Goal: Information Seeking & Learning: Learn about a topic

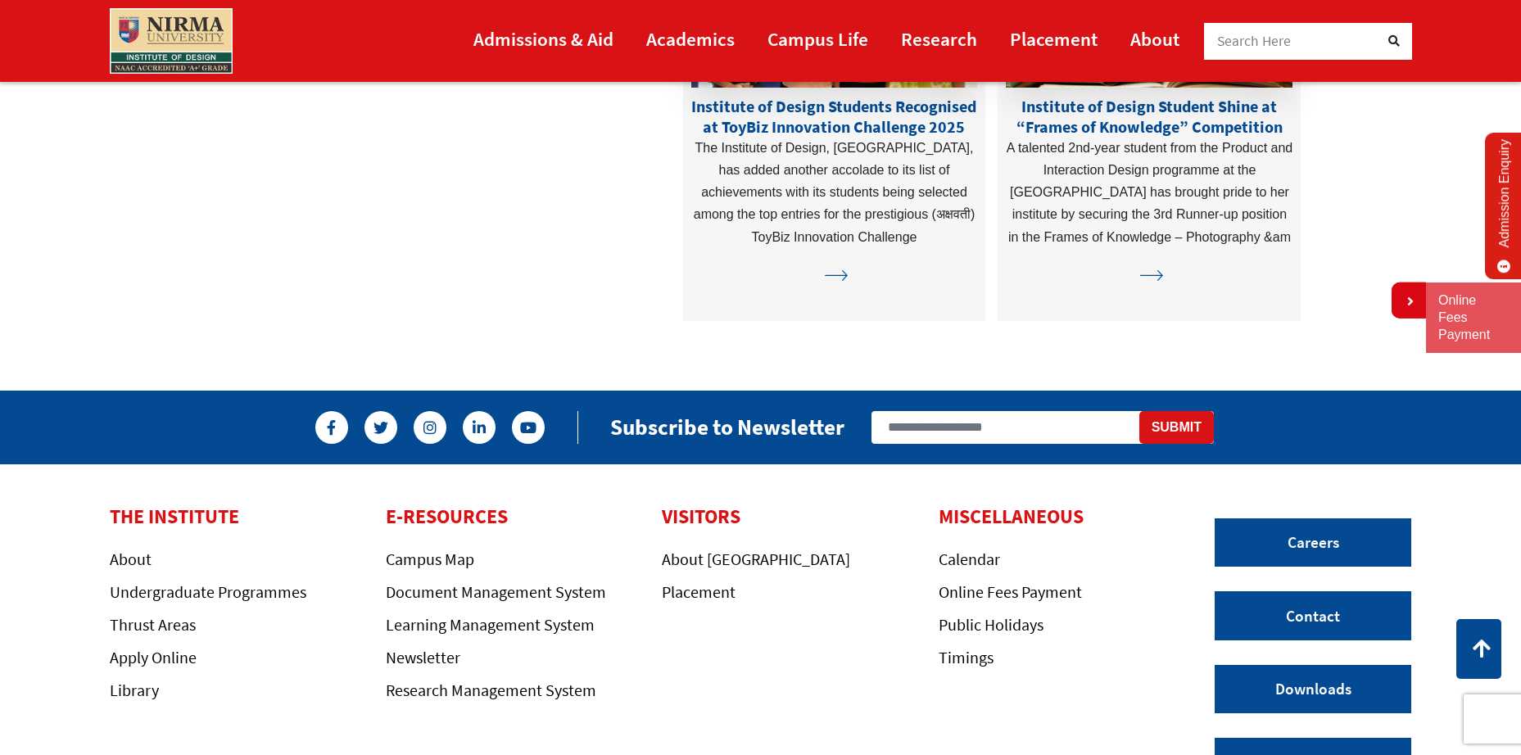
scroll to position [4648, 0]
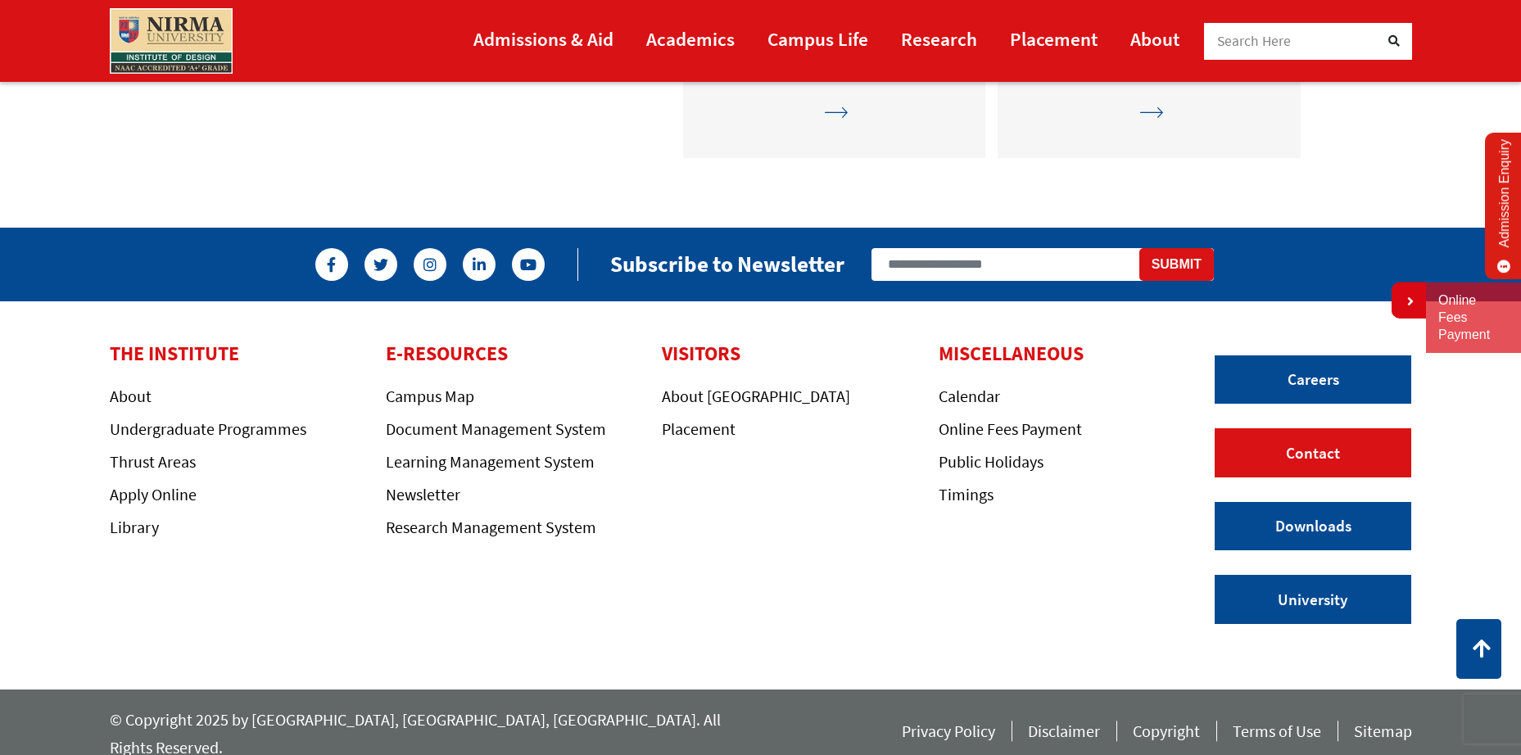
click at [1322, 463] on link "Contact" at bounding box center [1312, 452] width 197 height 49
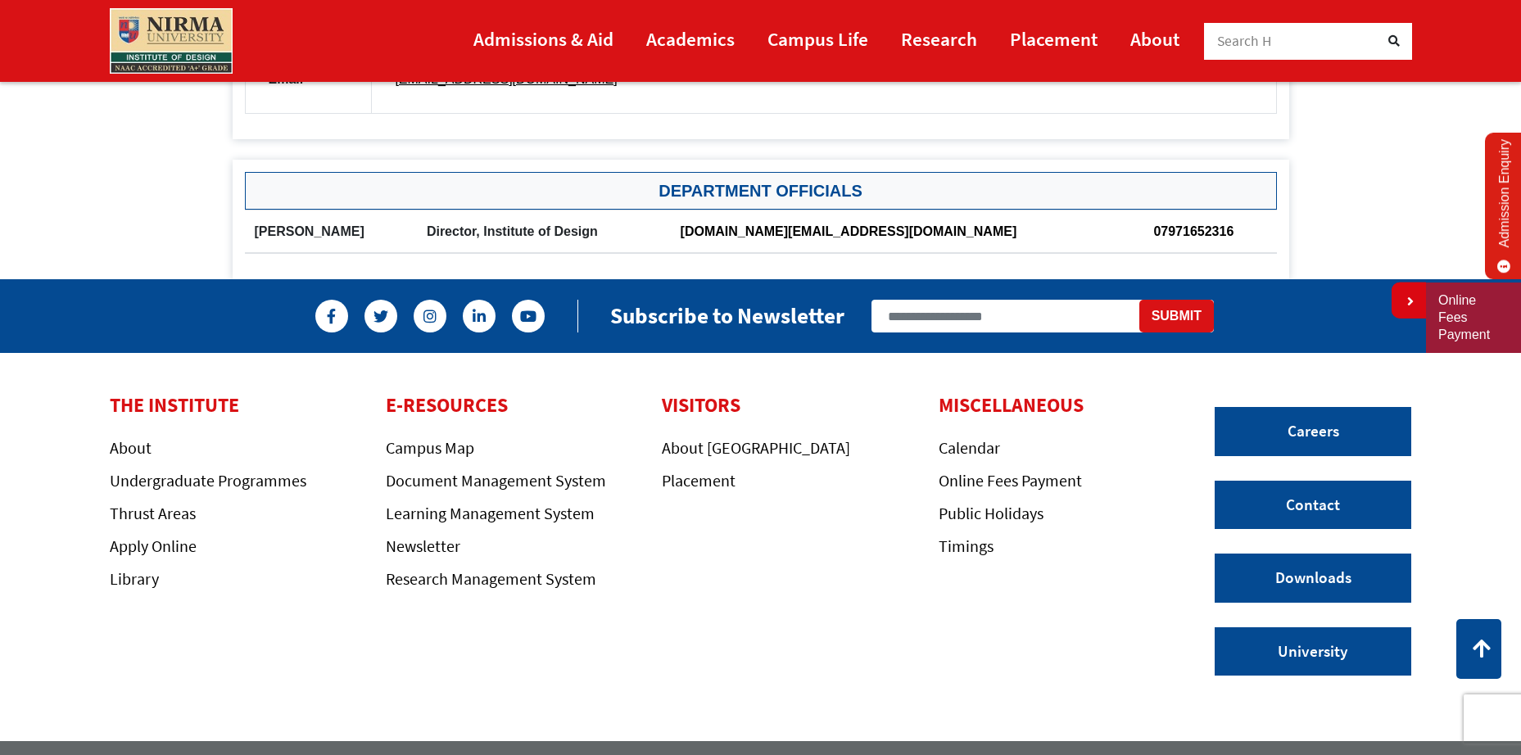
scroll to position [819, 0]
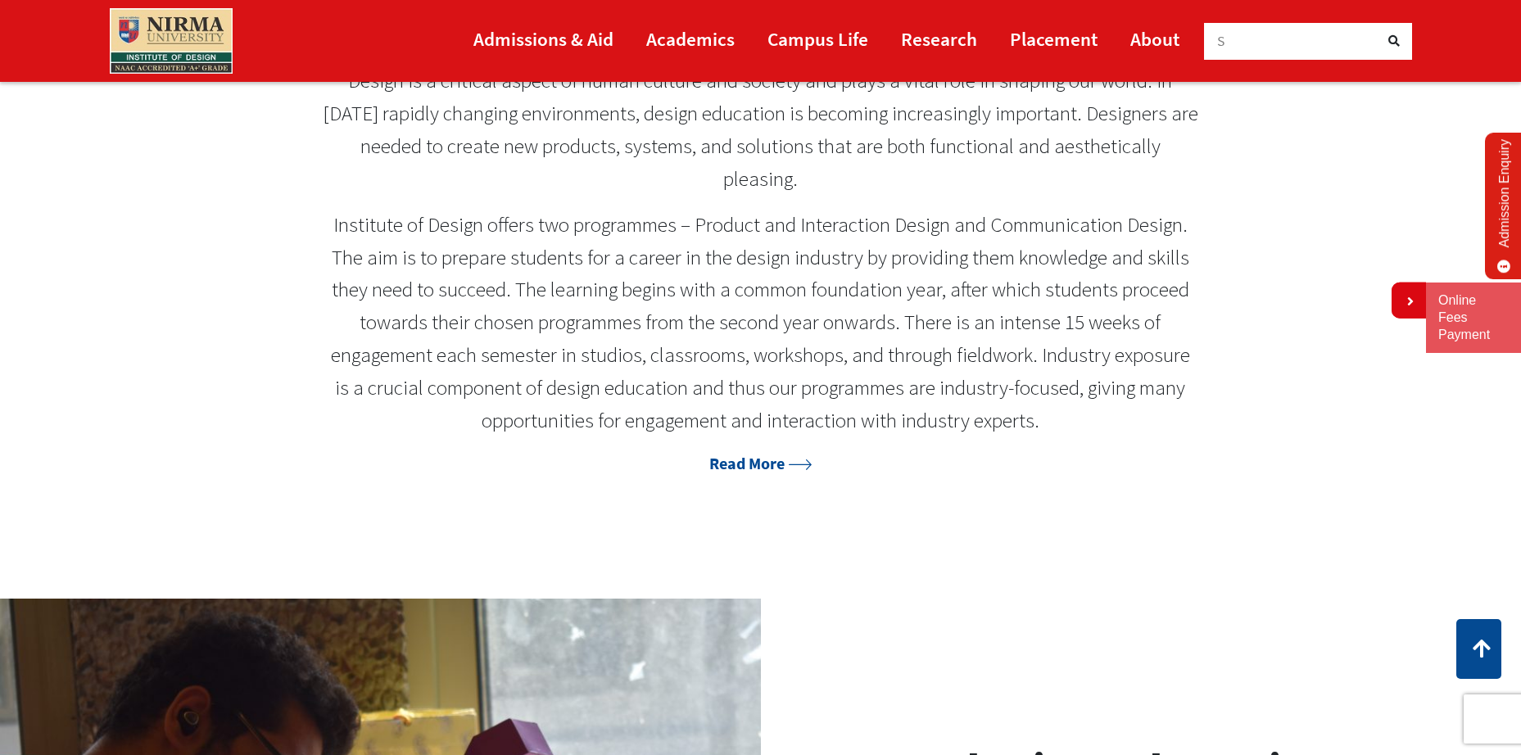
scroll to position [819, 0]
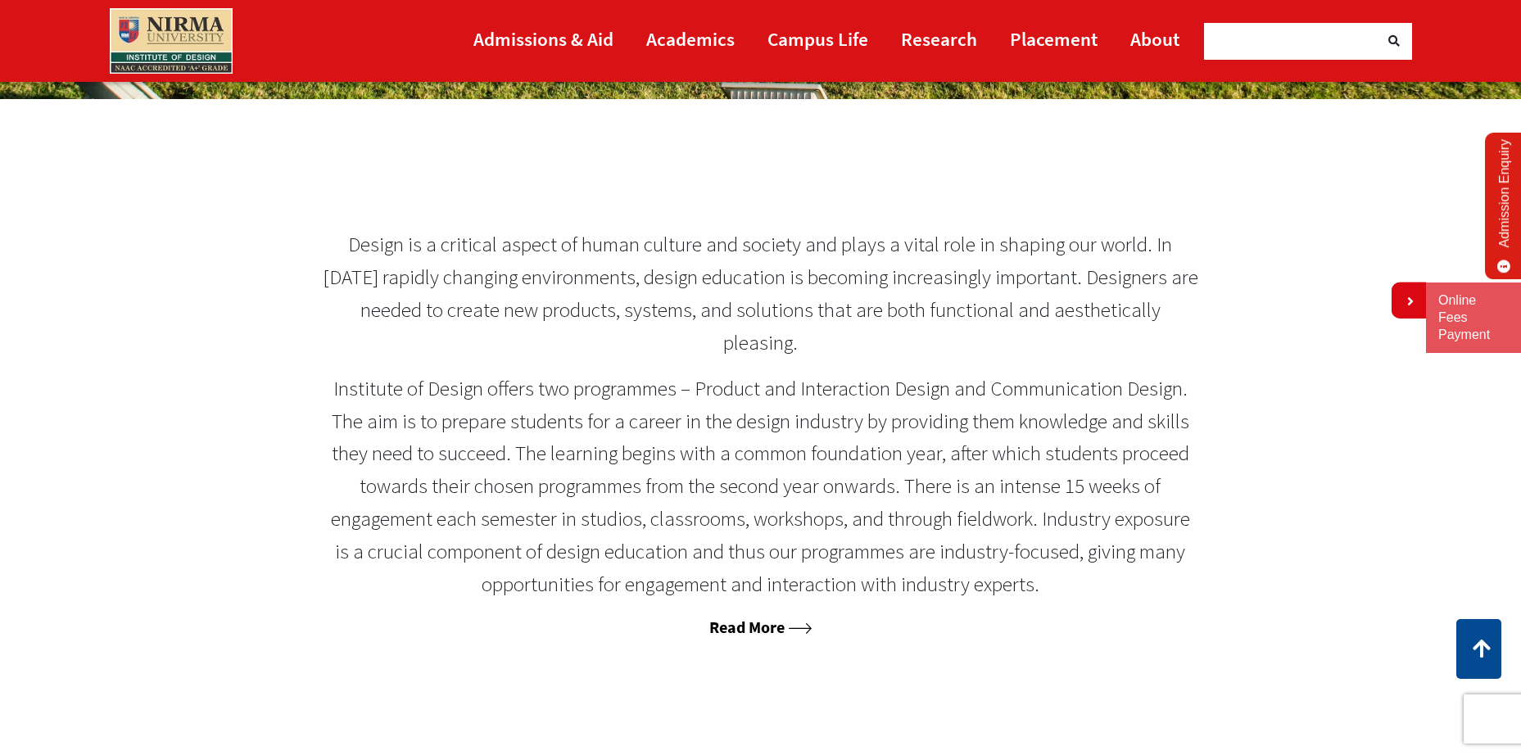
click at [740, 632] on link "Read More" at bounding box center [760, 627] width 102 height 20
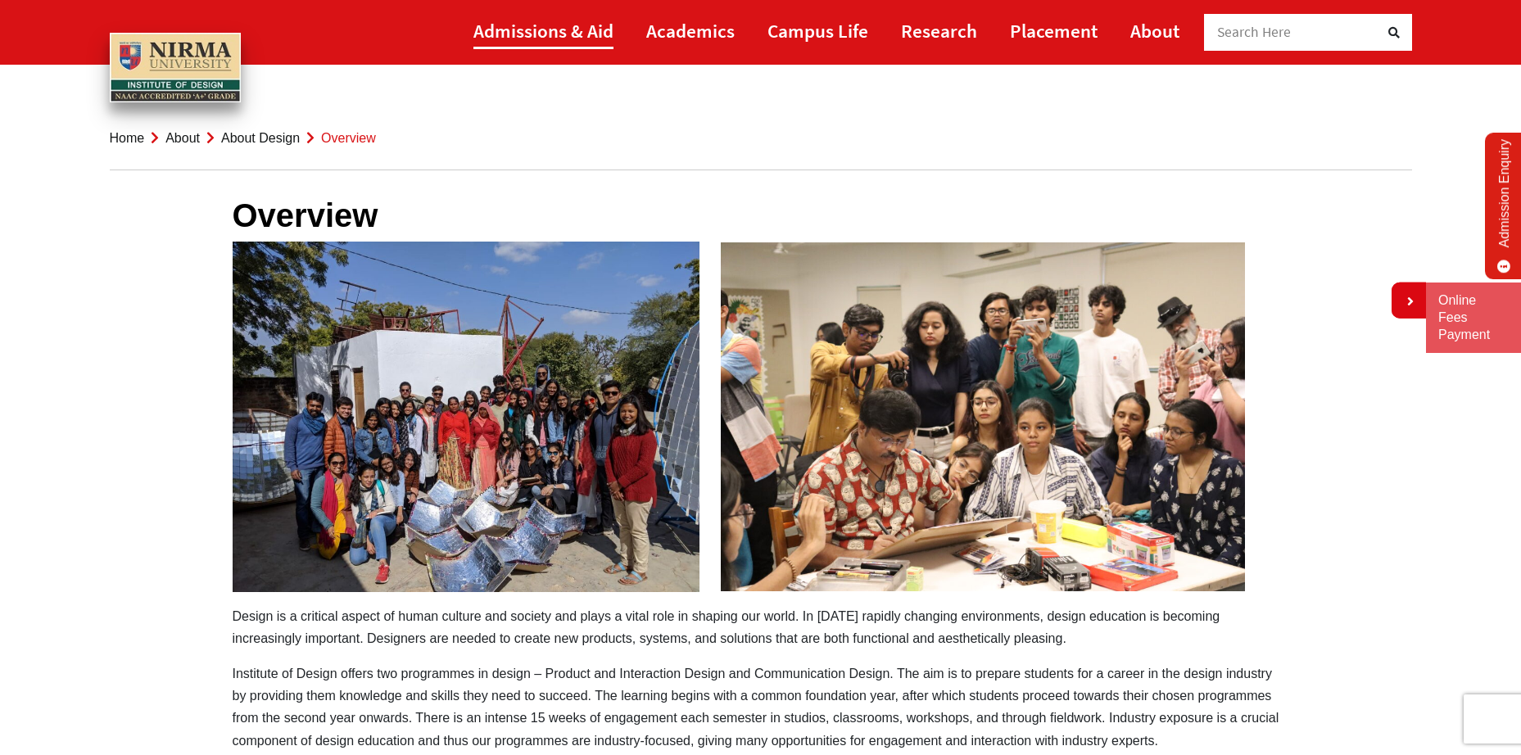
click at [571, 36] on link "Admissions & Aid" at bounding box center [543, 30] width 140 height 37
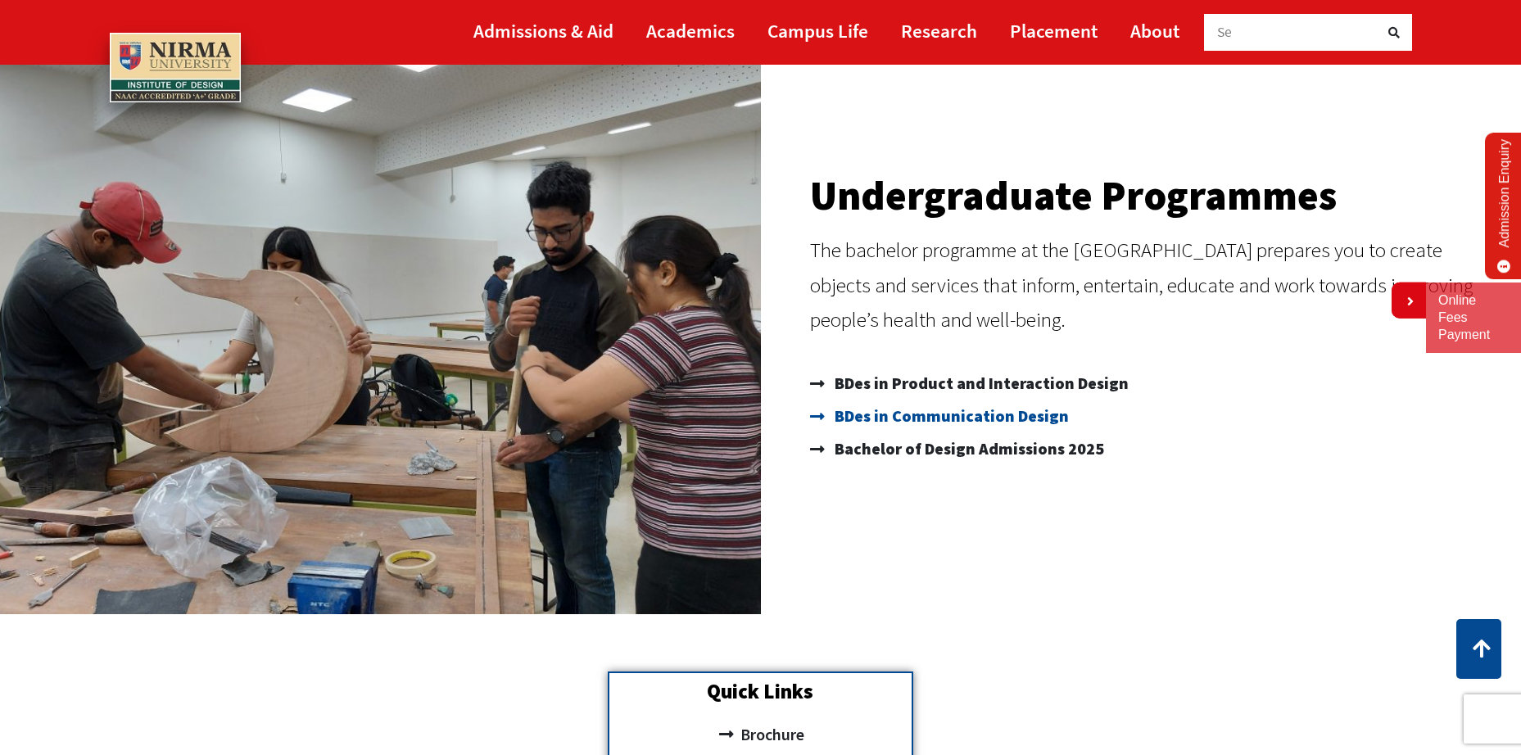
scroll to position [164, 0]
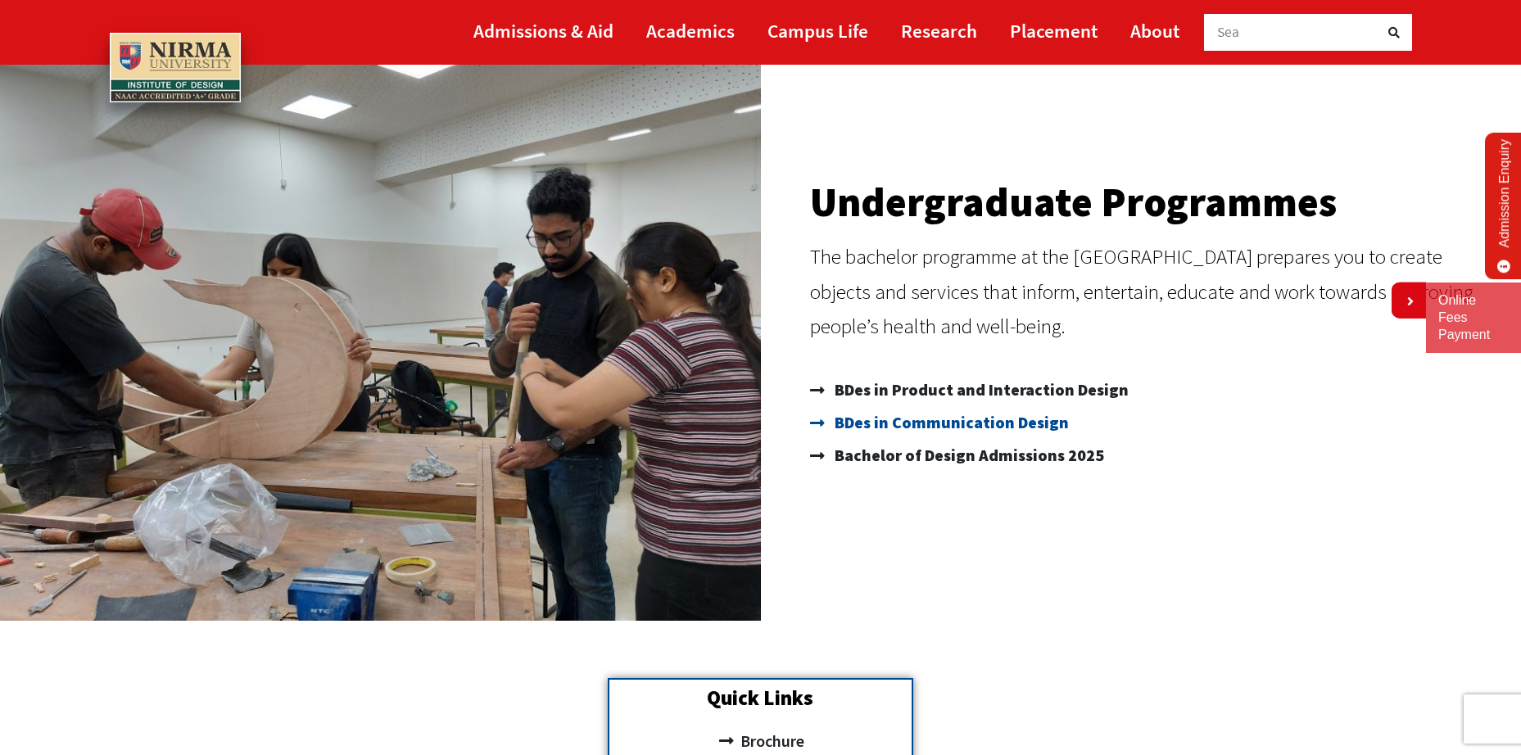
click at [971, 428] on span "BDes in Communication Design" at bounding box center [949, 422] width 238 height 33
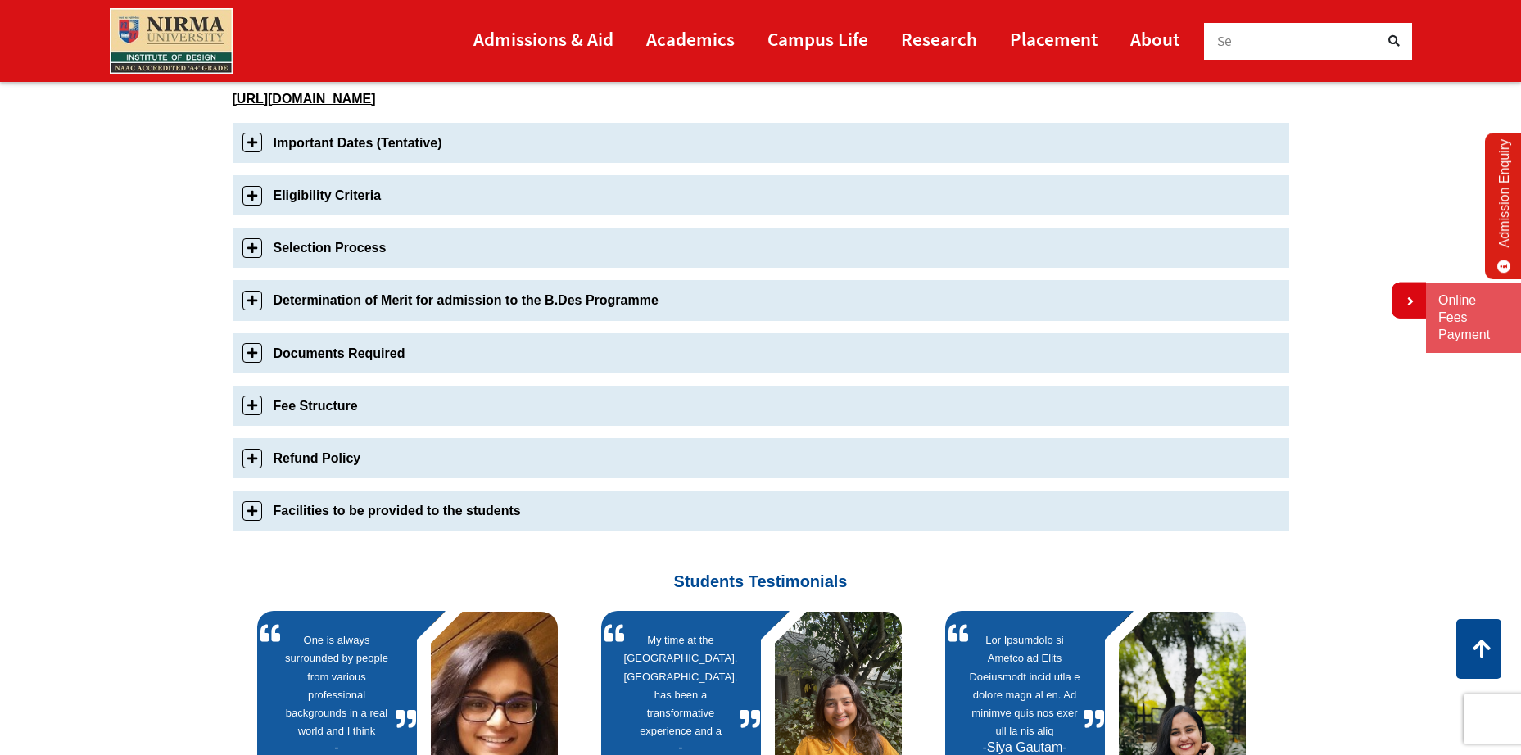
scroll to position [573, 0]
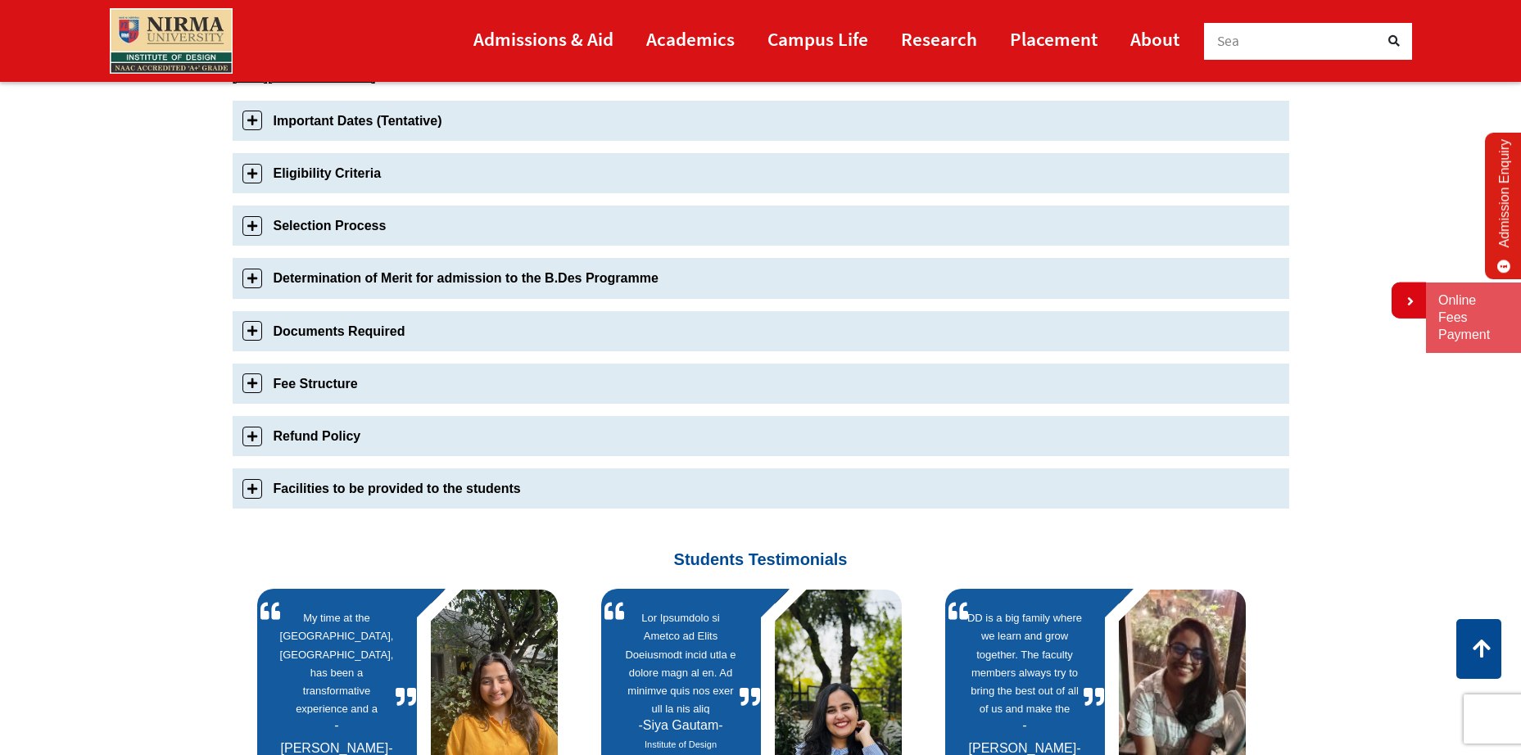
click at [244, 119] on link "Important Dates (Tentative)" at bounding box center [761, 121] width 1056 height 40
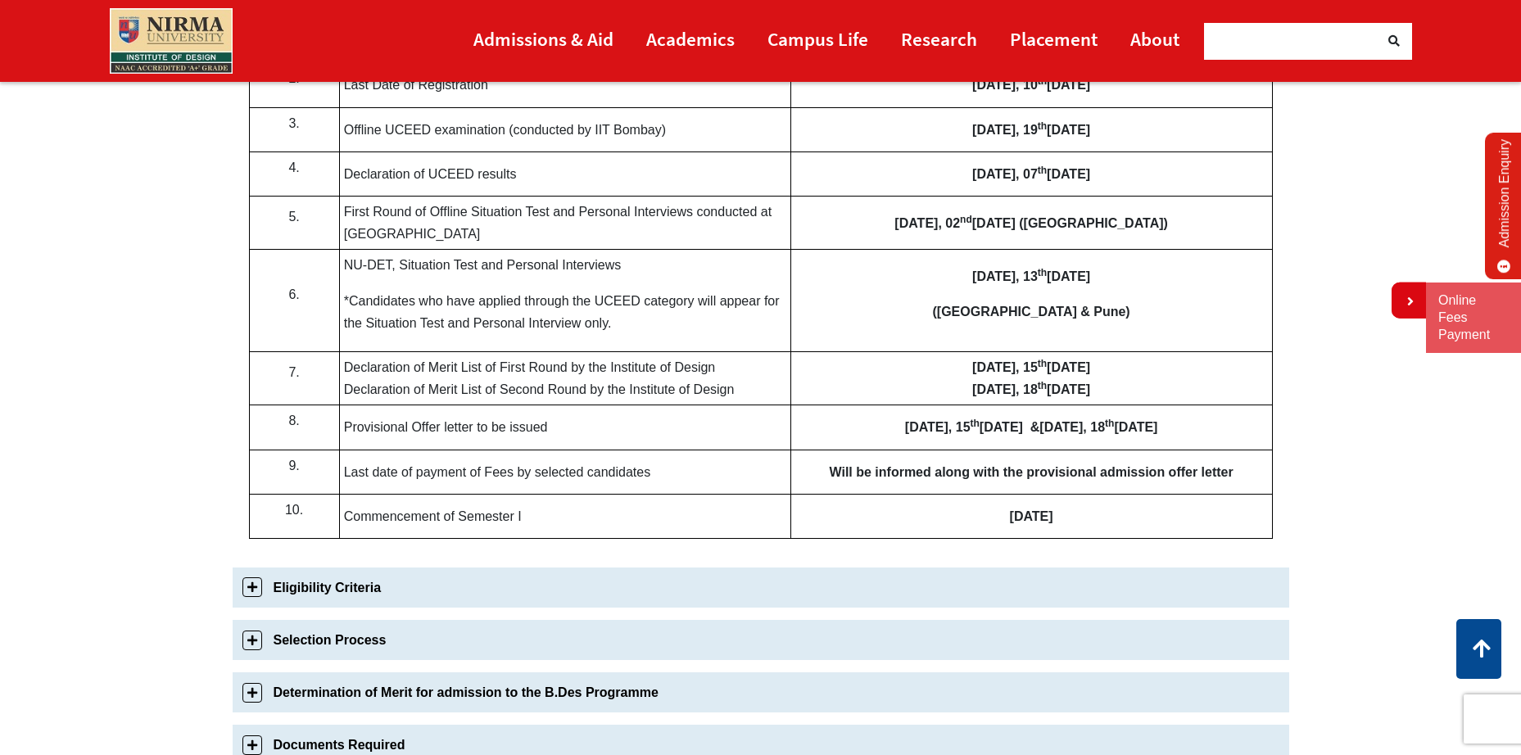
scroll to position [984, 0]
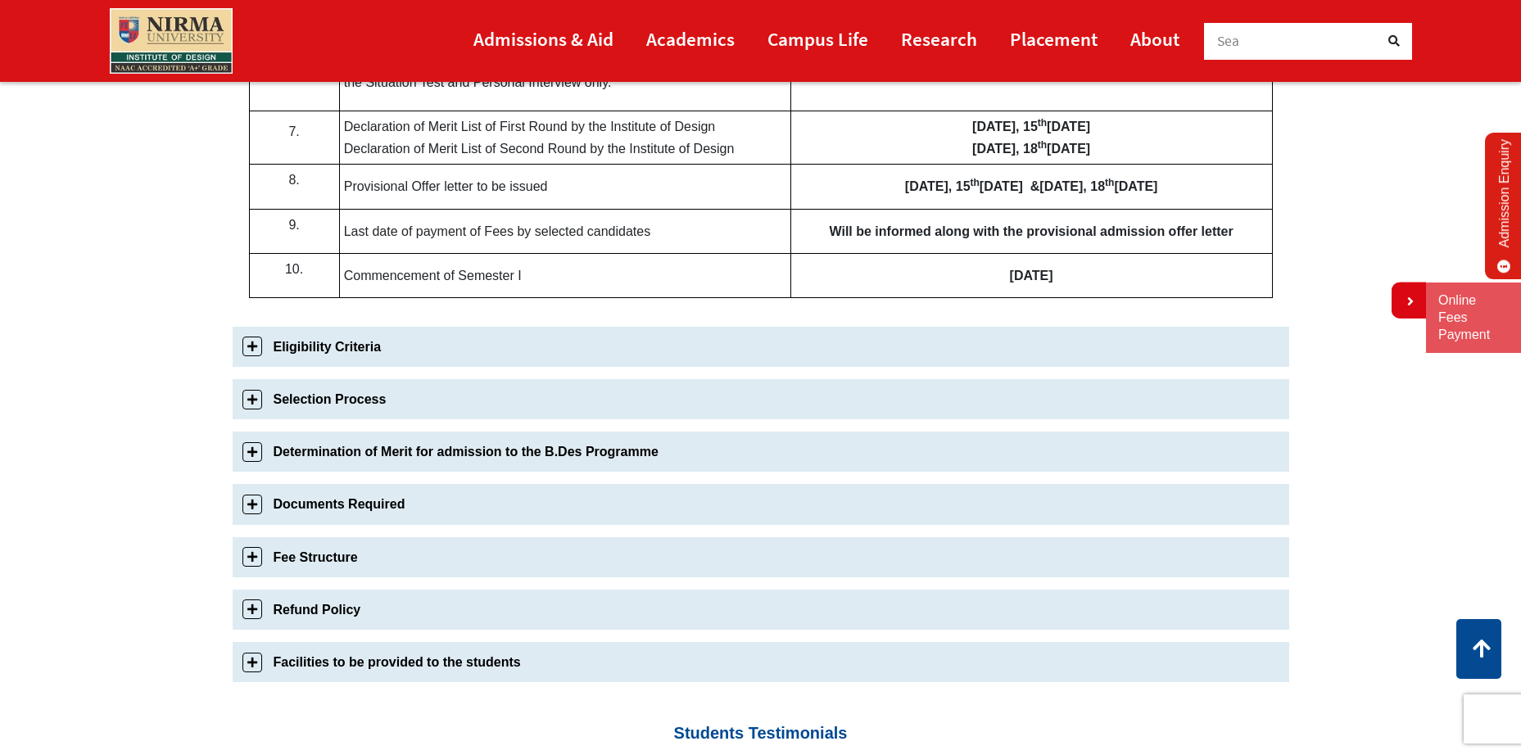
click at [251, 348] on link "Eligibility Criteria" at bounding box center [761, 347] width 1056 height 40
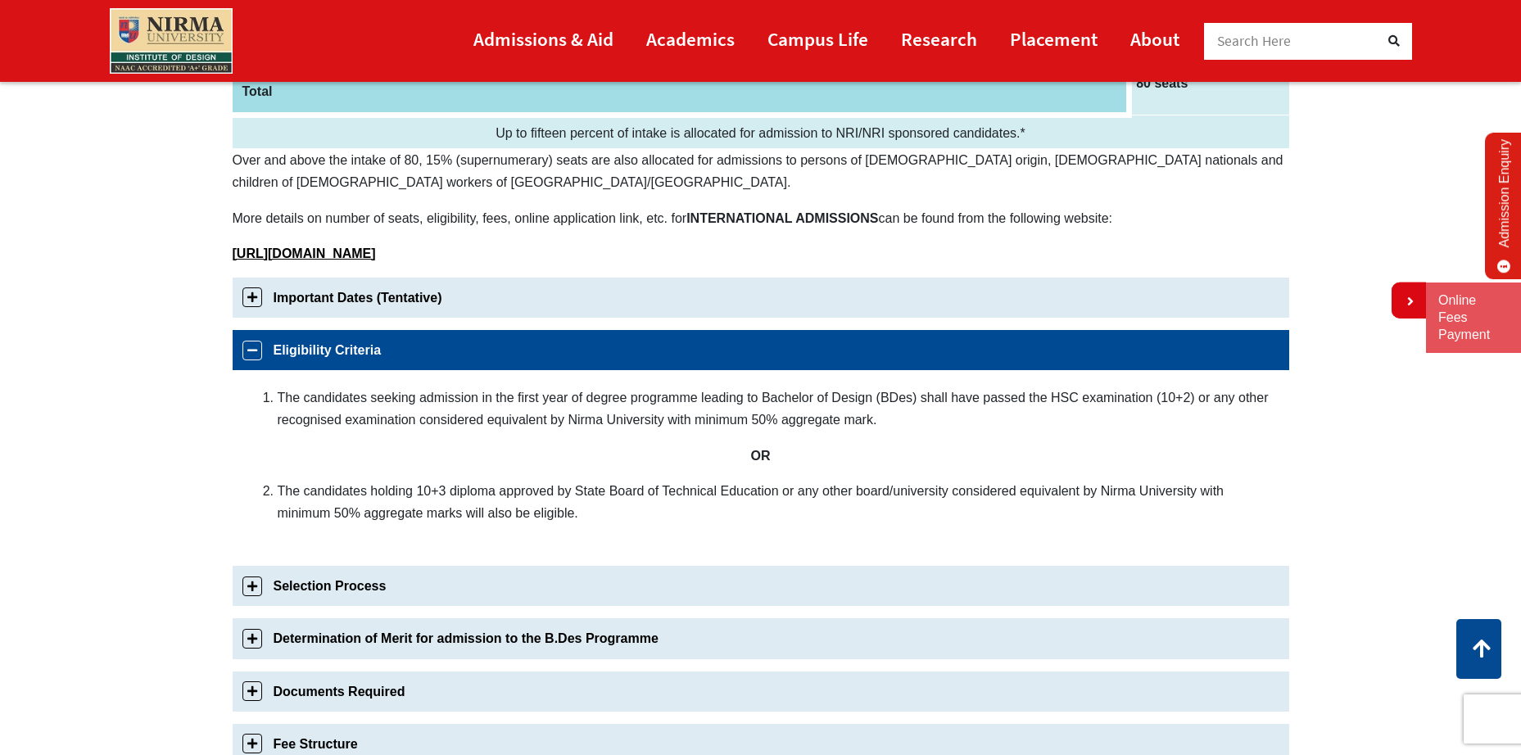
scroll to position [560, 0]
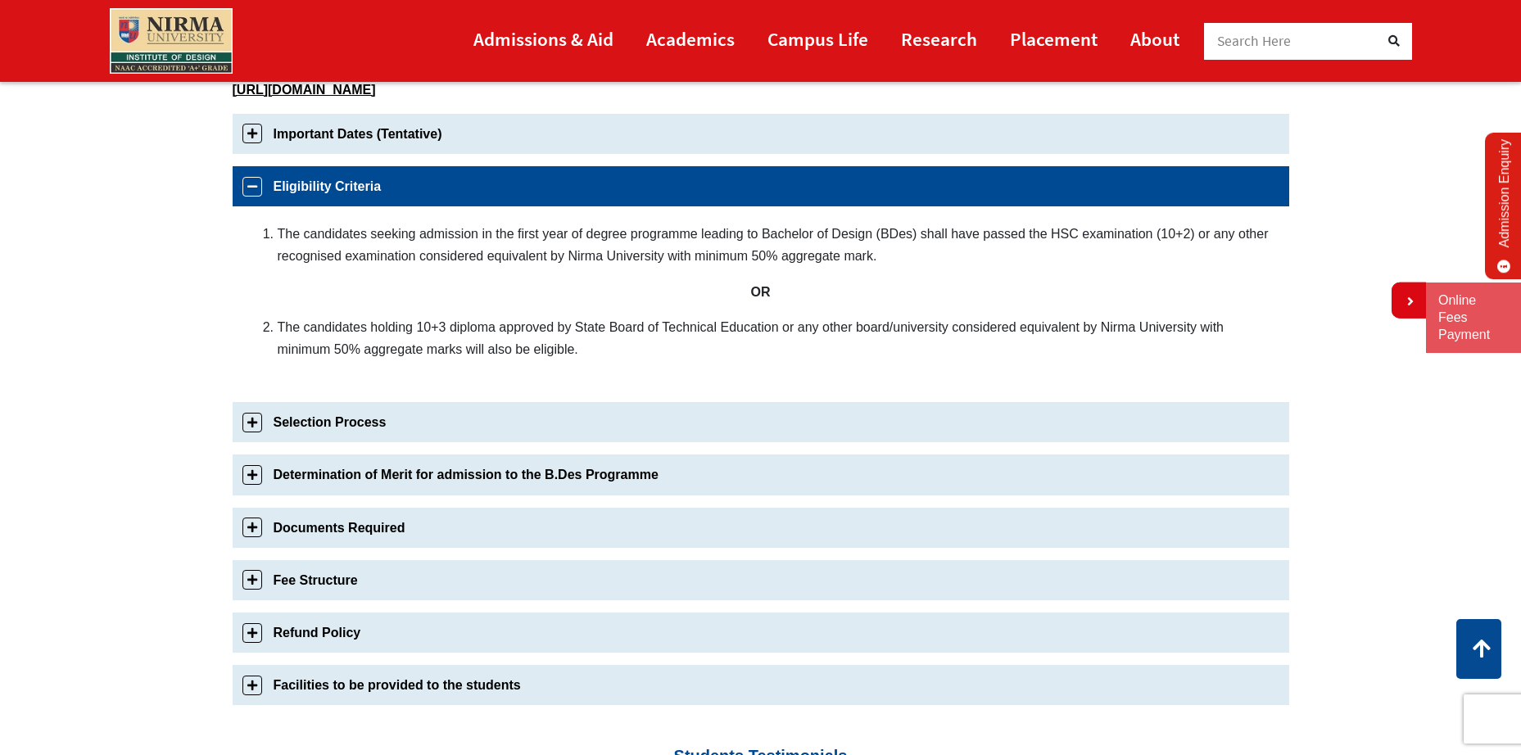
click at [311, 418] on link "Selection Process" at bounding box center [761, 422] width 1056 height 40
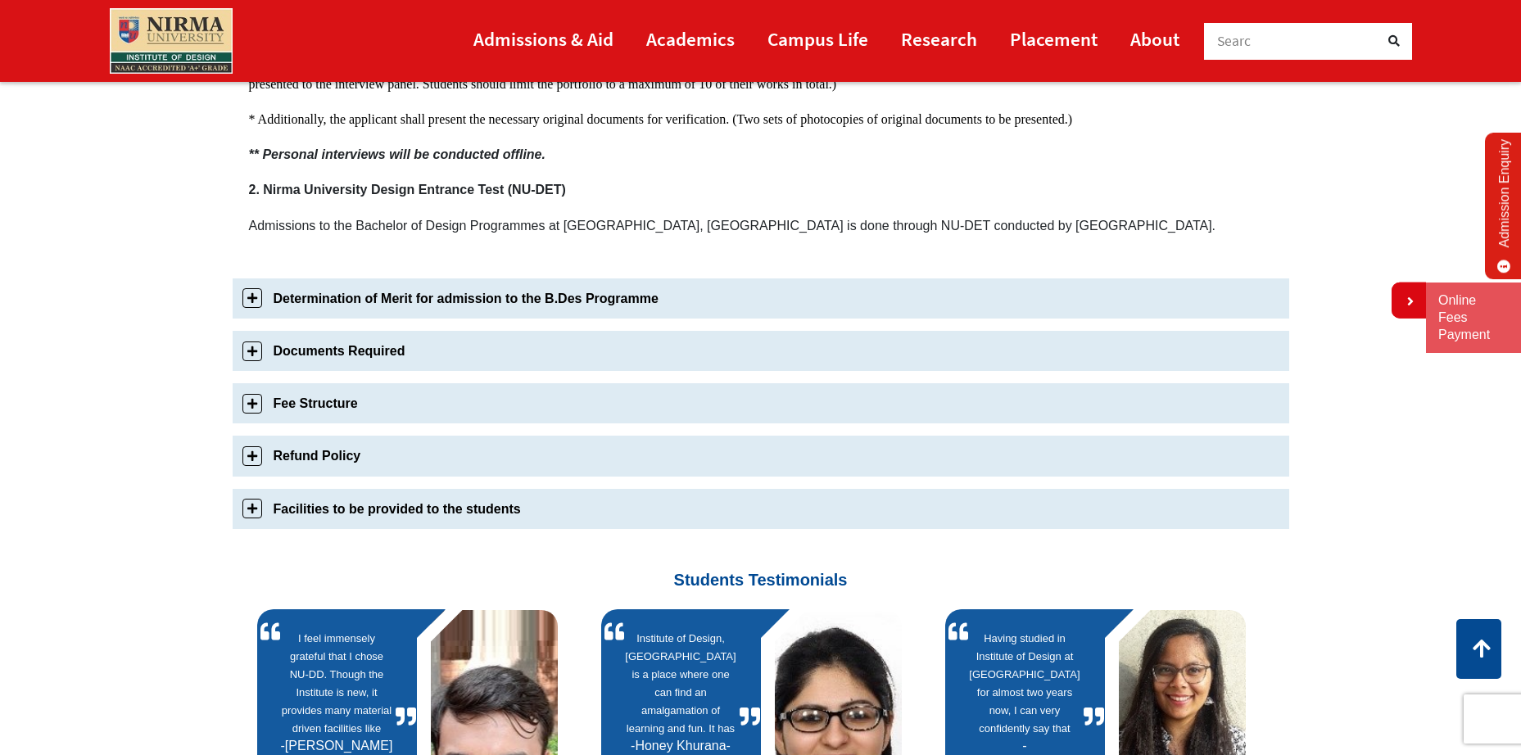
scroll to position [1172, 0]
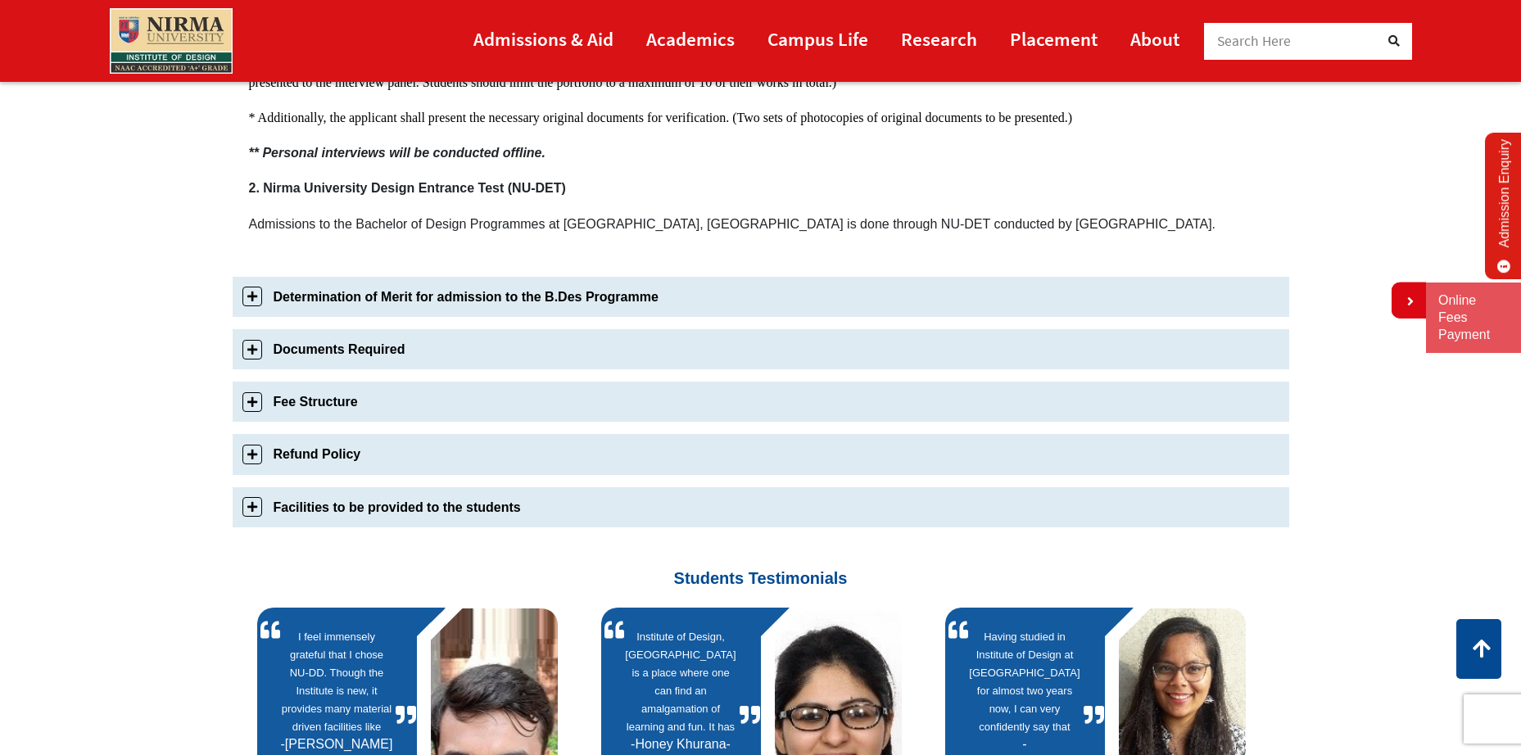
click at [400, 304] on link "Determination of Merit for admission to the B.Des Programme" at bounding box center [761, 297] width 1056 height 40
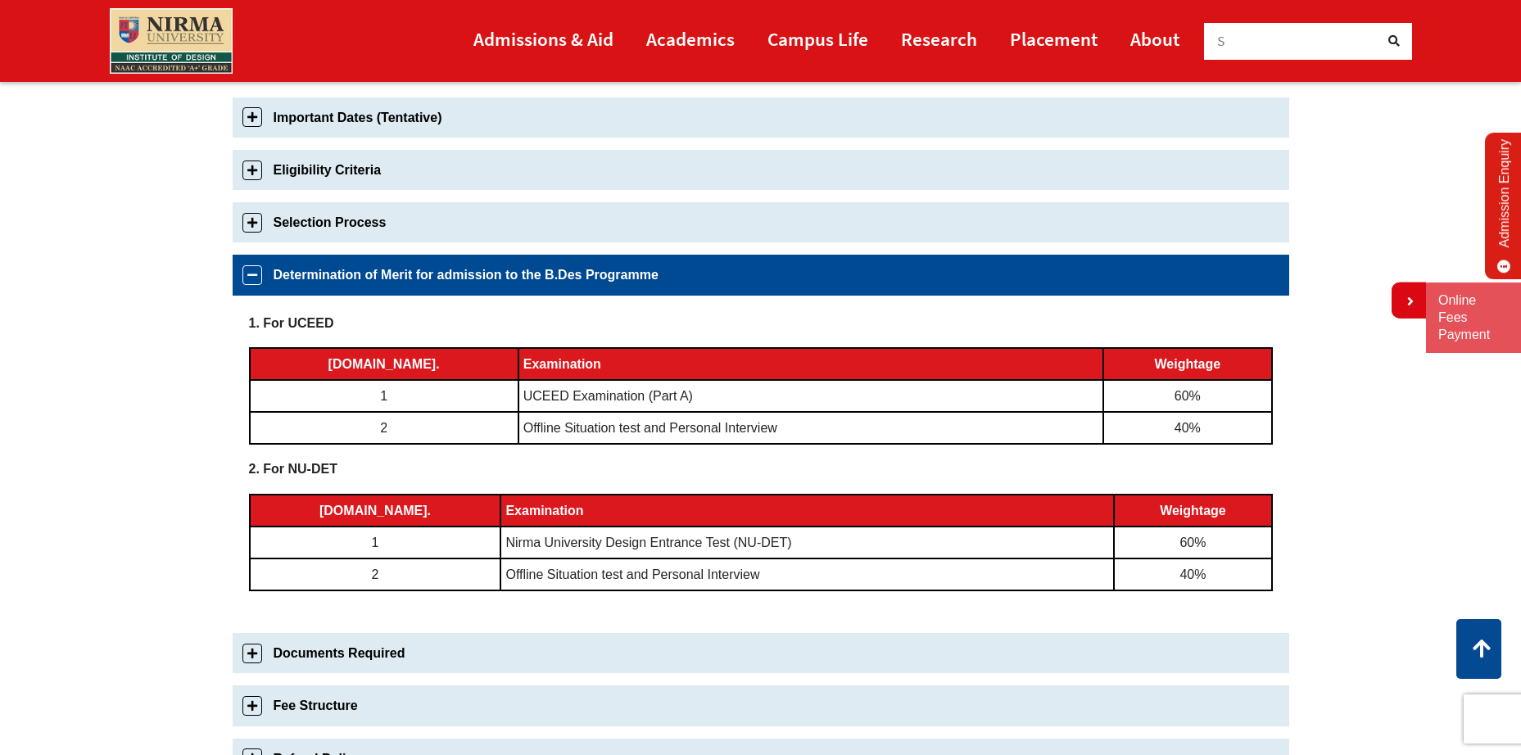
scroll to position [904, 0]
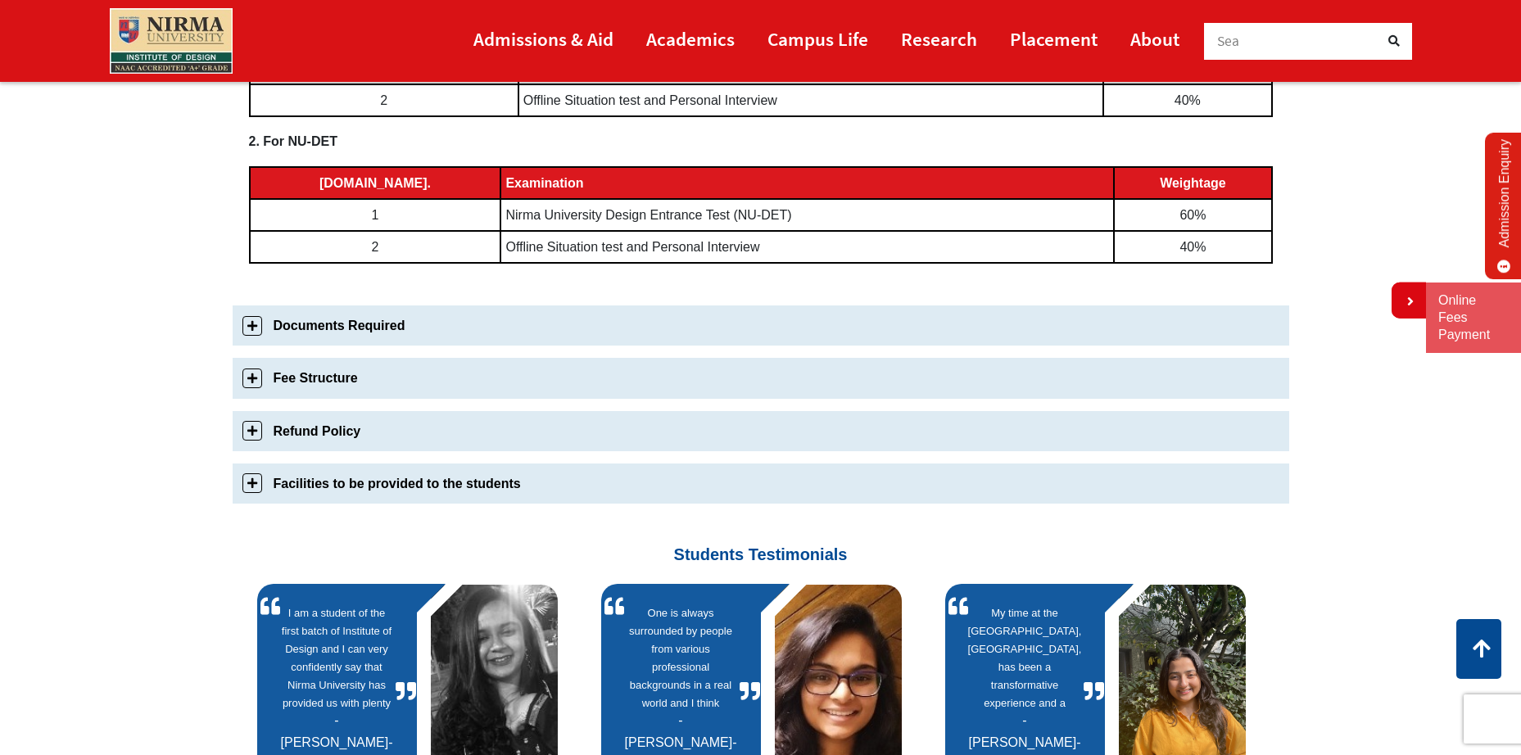
click at [374, 333] on link "Documents Required" at bounding box center [761, 325] width 1056 height 40
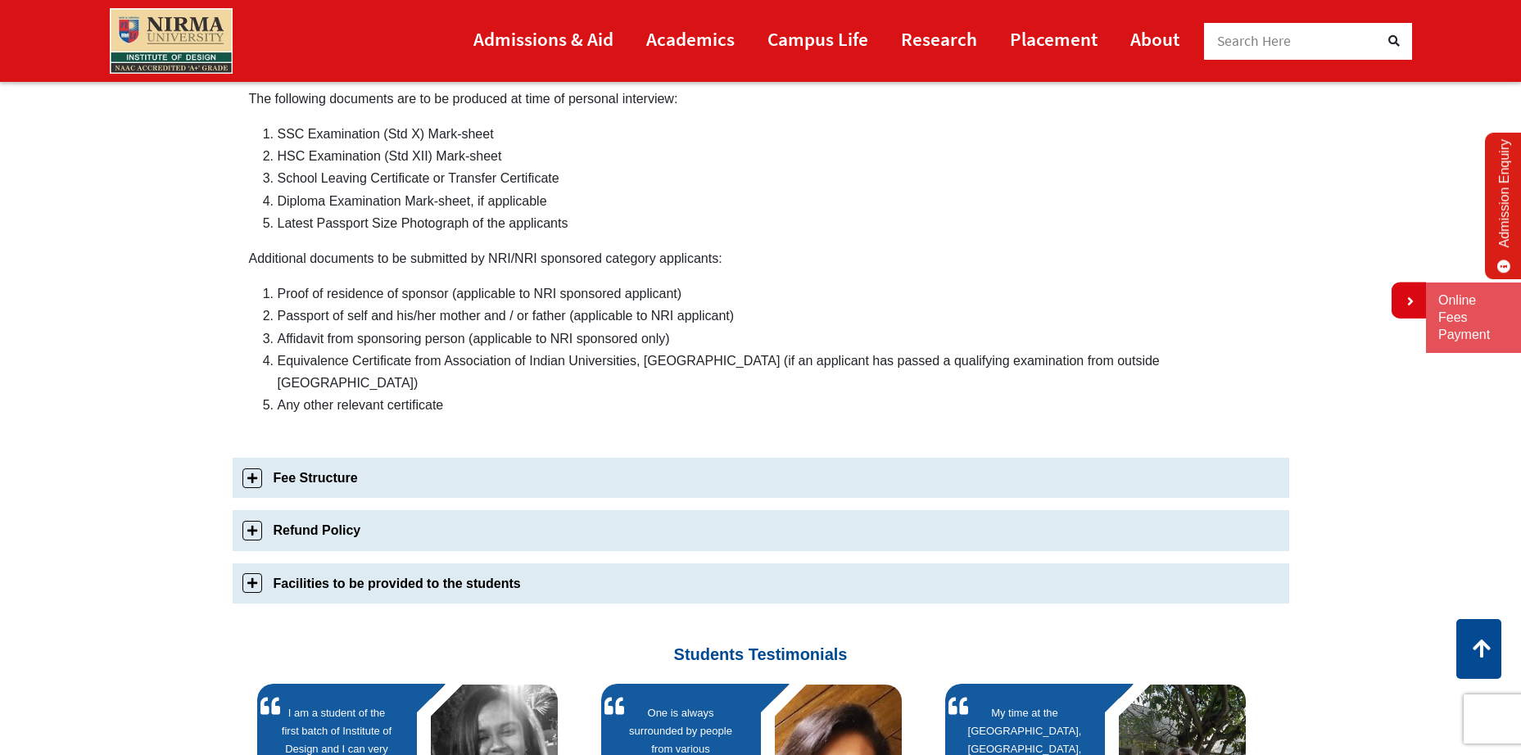
scroll to position [950, 0]
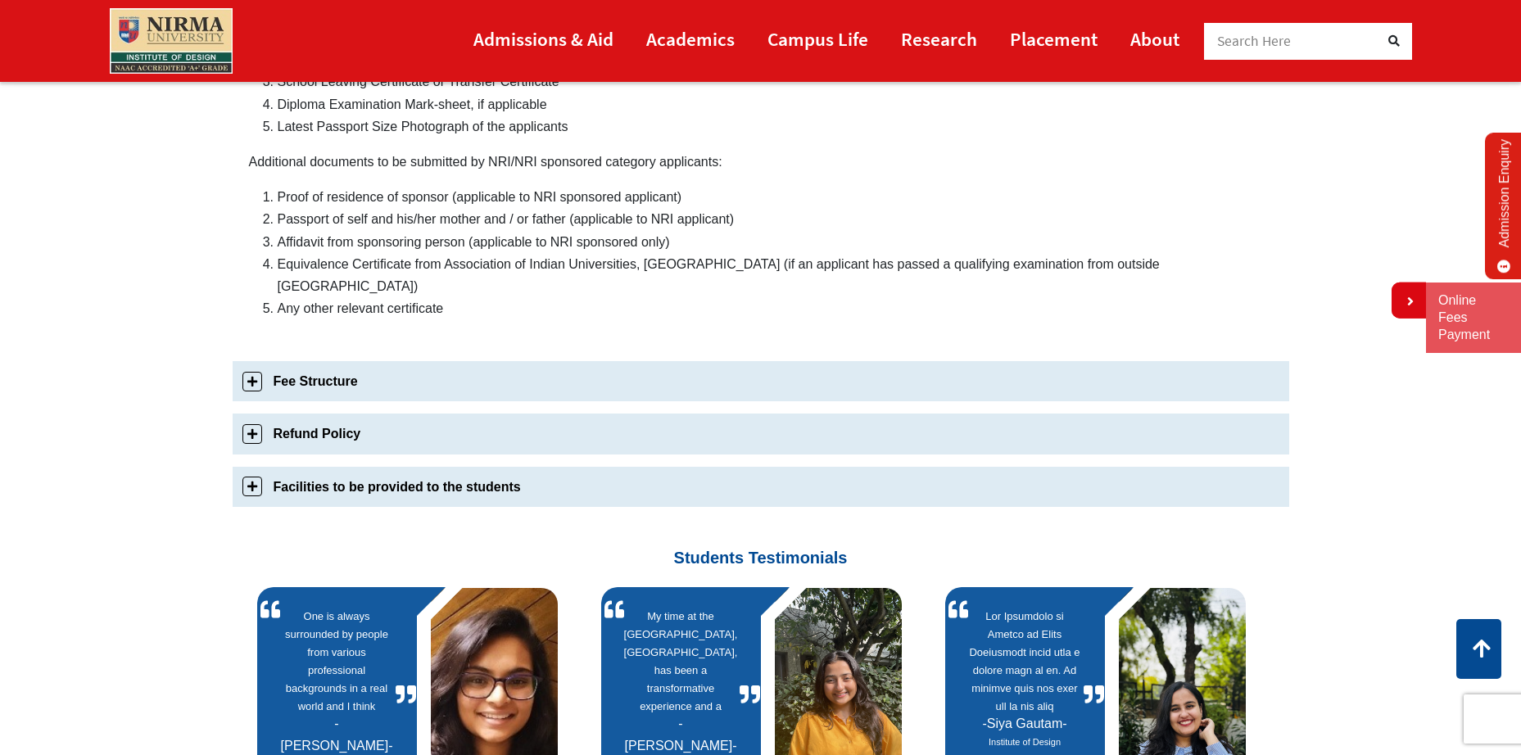
click at [324, 361] on link "Fee Structure" at bounding box center [761, 381] width 1056 height 40
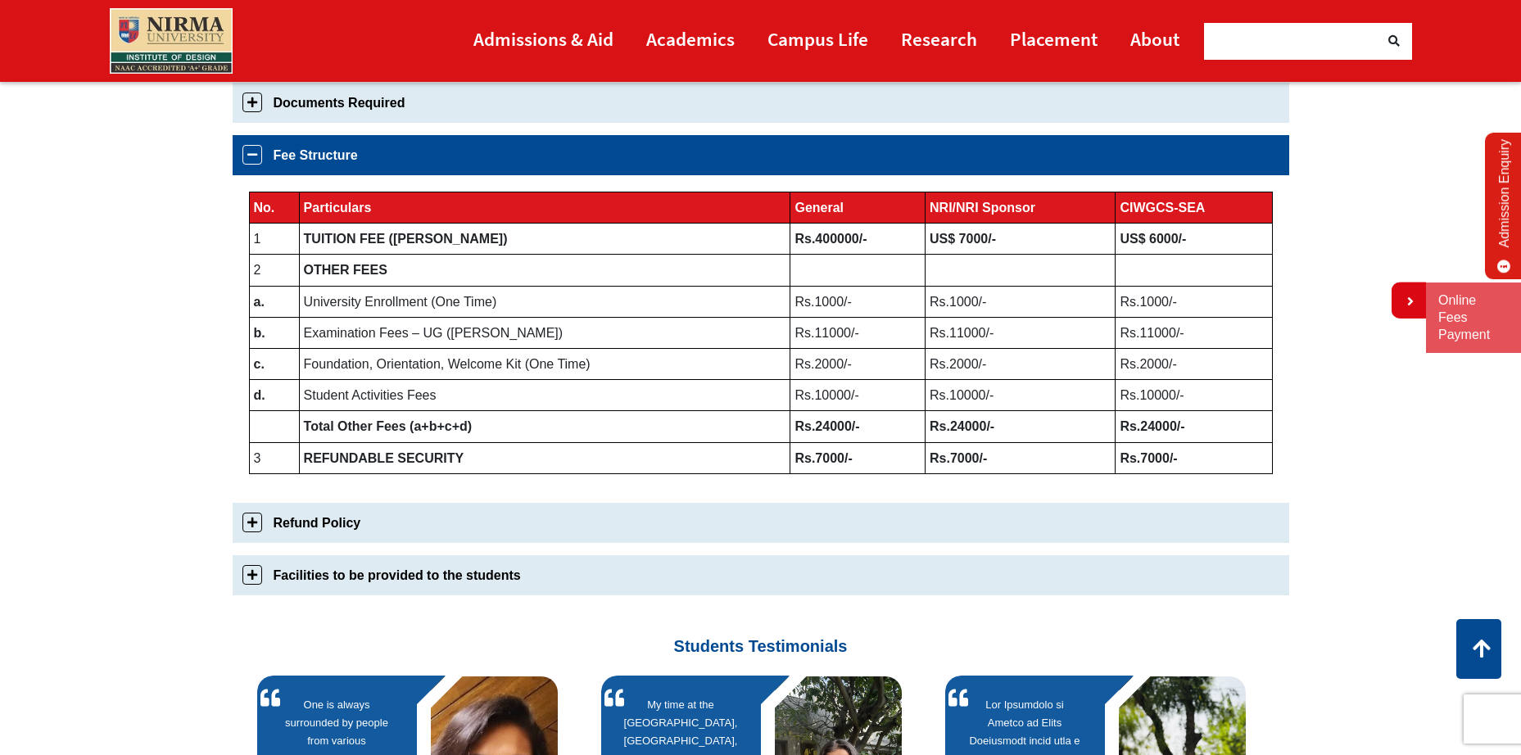
scroll to position [839, 0]
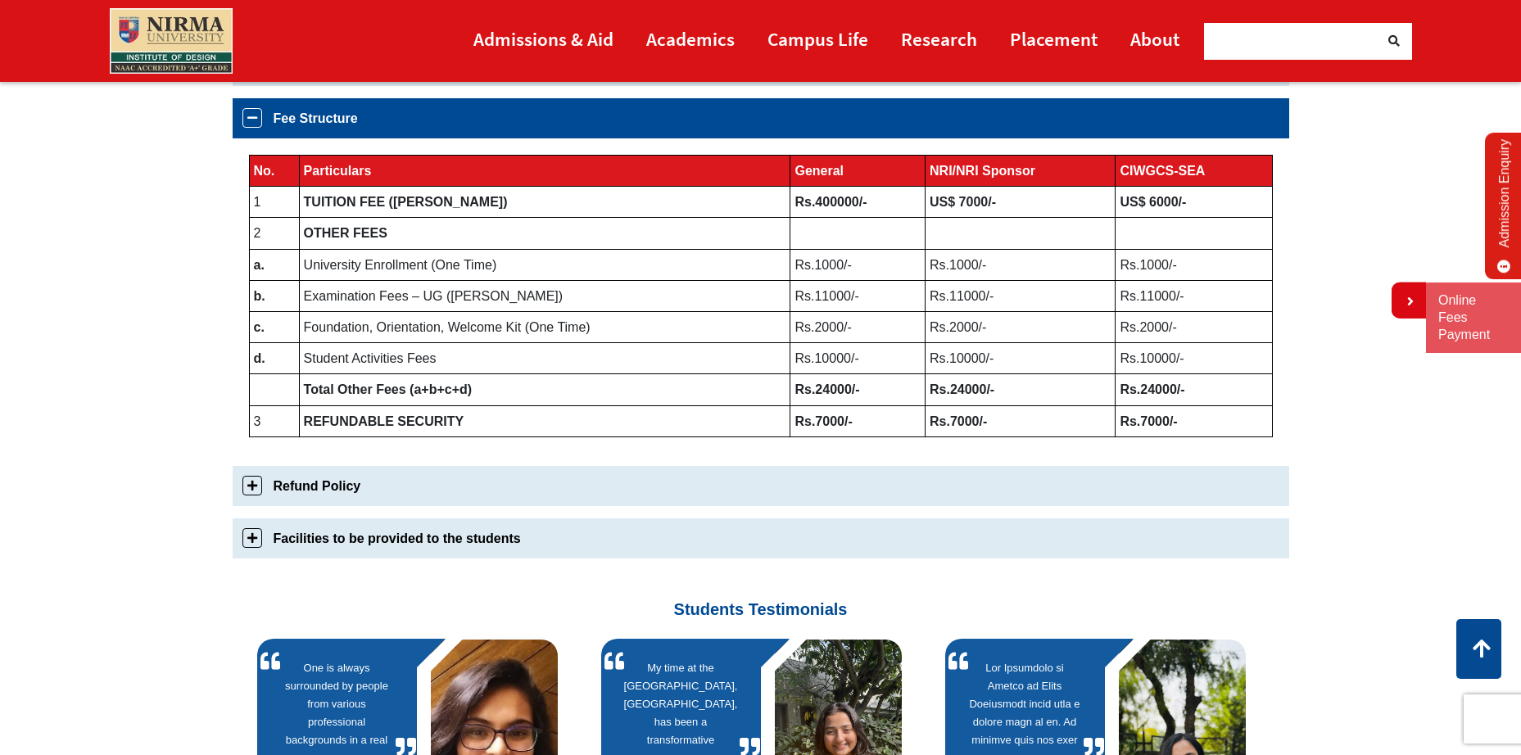
click at [342, 494] on link "Refund Policy" at bounding box center [761, 486] width 1056 height 40
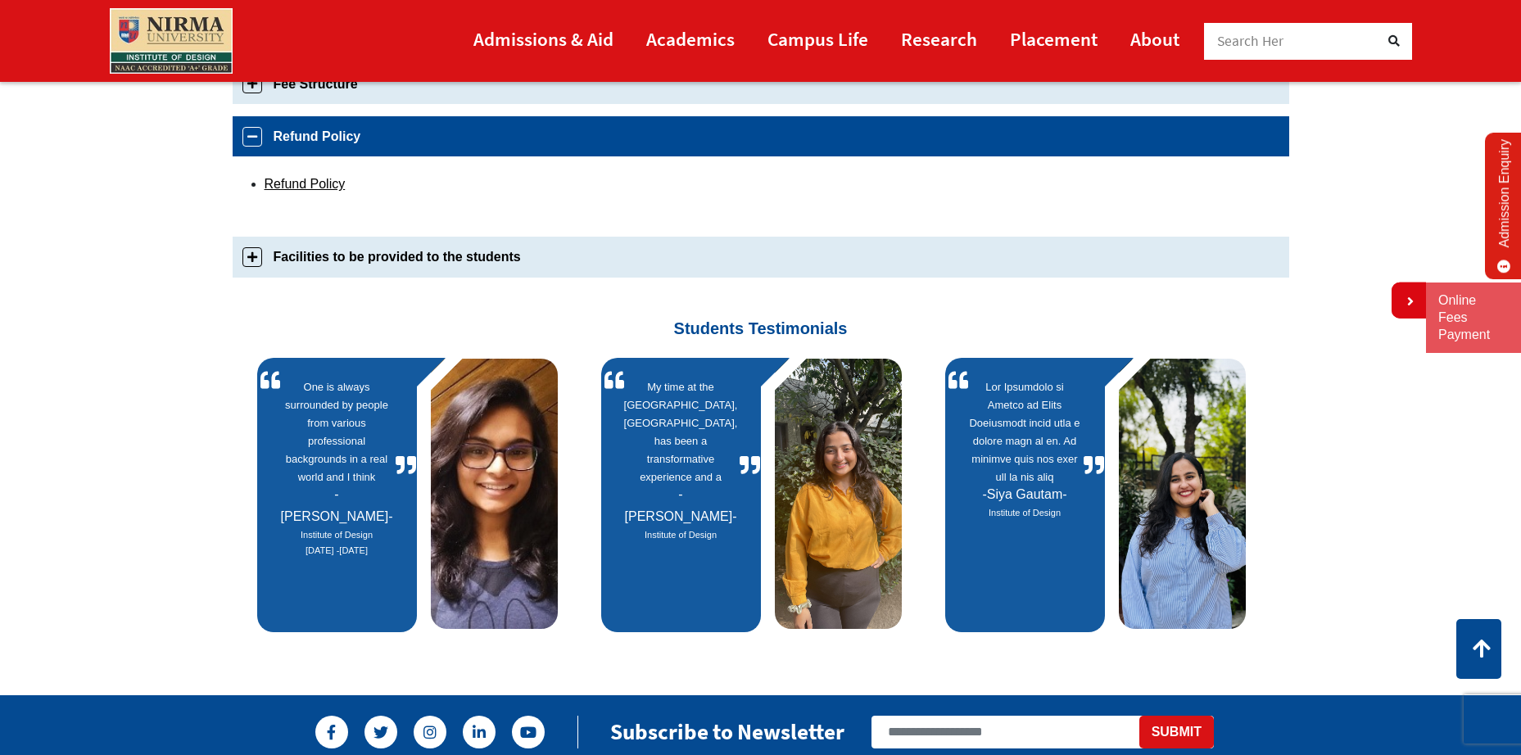
scroll to position [891, 0]
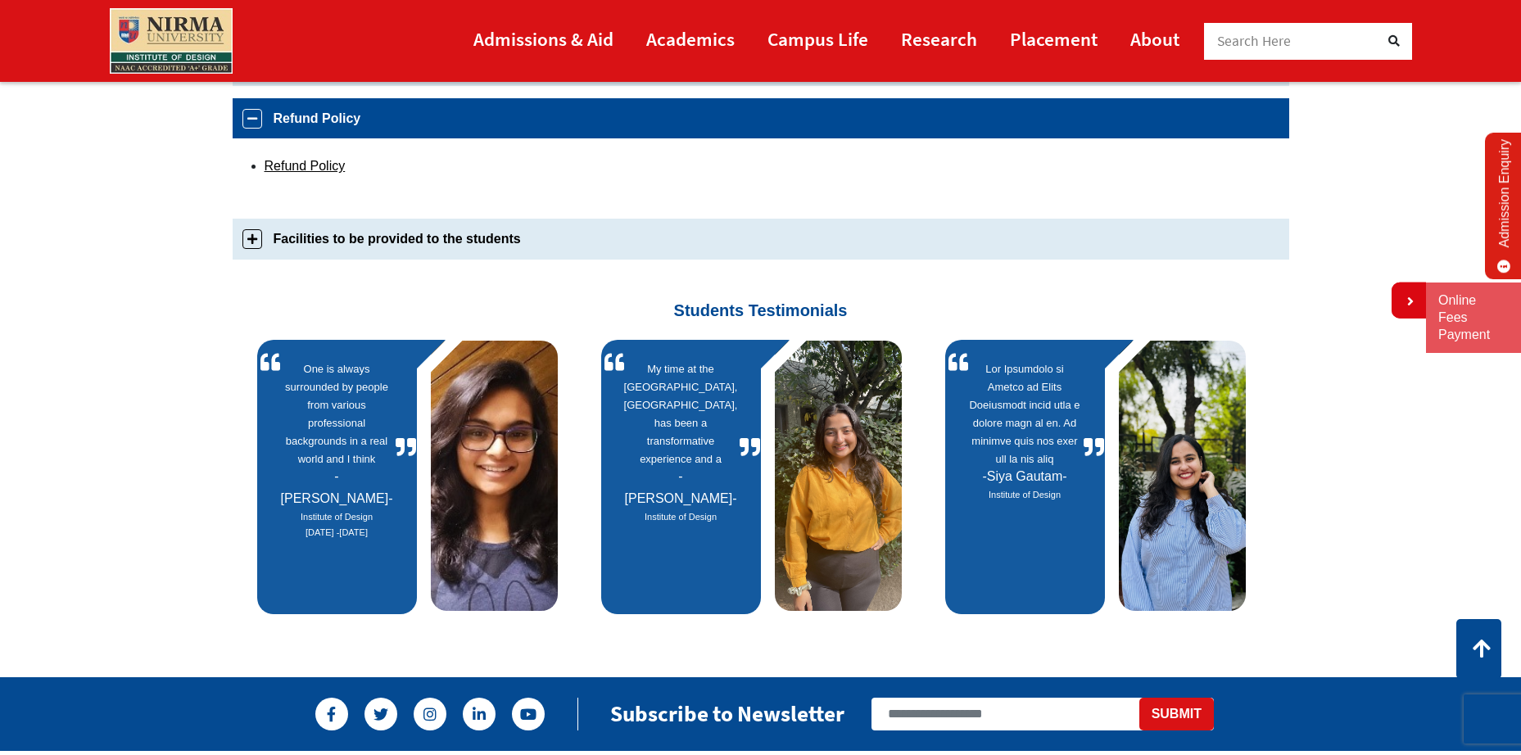
click at [364, 243] on link "Facilities to be provided to the students" at bounding box center [761, 239] width 1056 height 40
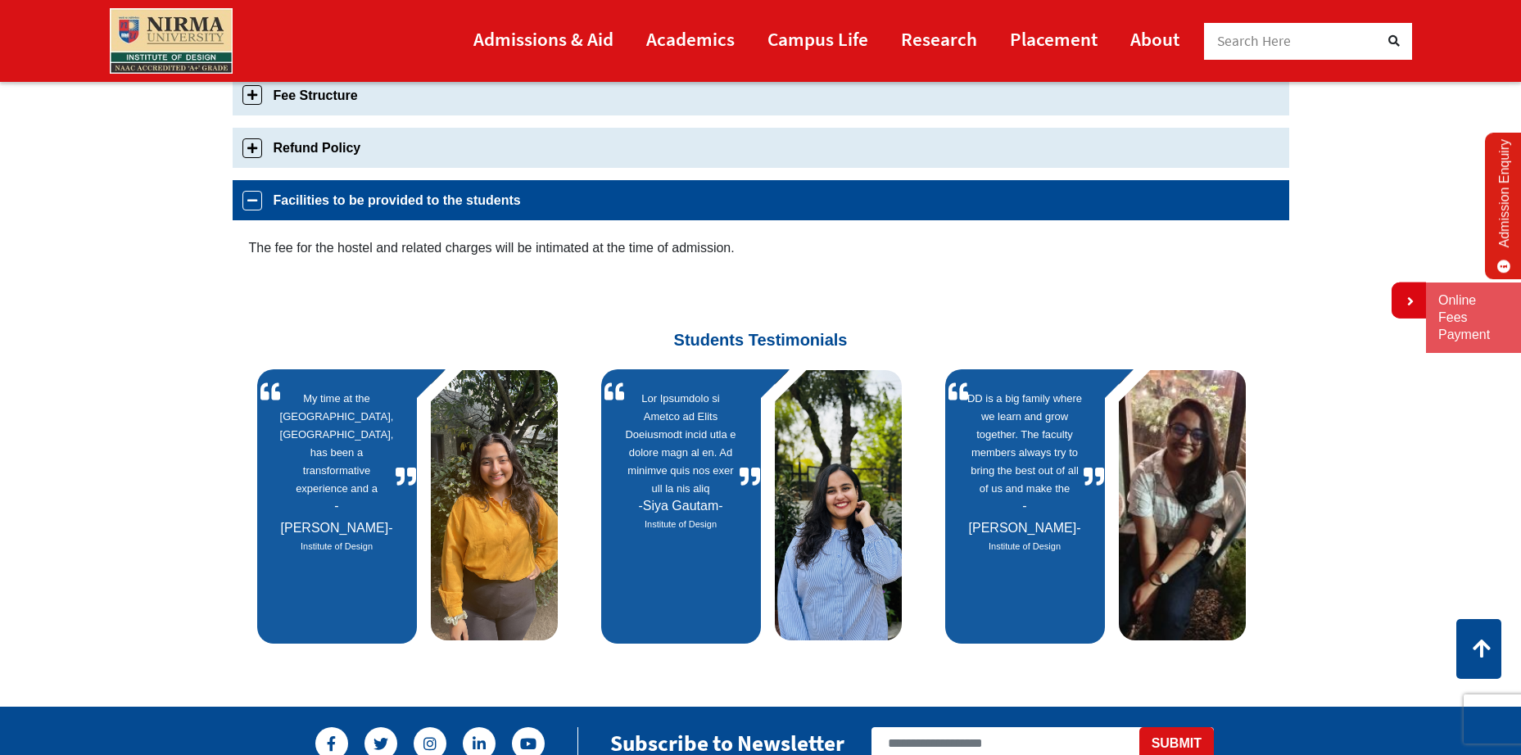
scroll to position [780, 0]
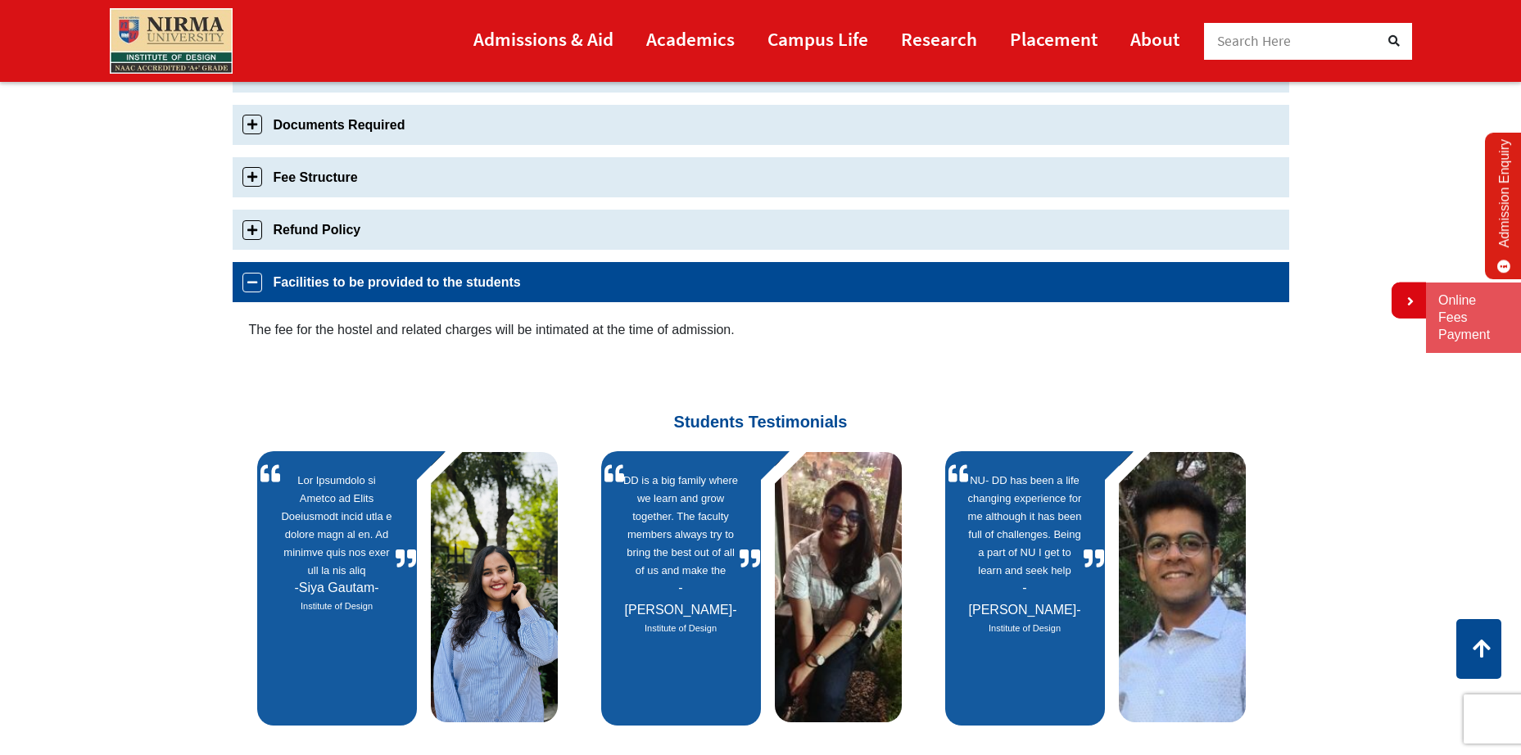
click at [324, 179] on link "Fee Structure" at bounding box center [761, 177] width 1056 height 40
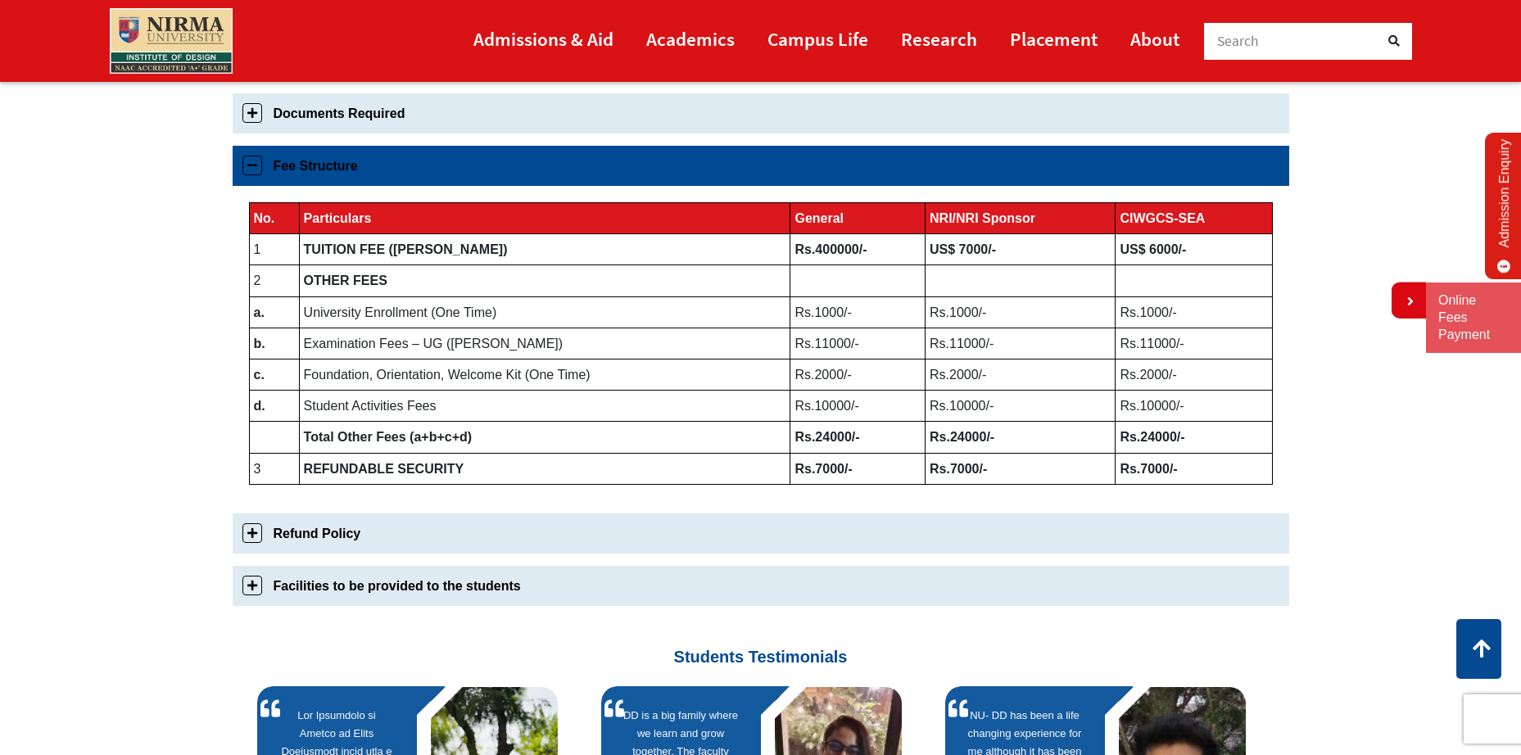
click at [332, 187] on div "No. Particulars General NRI/NRI Sponsor CIWGCS-SEA 1 TUITION FEE (Per Annum) Rs…" at bounding box center [761, 343] width 1056 height 315
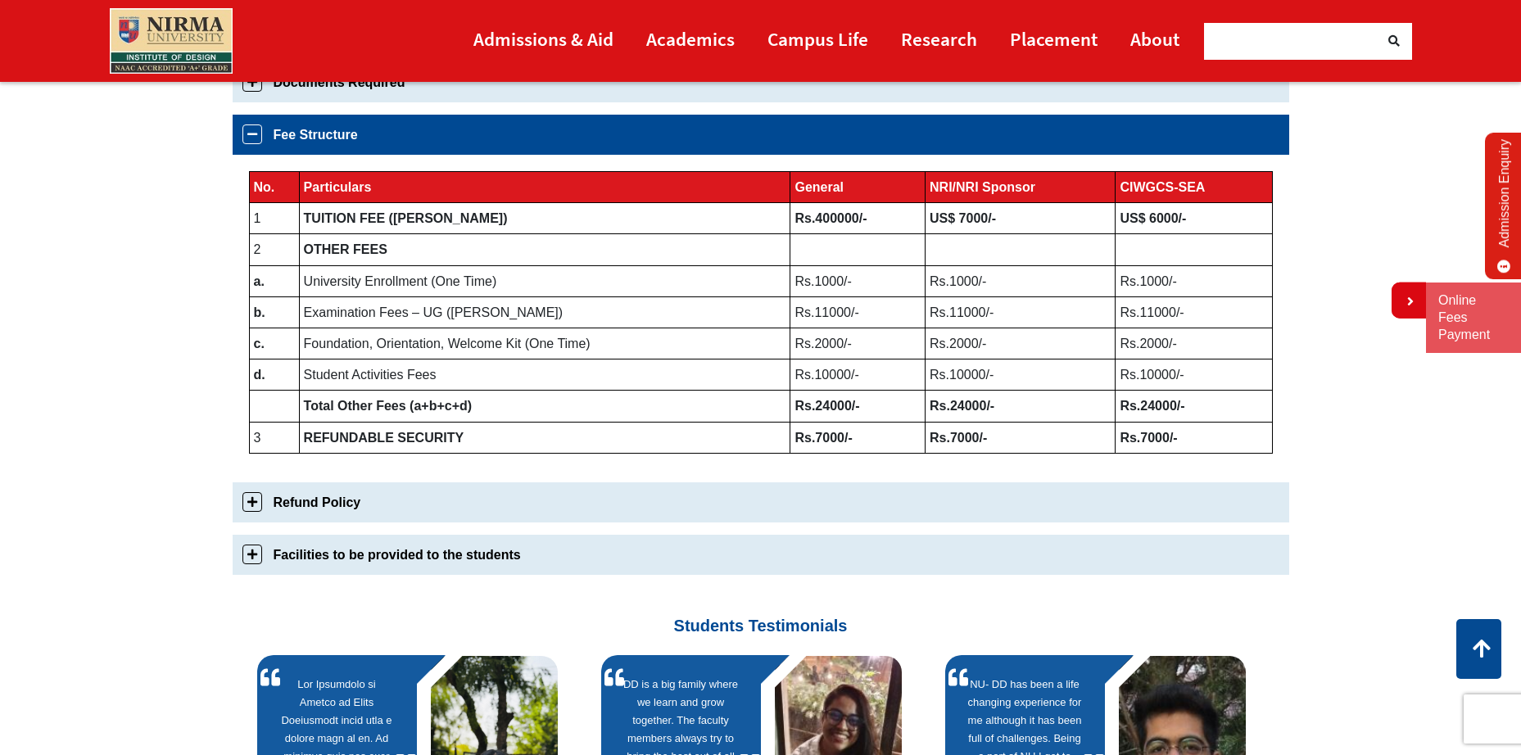
scroll to position [839, 0]
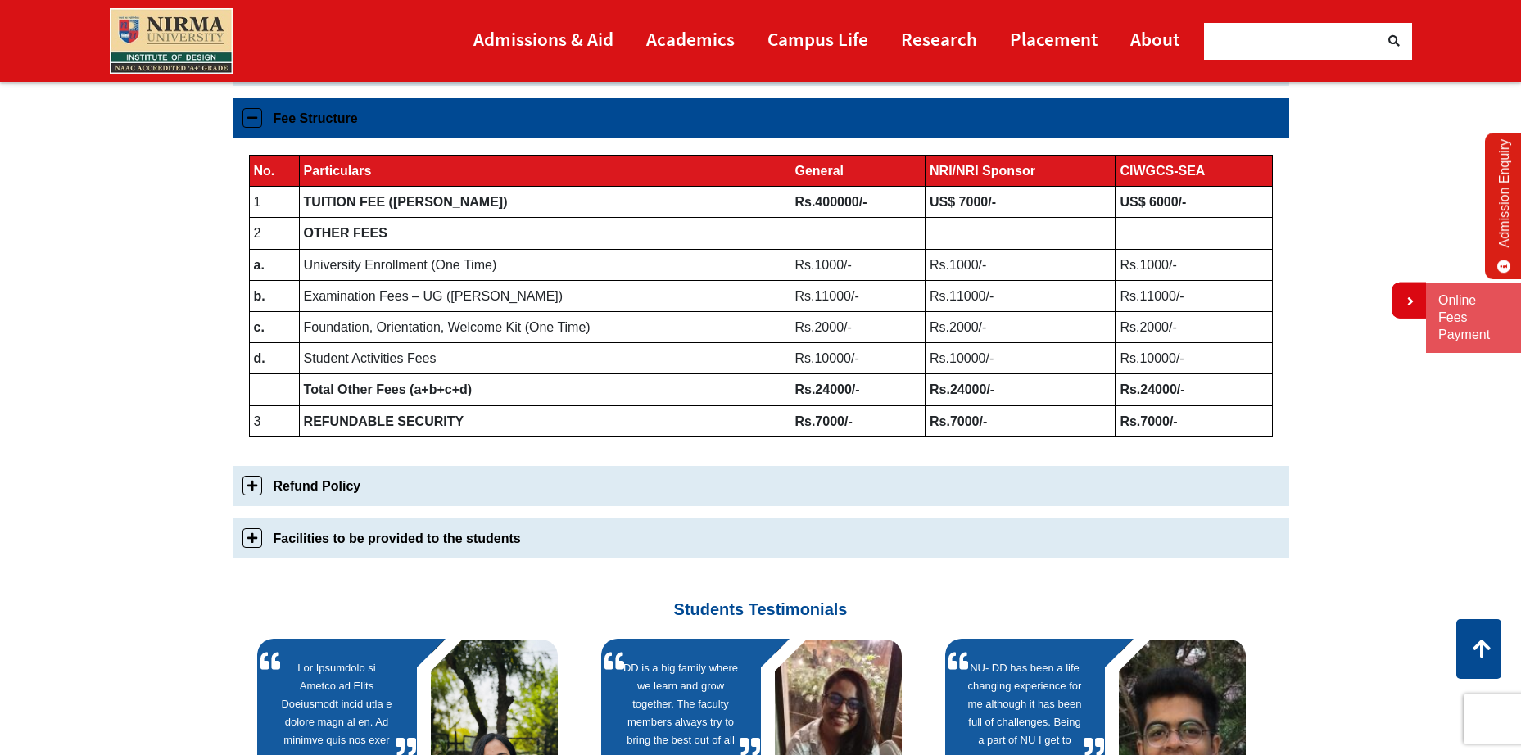
click at [313, 100] on link "Fee Structure" at bounding box center [761, 118] width 1056 height 40
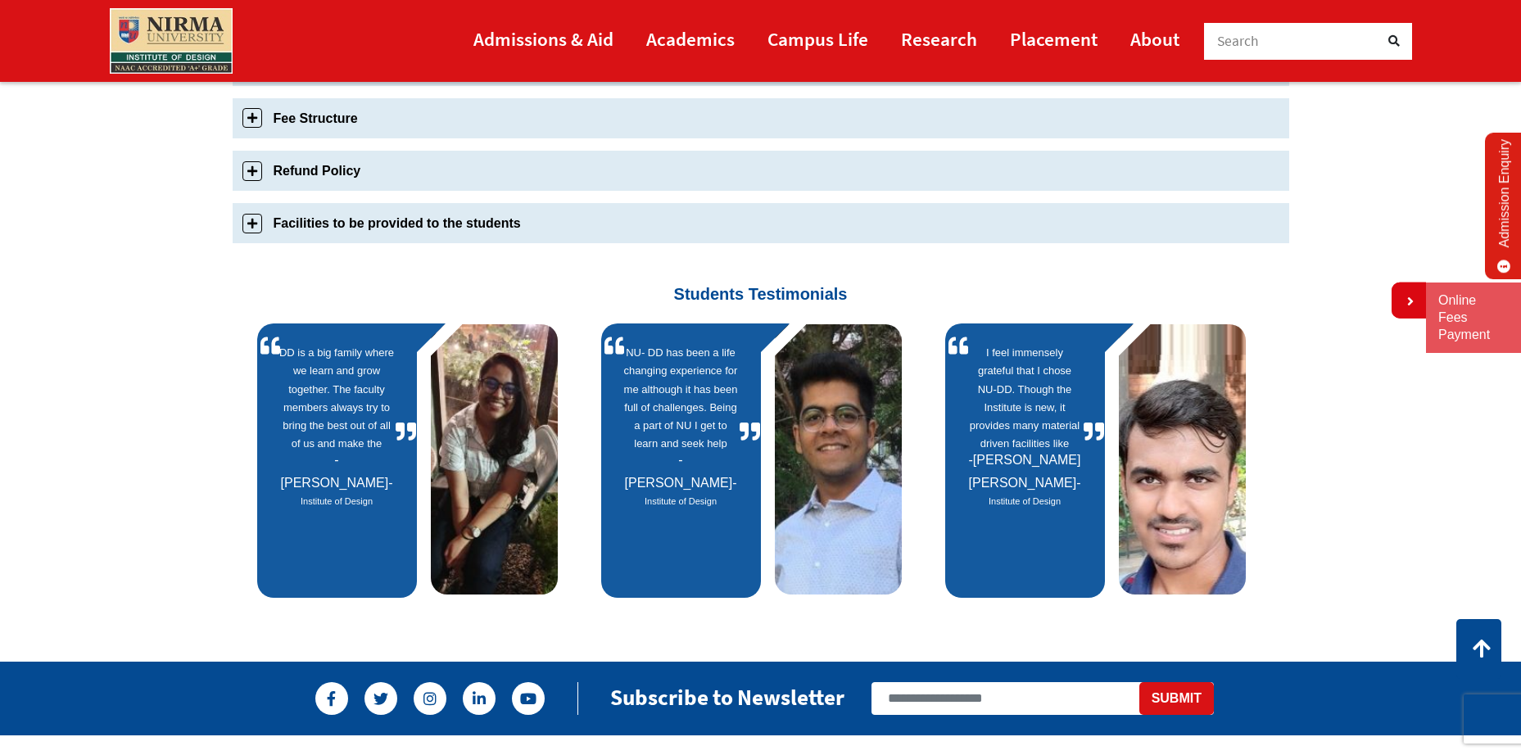
click at [332, 162] on link "Refund Policy" at bounding box center [761, 171] width 1056 height 40
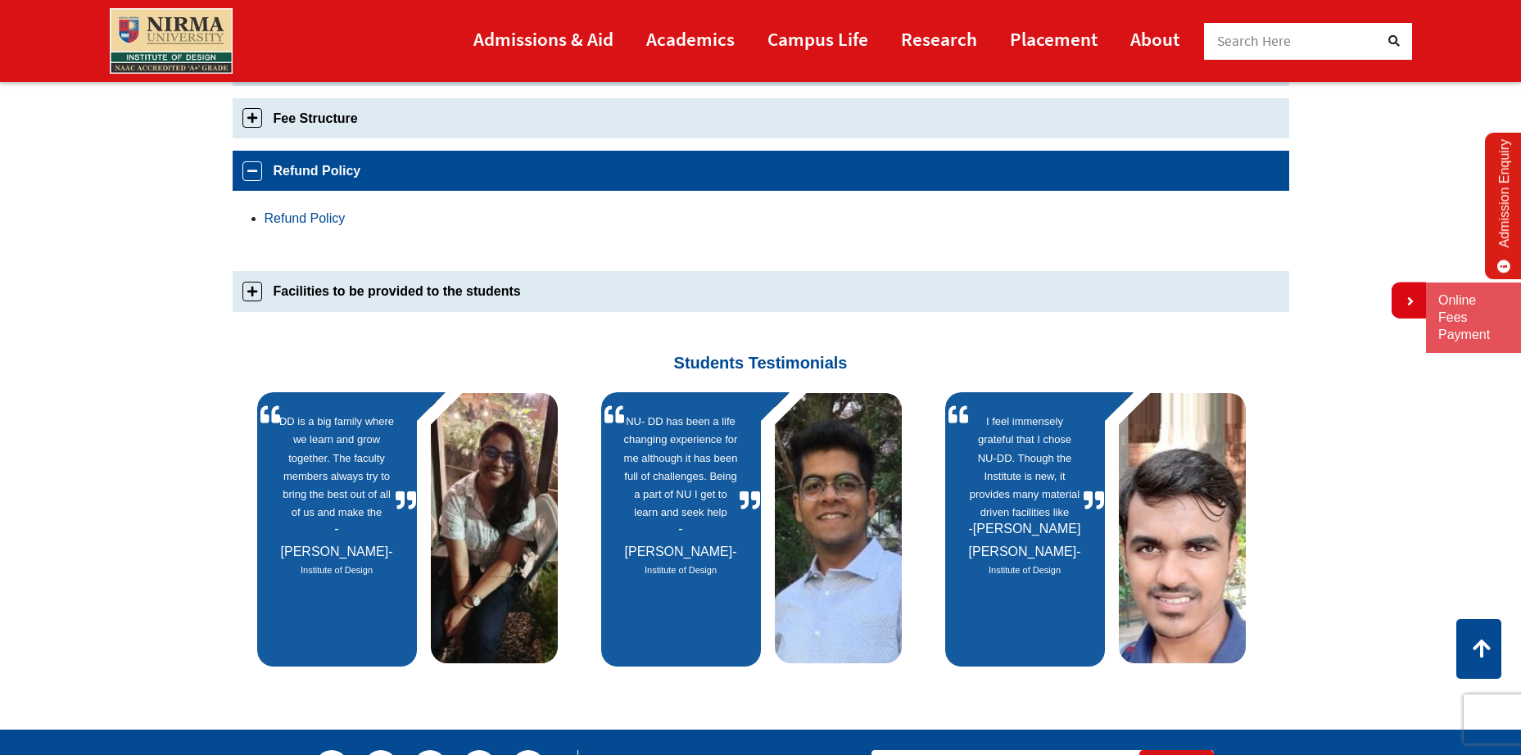
click at [303, 218] on link "Refund Policy" at bounding box center [305, 218] width 81 height 14
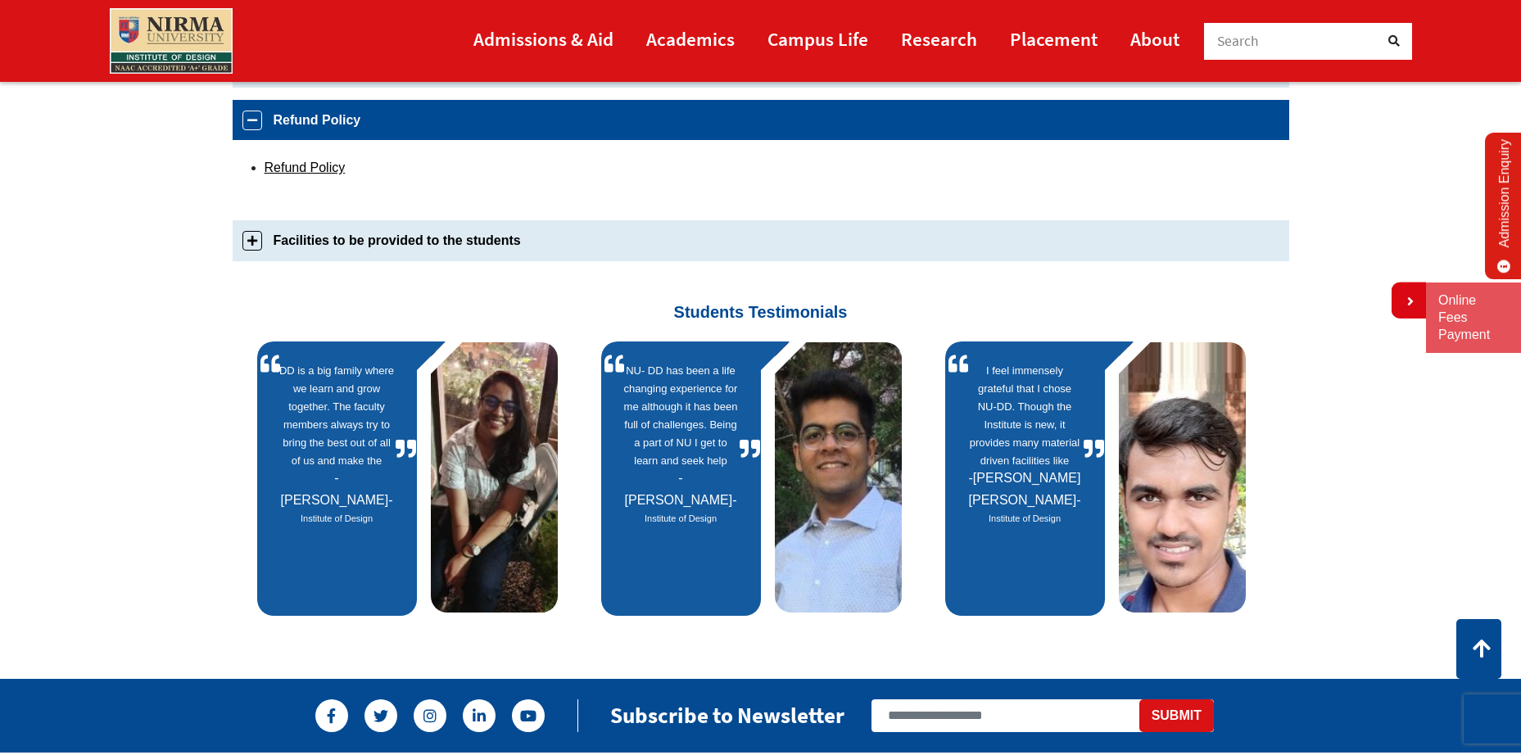
scroll to position [891, 0]
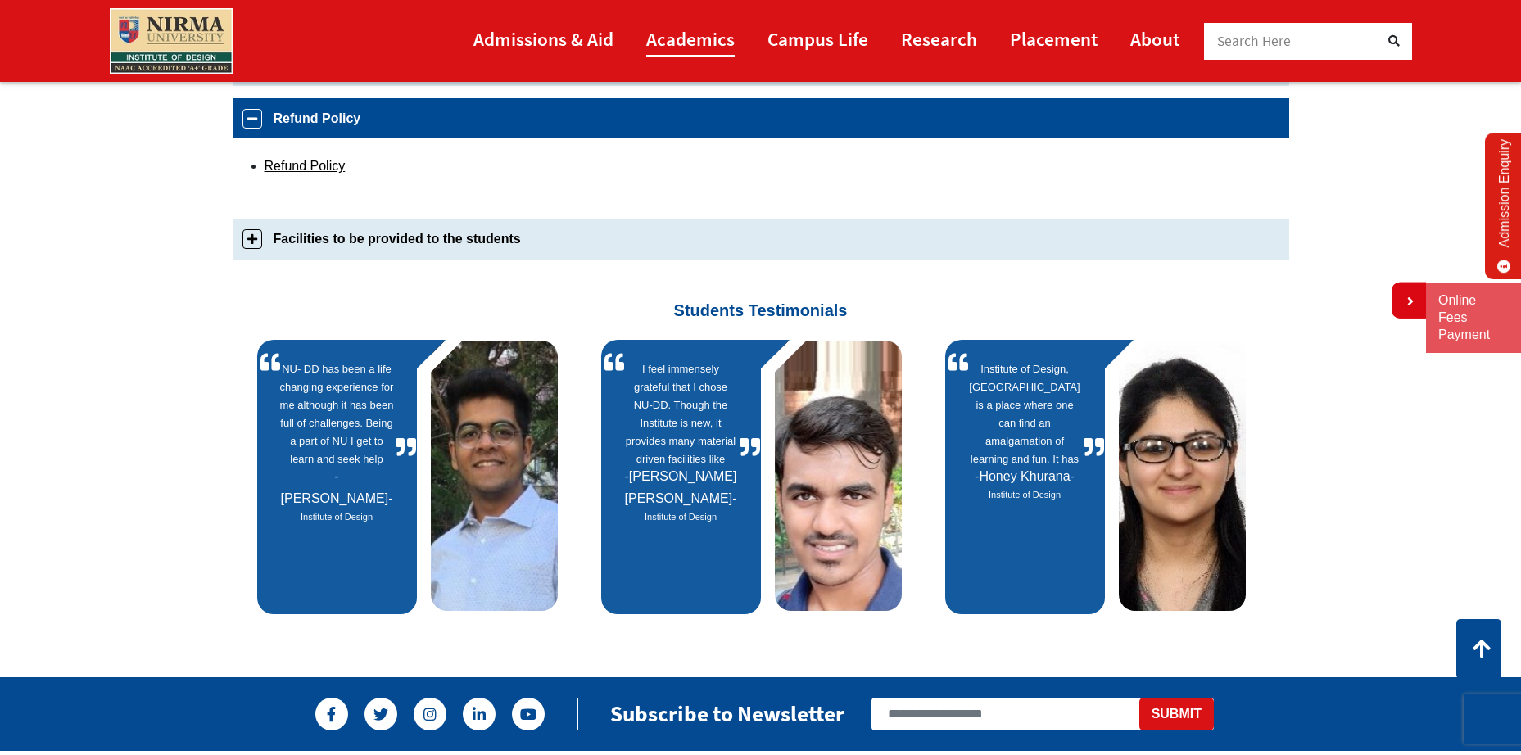
click at [676, 31] on link "Academics" at bounding box center [690, 38] width 88 height 37
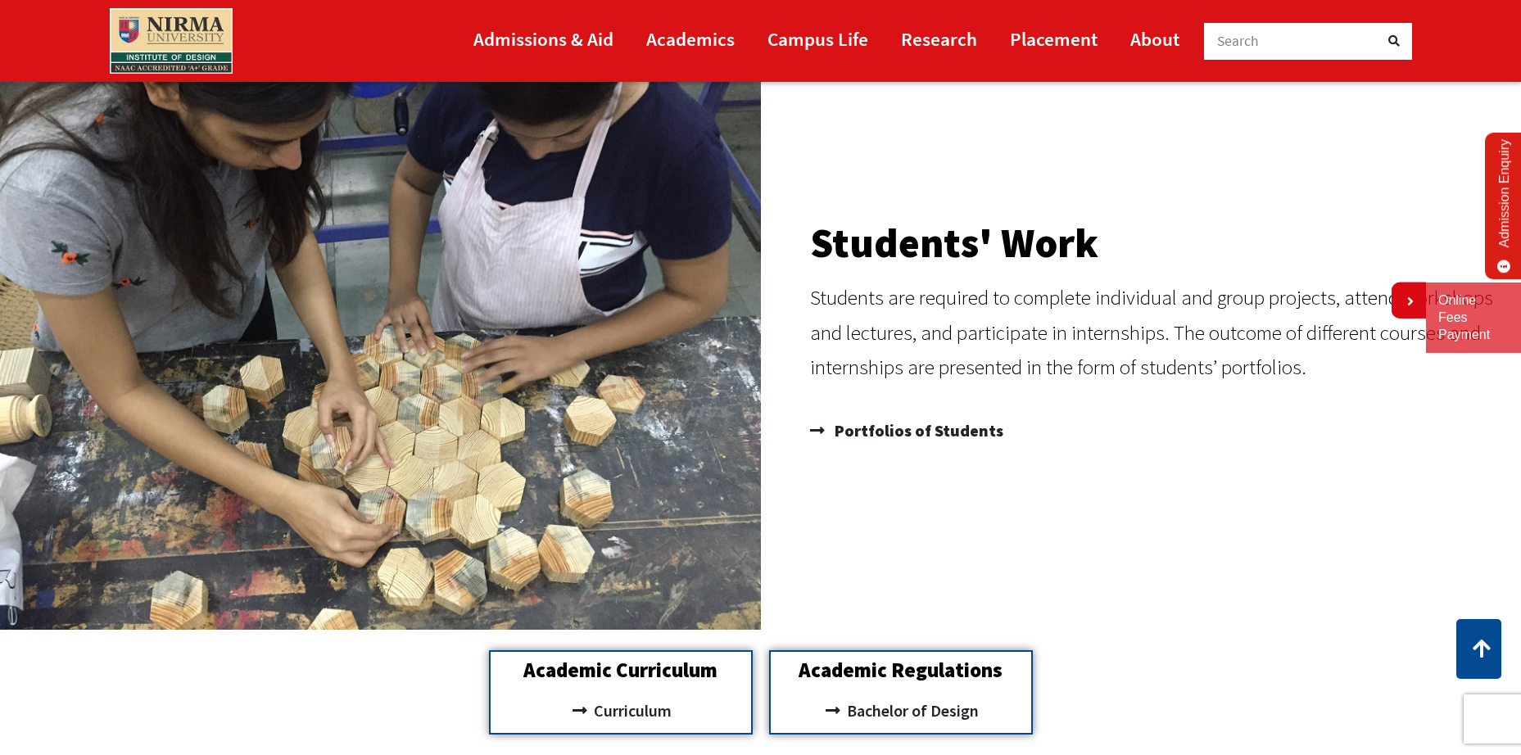
scroll to position [1720, 0]
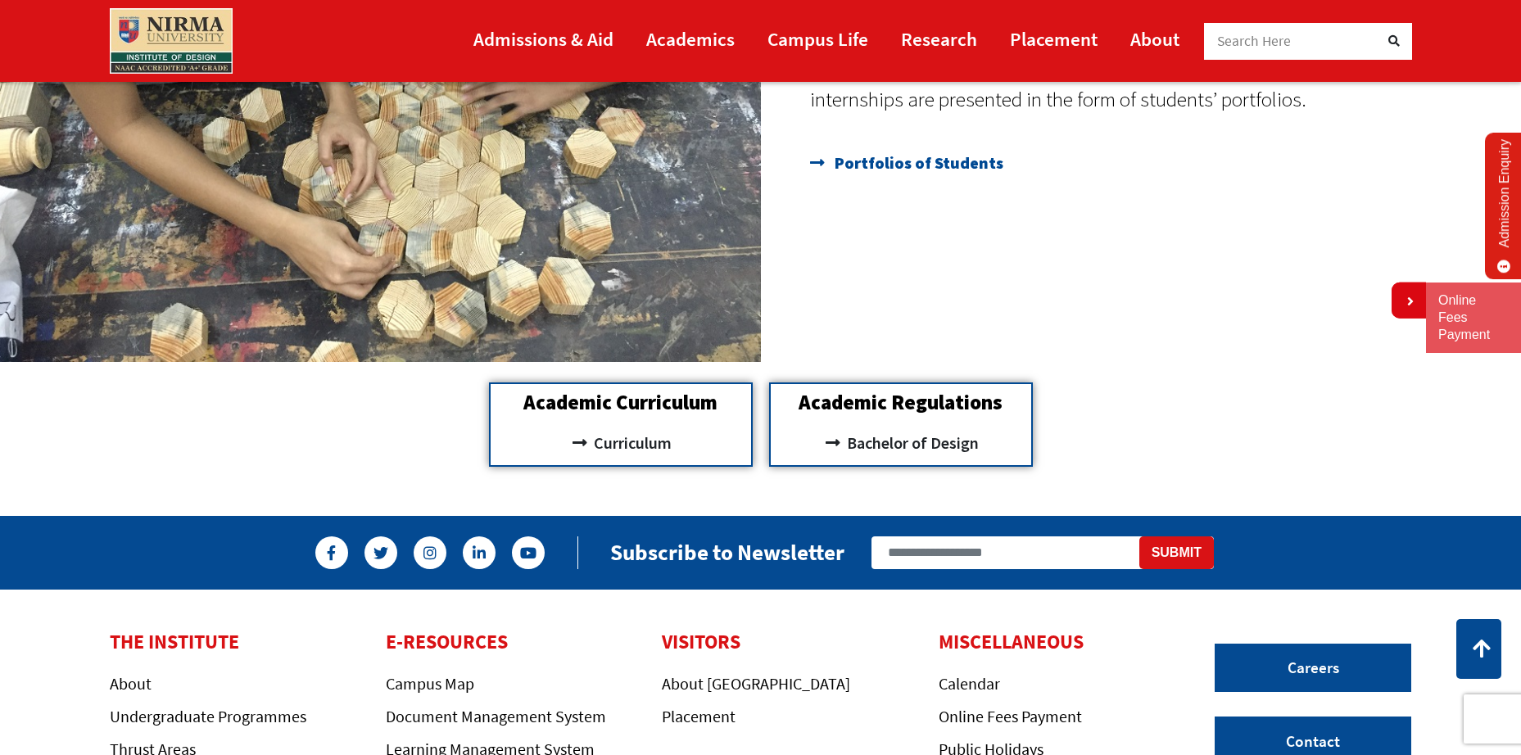
click at [916, 170] on span "Portfolios of Students" at bounding box center [916, 163] width 173 height 33
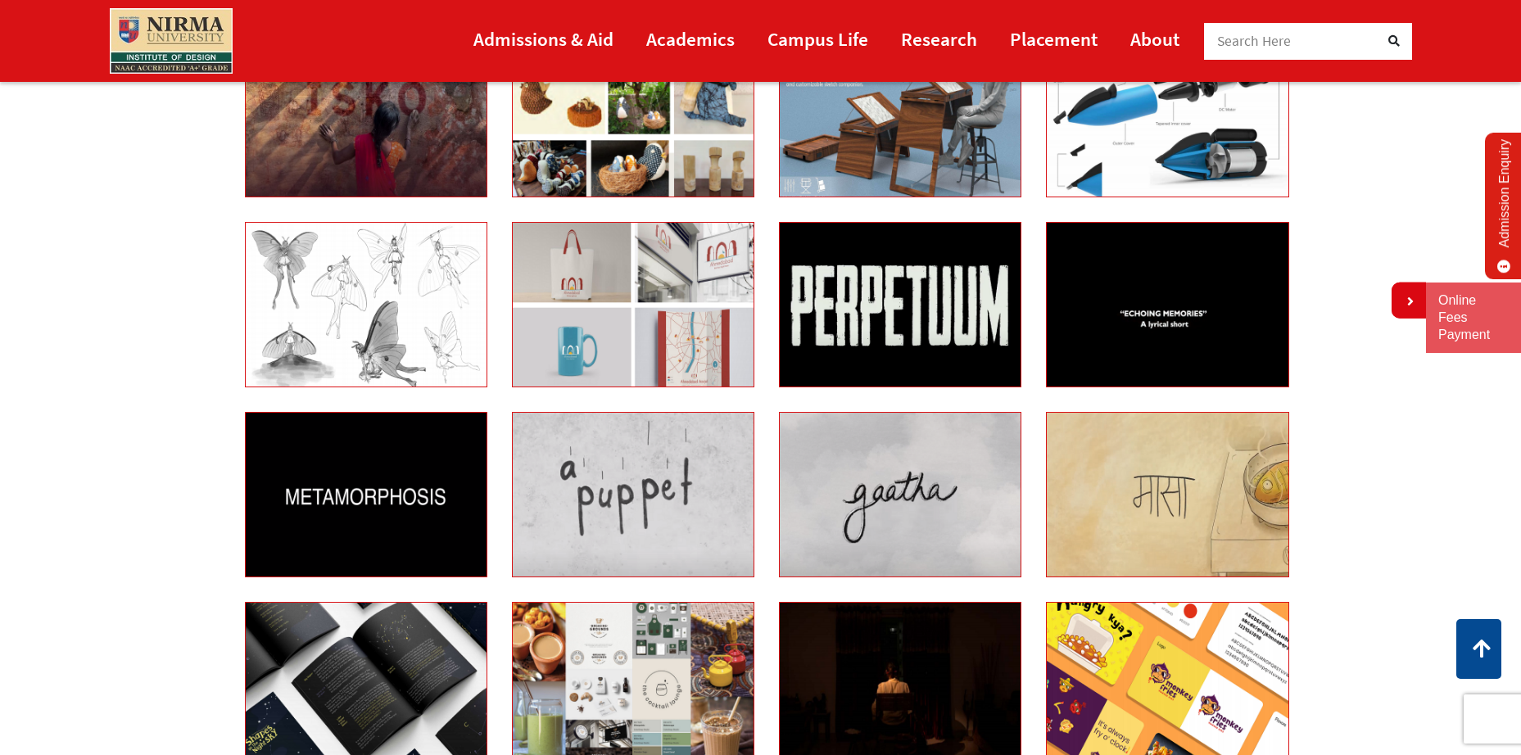
scroll to position [901, 0]
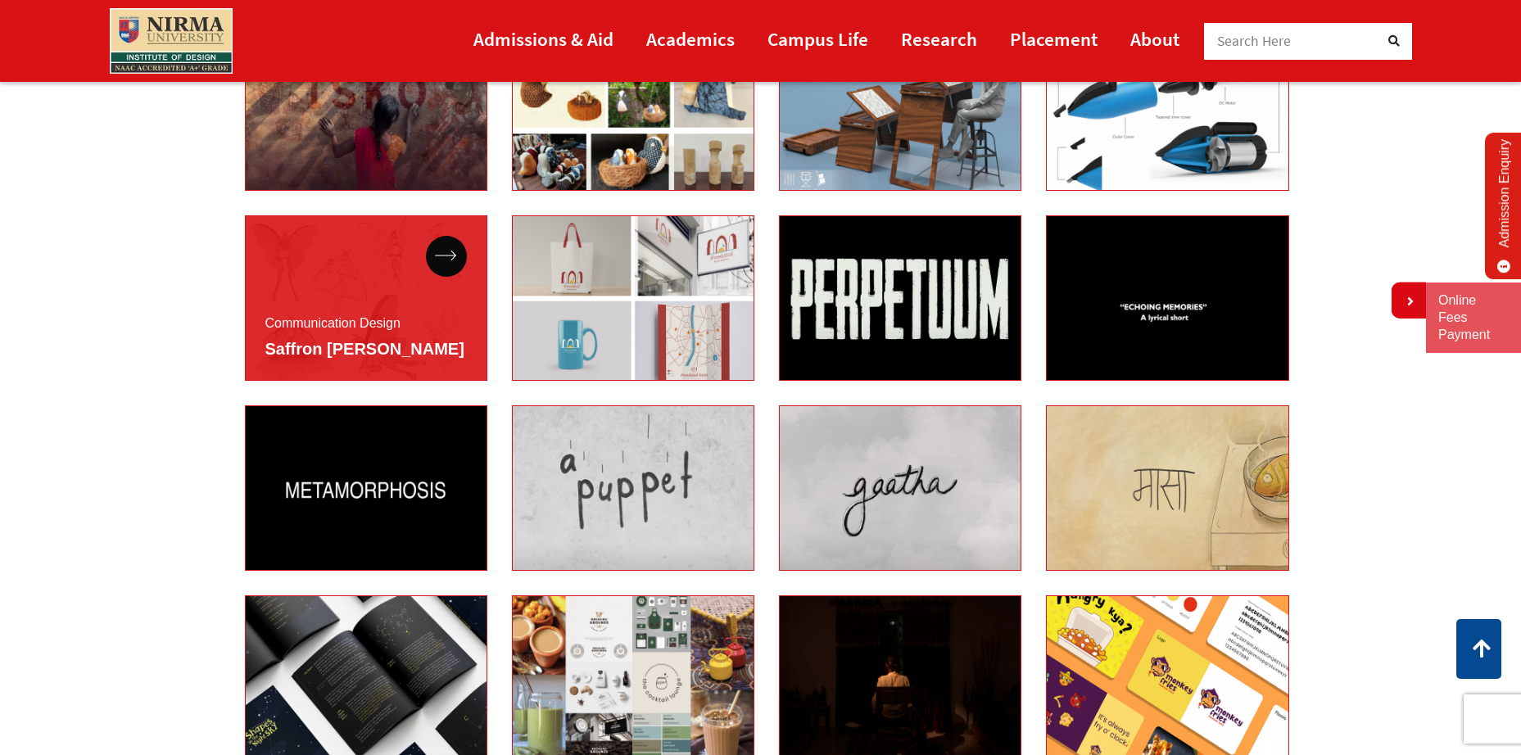
click at [417, 335] on div "Communication Design Saffron Dave" at bounding box center [366, 297] width 242 height 165
click at [454, 255] on icon at bounding box center [446, 256] width 22 height 11
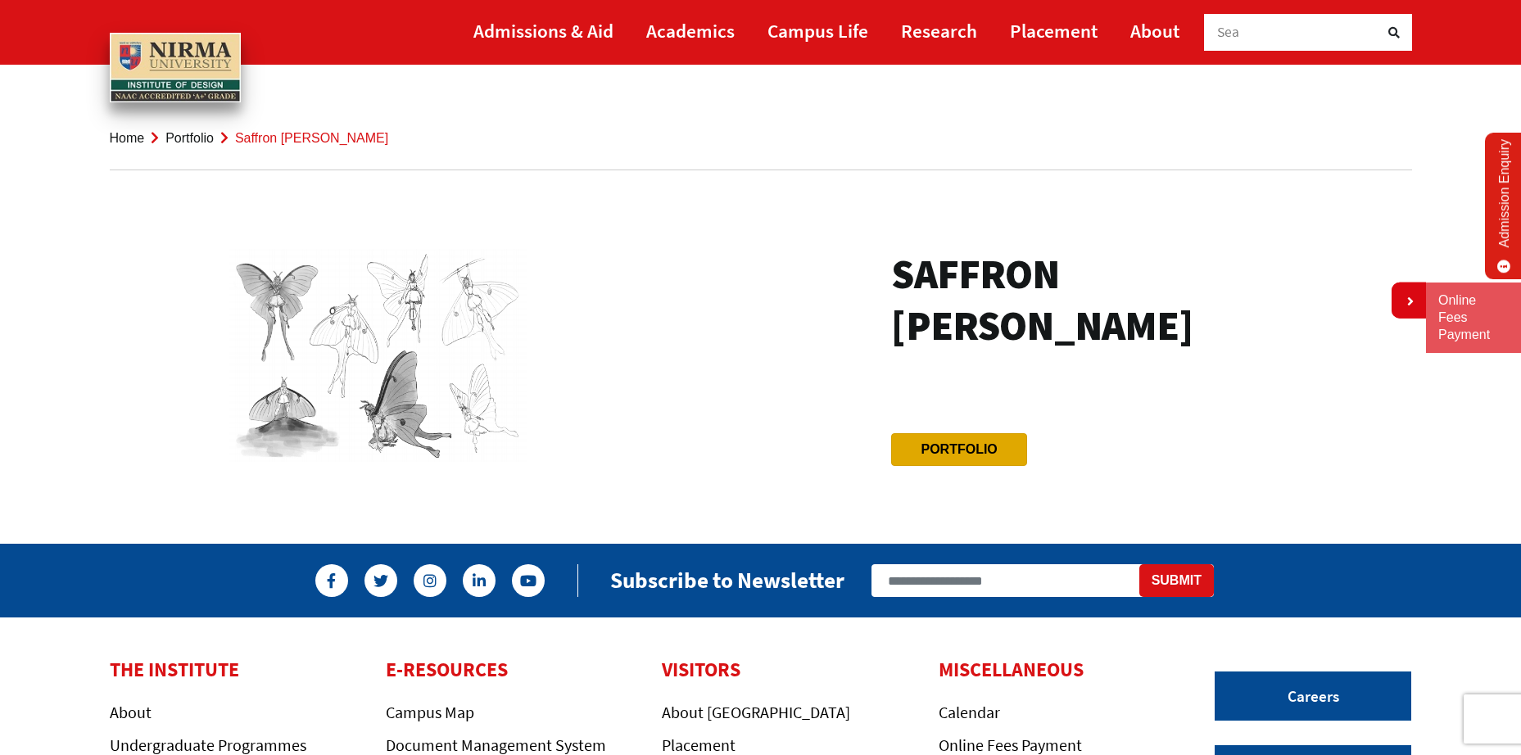
click at [953, 433] on btn "Portfolio" at bounding box center [958, 449] width 135 height 33
click at [956, 442] on link "Portfolio" at bounding box center [958, 449] width 76 height 14
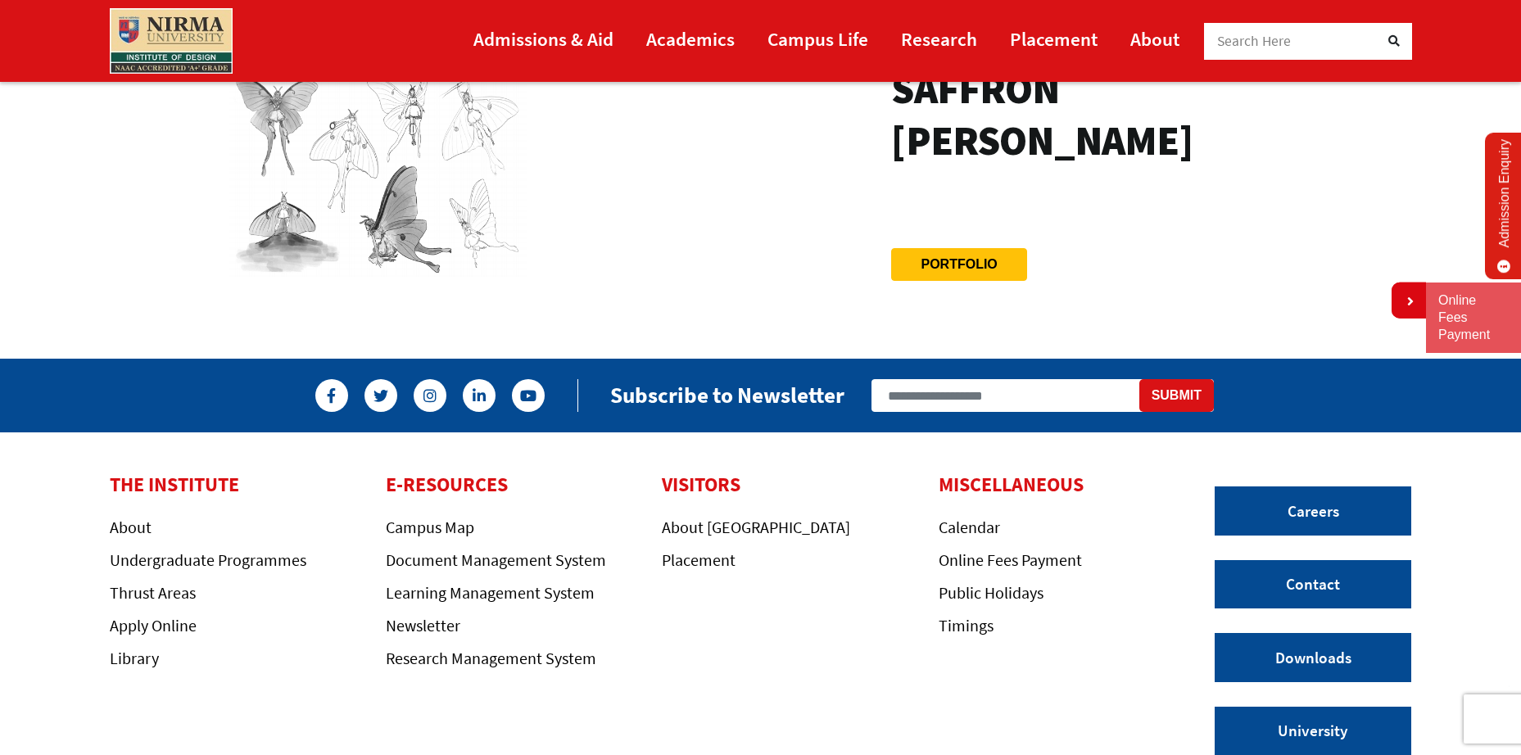
scroll to position [316, 0]
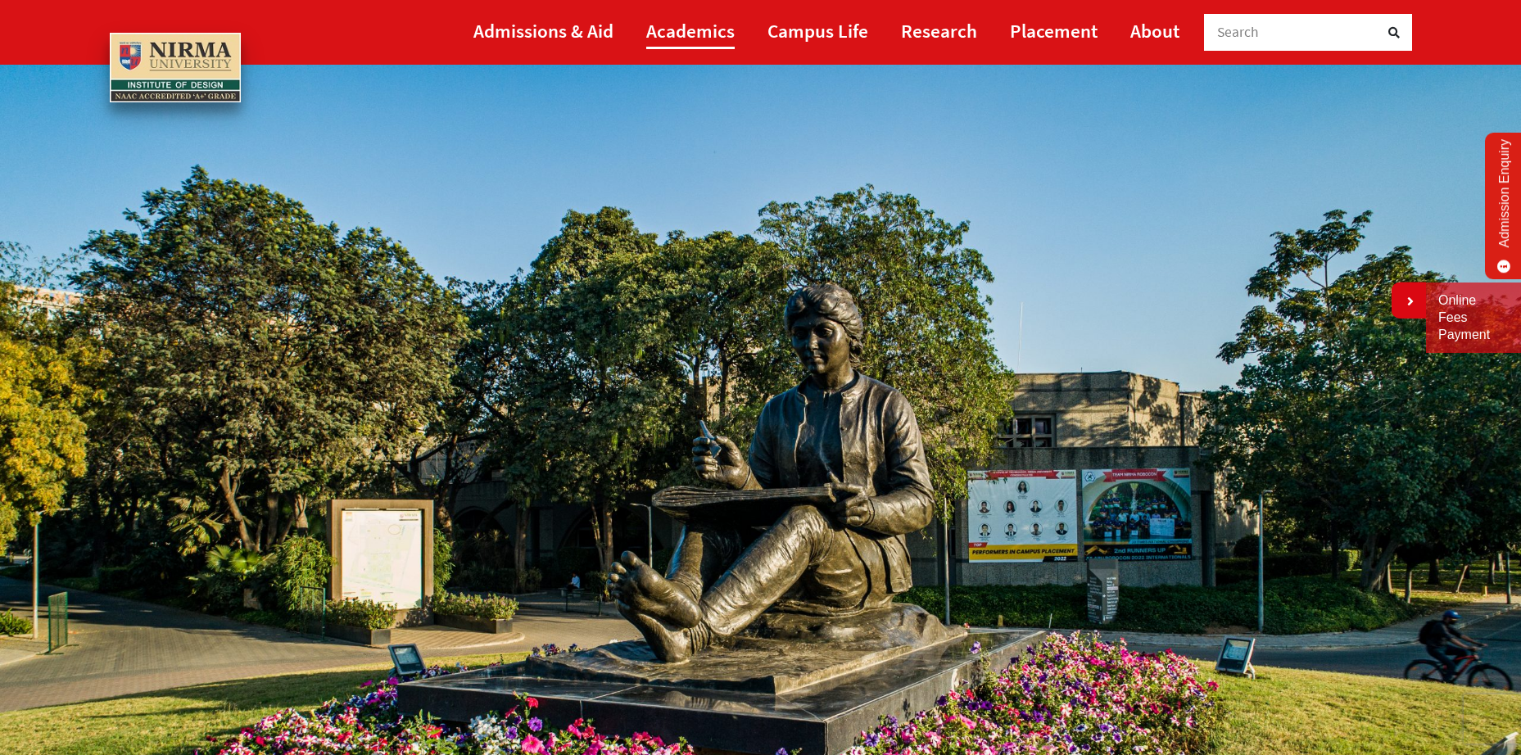
click at [689, 38] on link "Academics" at bounding box center [690, 30] width 88 height 37
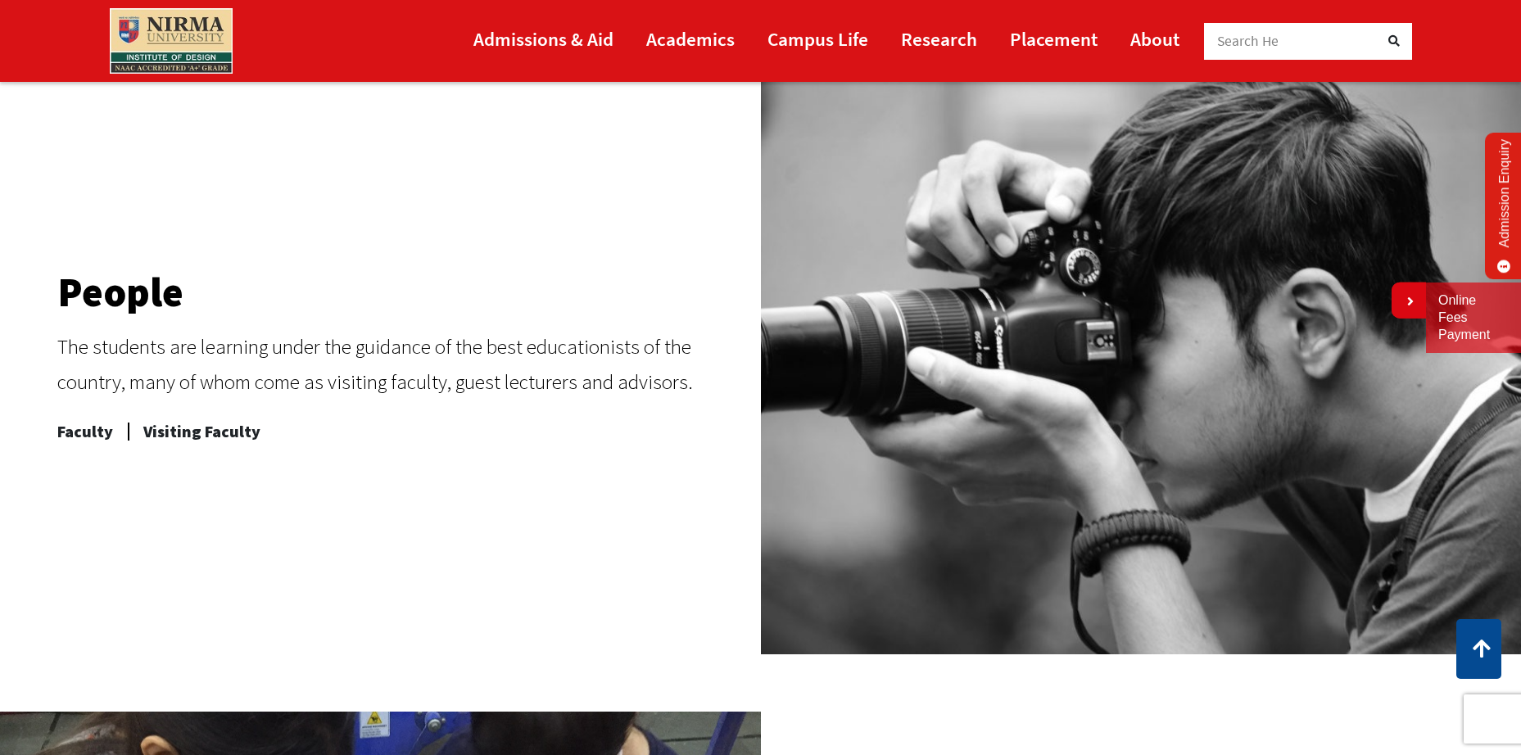
scroll to position [983, 0]
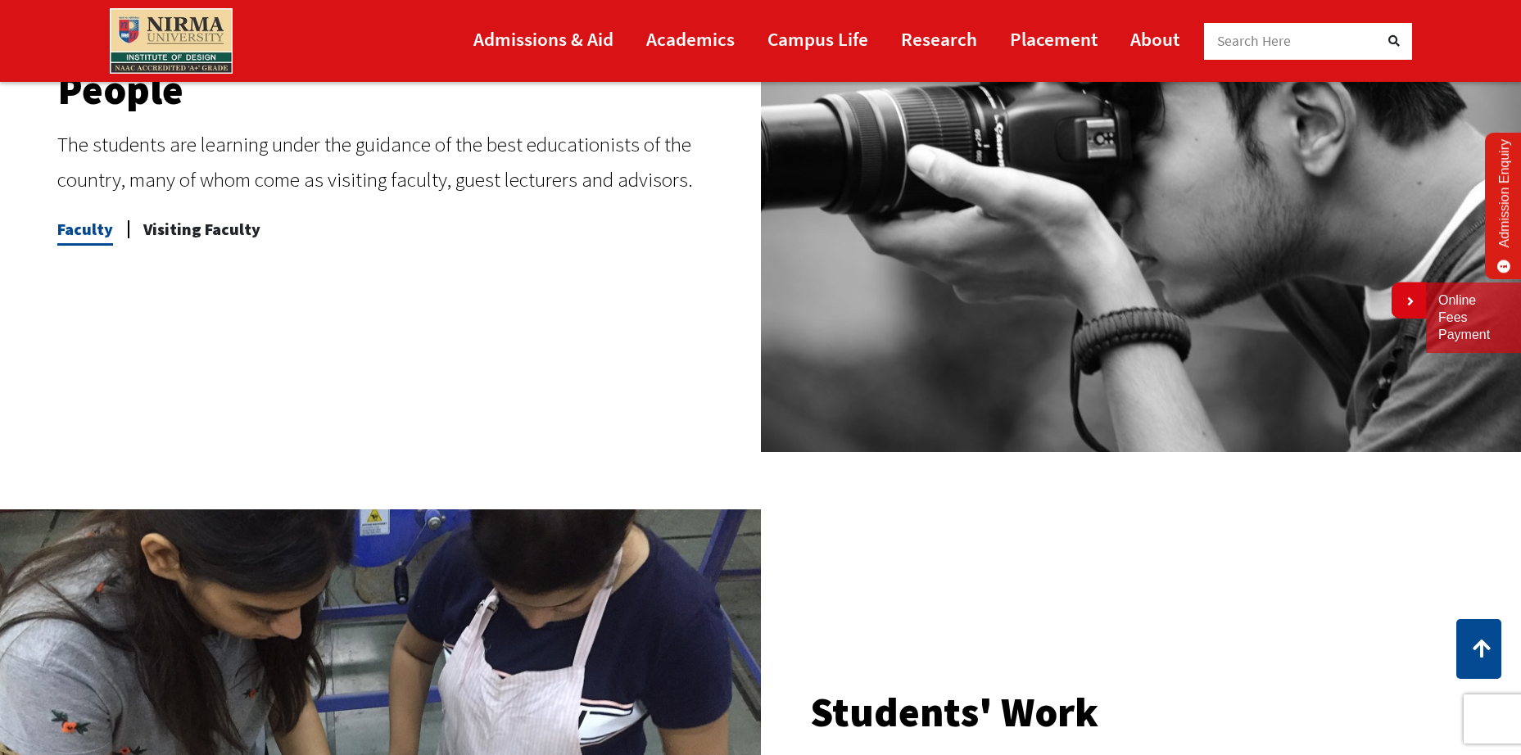
click at [86, 238] on span "Faculty" at bounding box center [85, 229] width 56 height 33
click at [184, 221] on span "Visiting Faculty" at bounding box center [201, 229] width 117 height 33
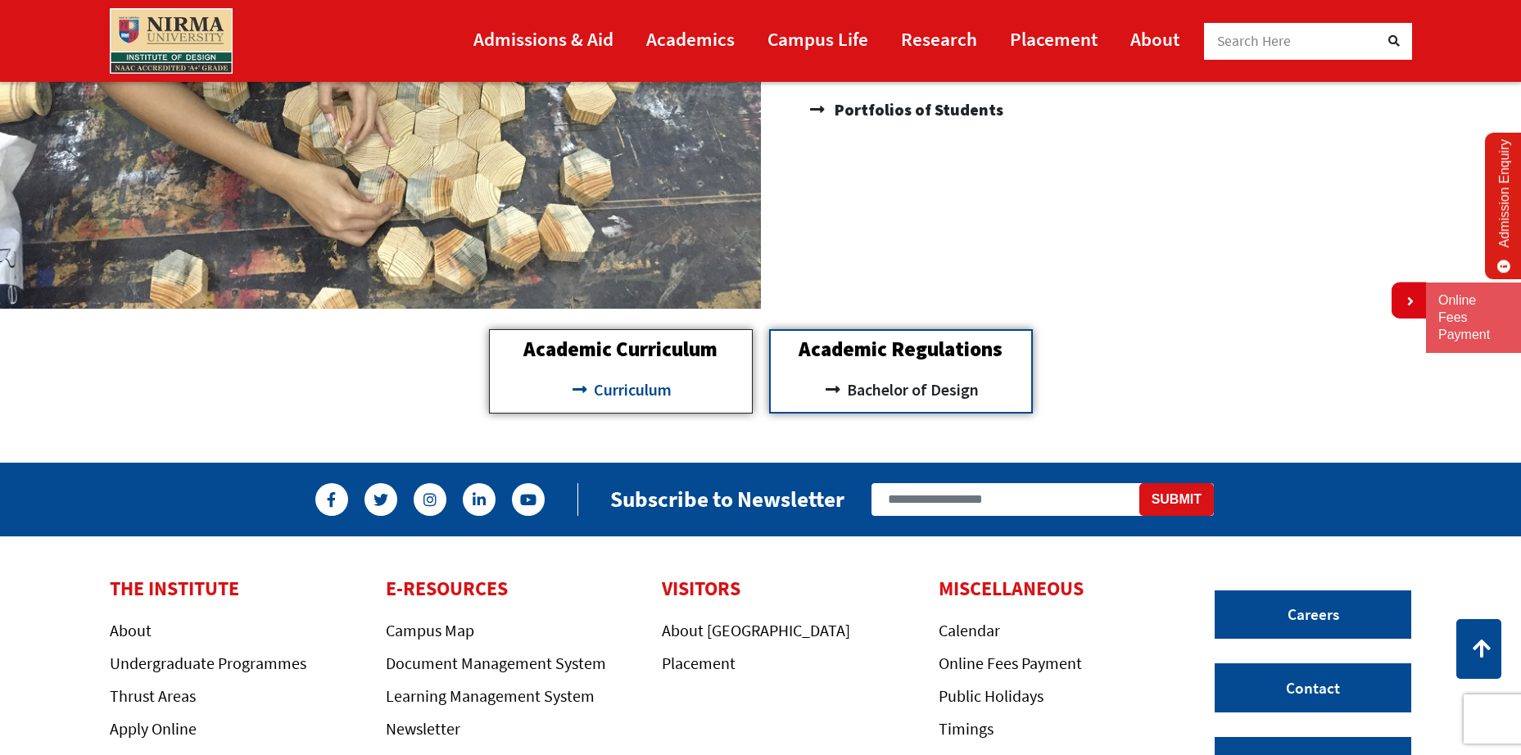
scroll to position [1802, 0]
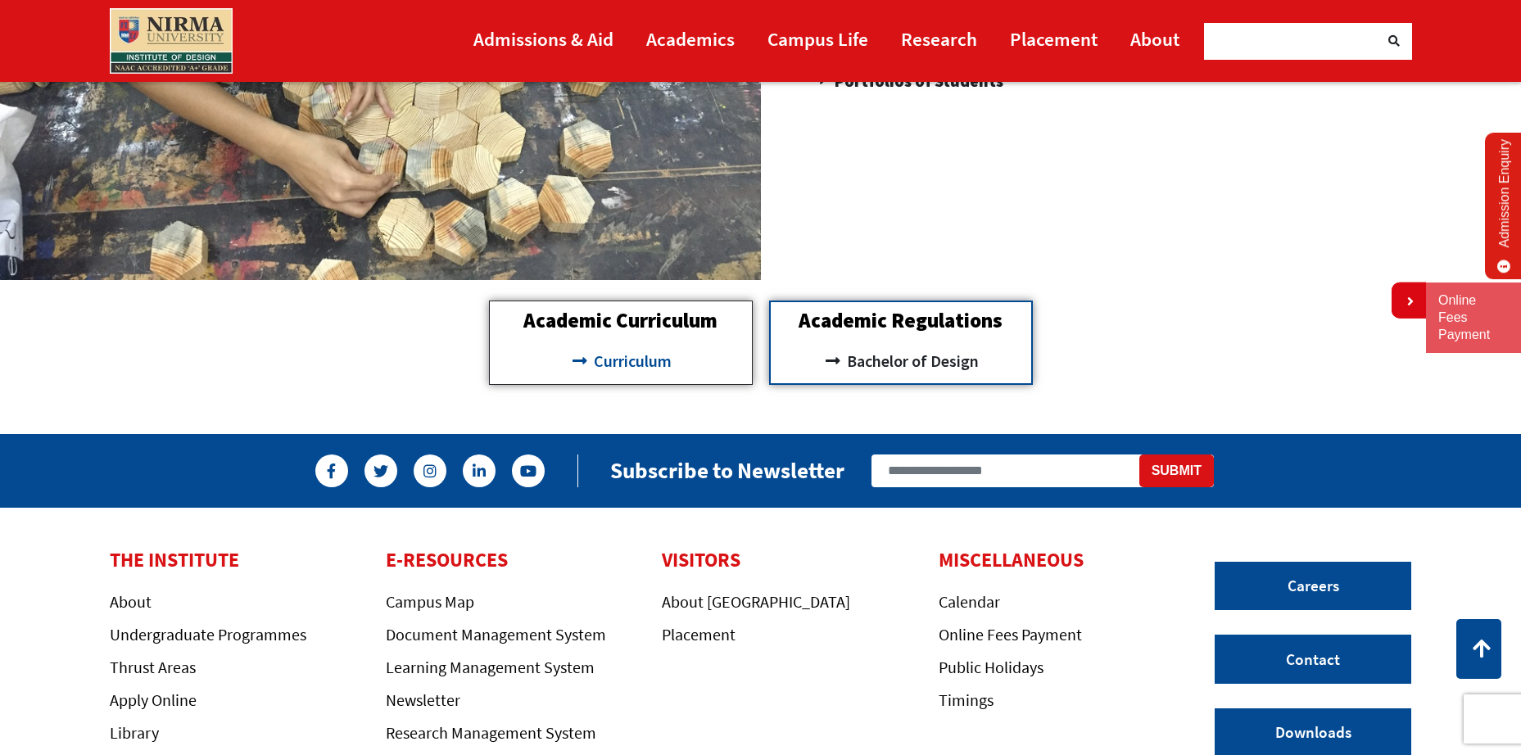
click at [615, 365] on span "Curriculum" at bounding box center [631, 361] width 82 height 28
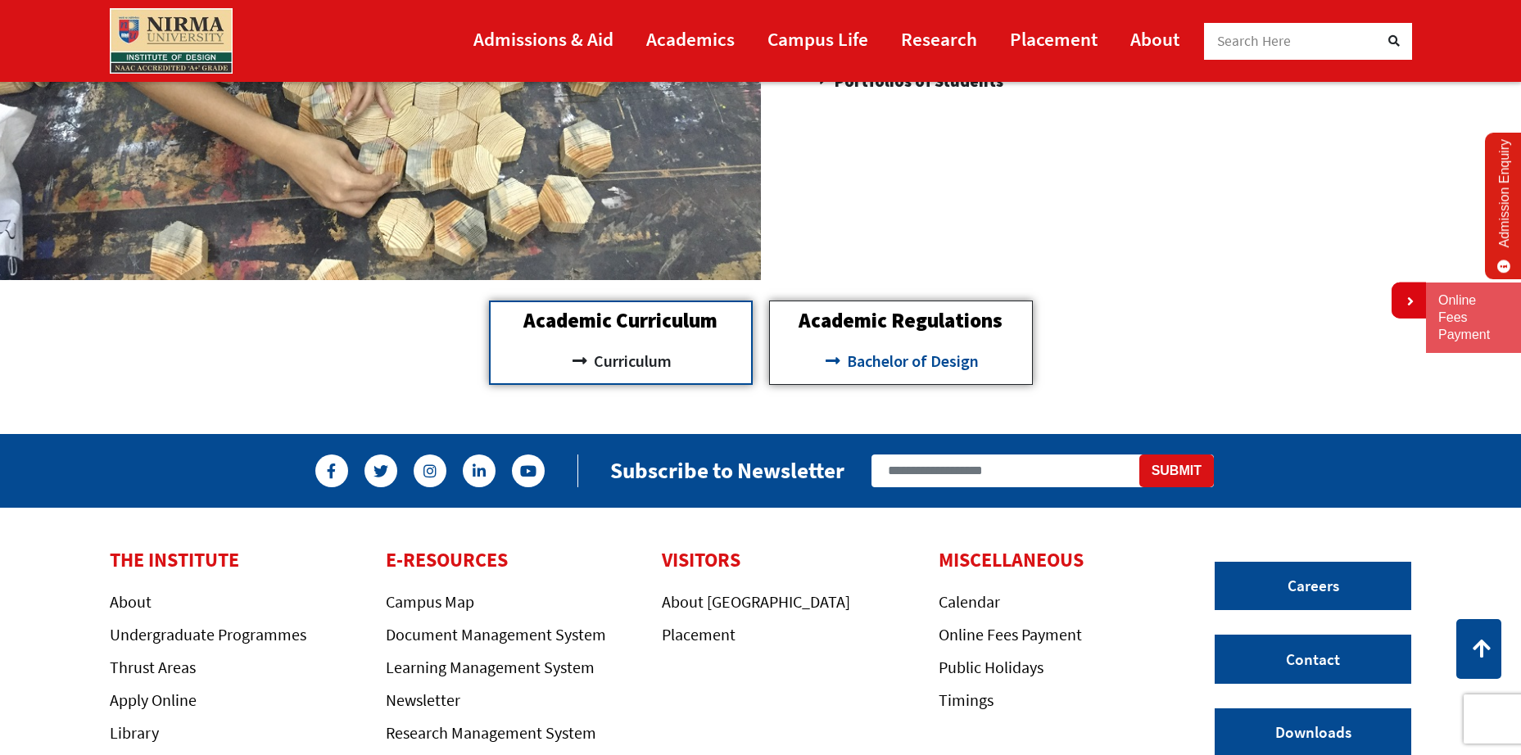
click at [900, 347] on span "Bachelor of Design" at bounding box center [911, 361] width 136 height 28
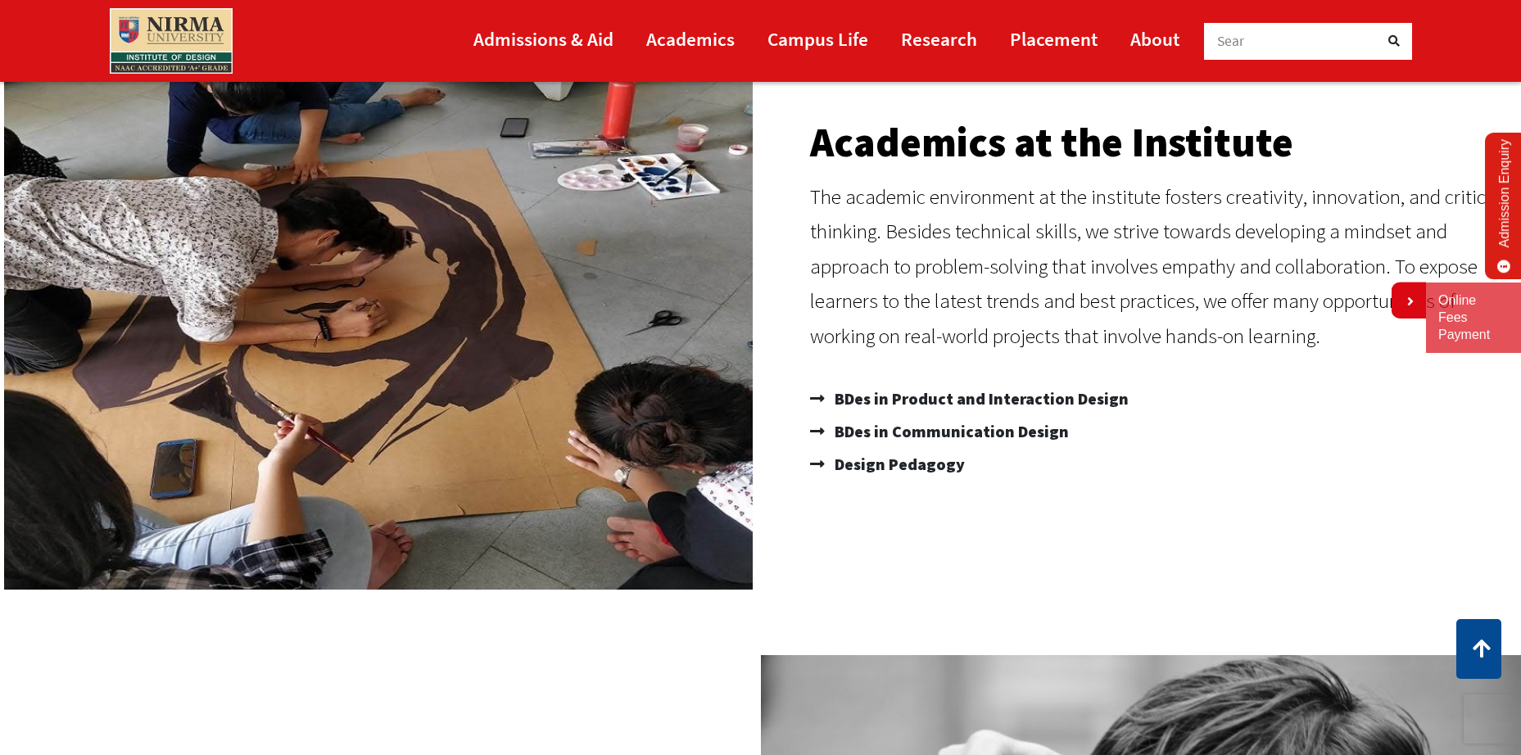
scroll to position [0, 0]
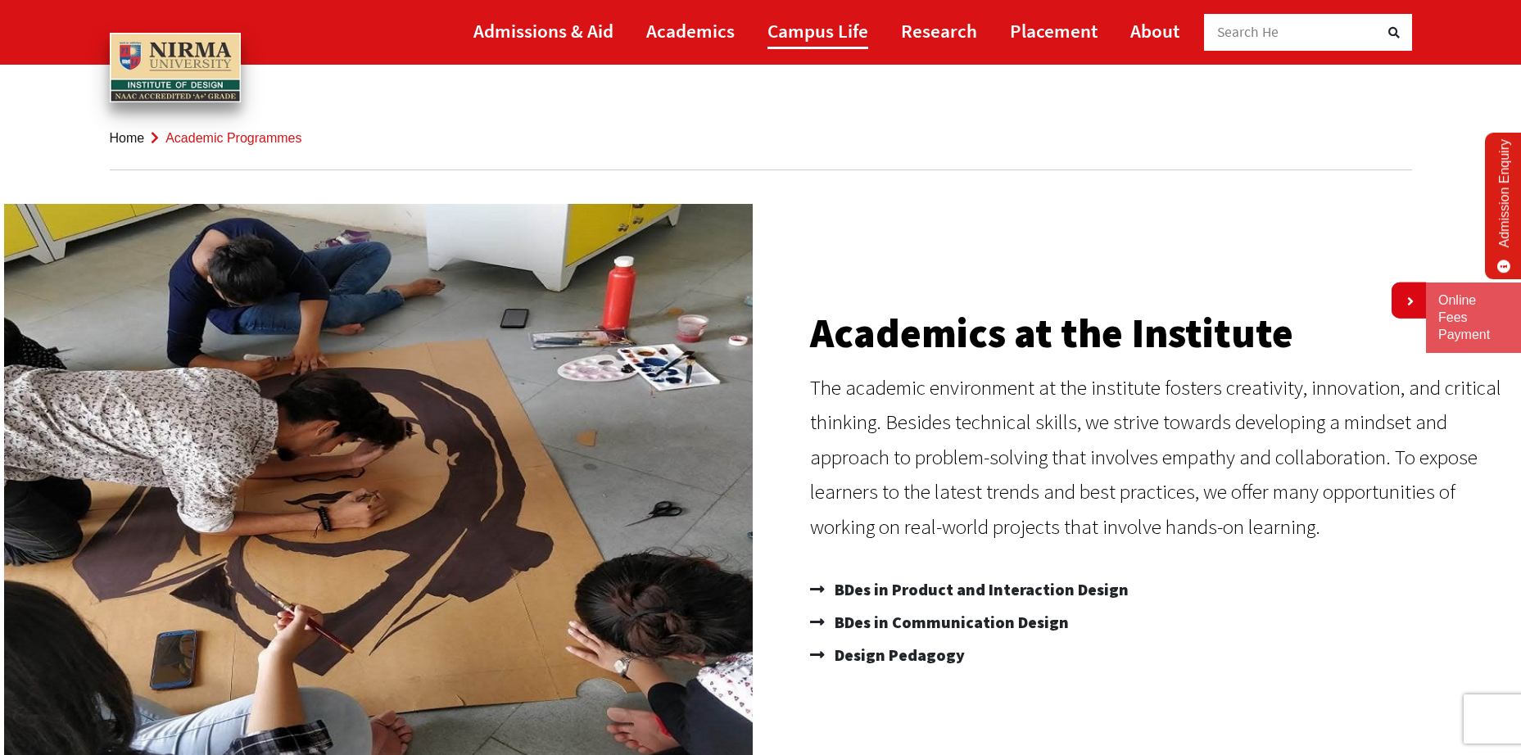
click at [822, 40] on link "Campus Life" at bounding box center [817, 30] width 101 height 37
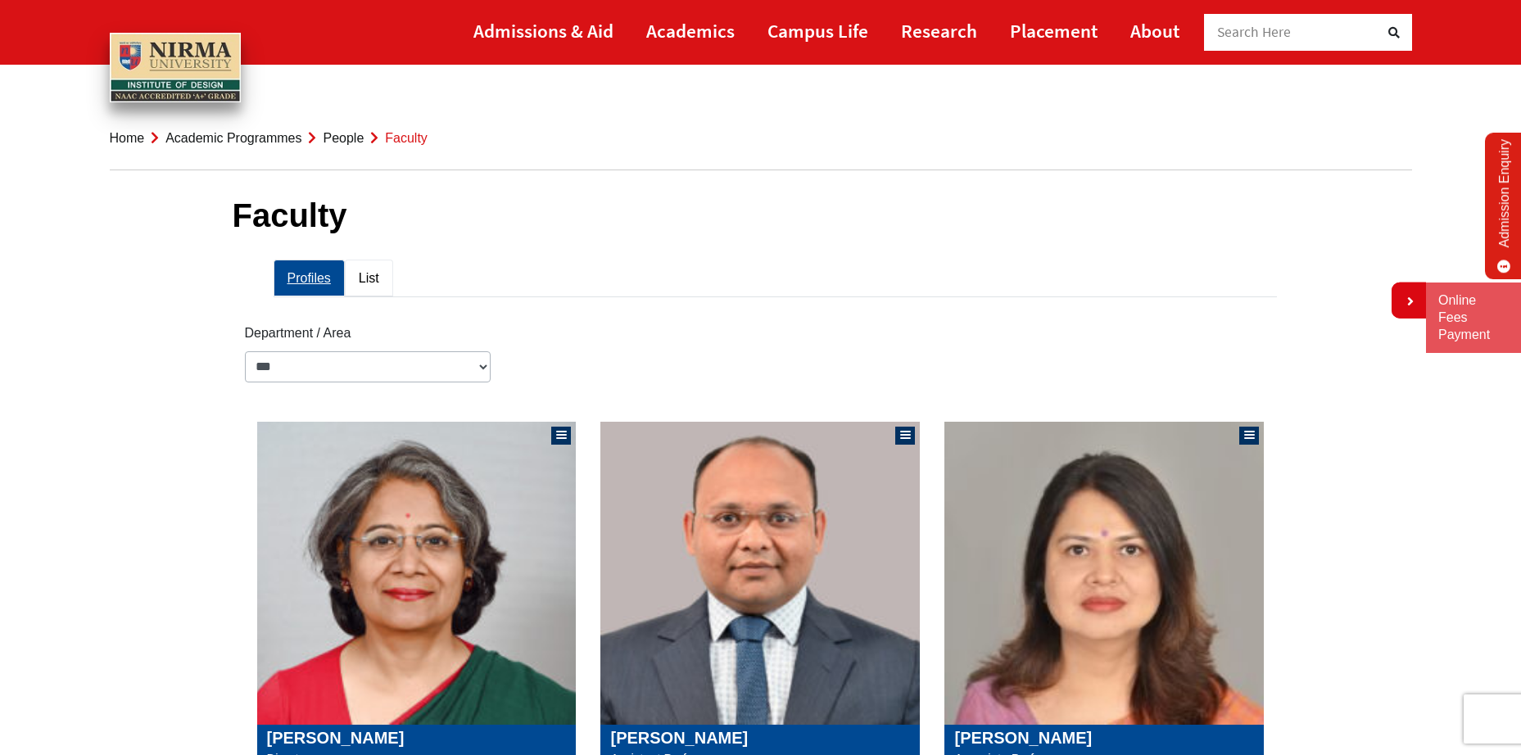
click at [370, 278] on link "List" at bounding box center [369, 278] width 48 height 37
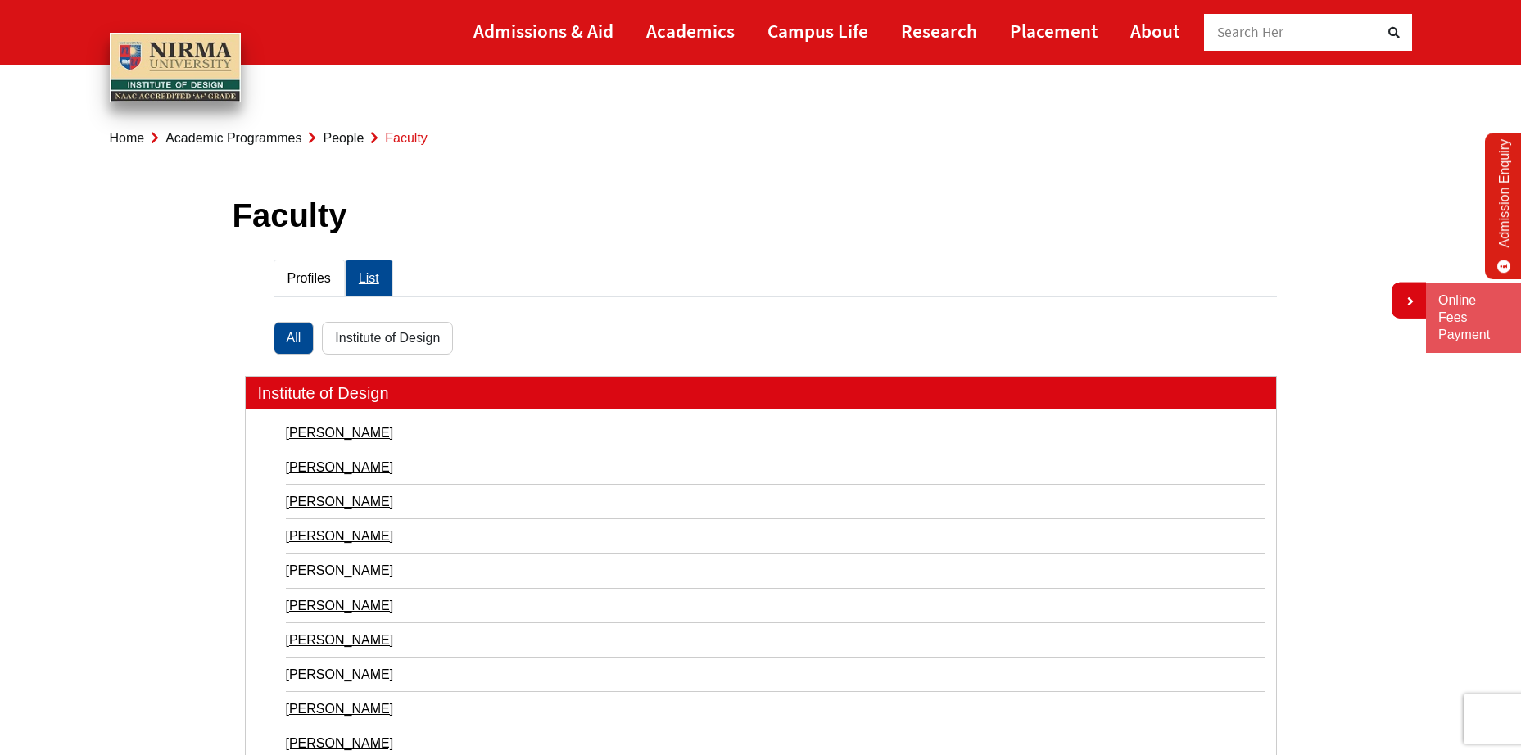
click at [313, 279] on link "Profiles" at bounding box center [309, 278] width 71 height 37
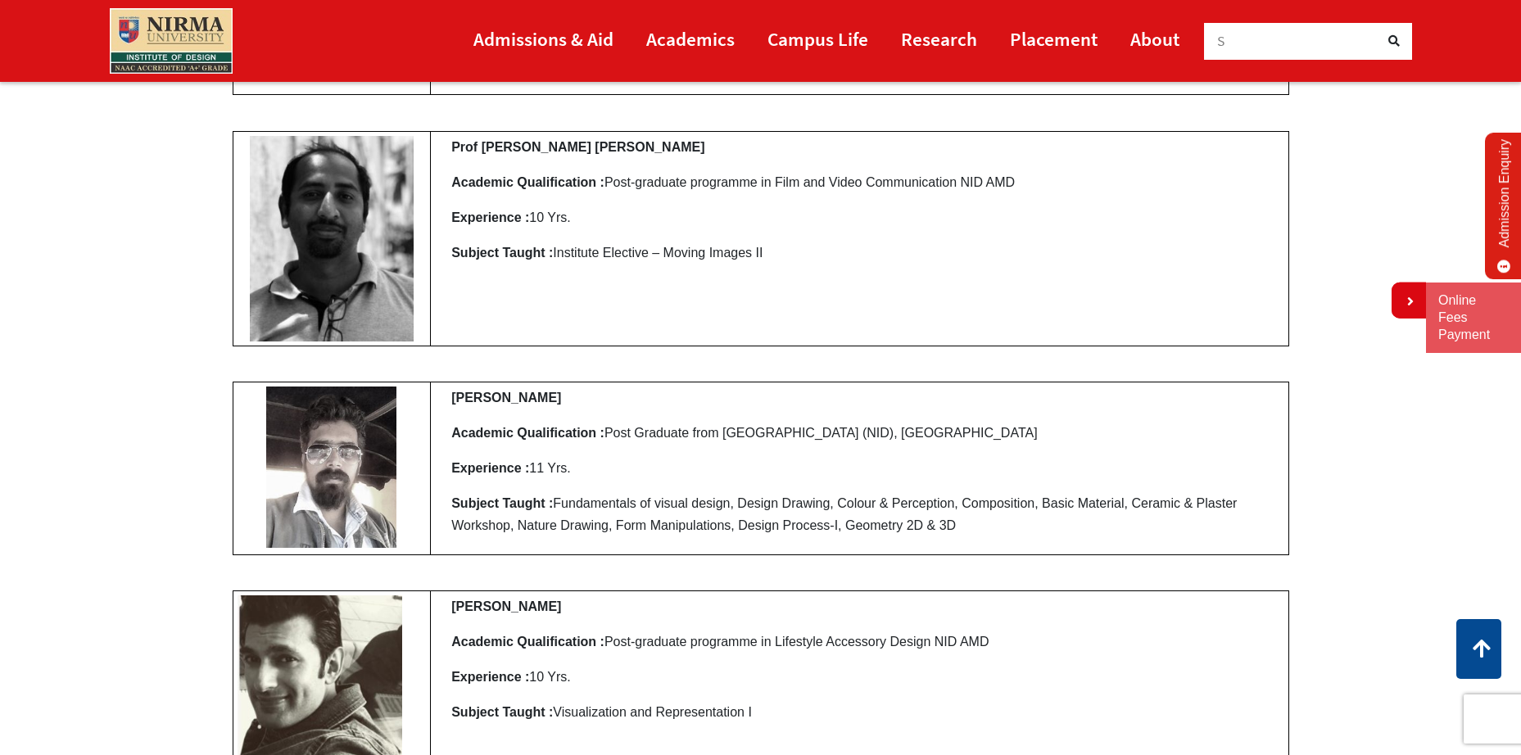
scroll to position [3819, 0]
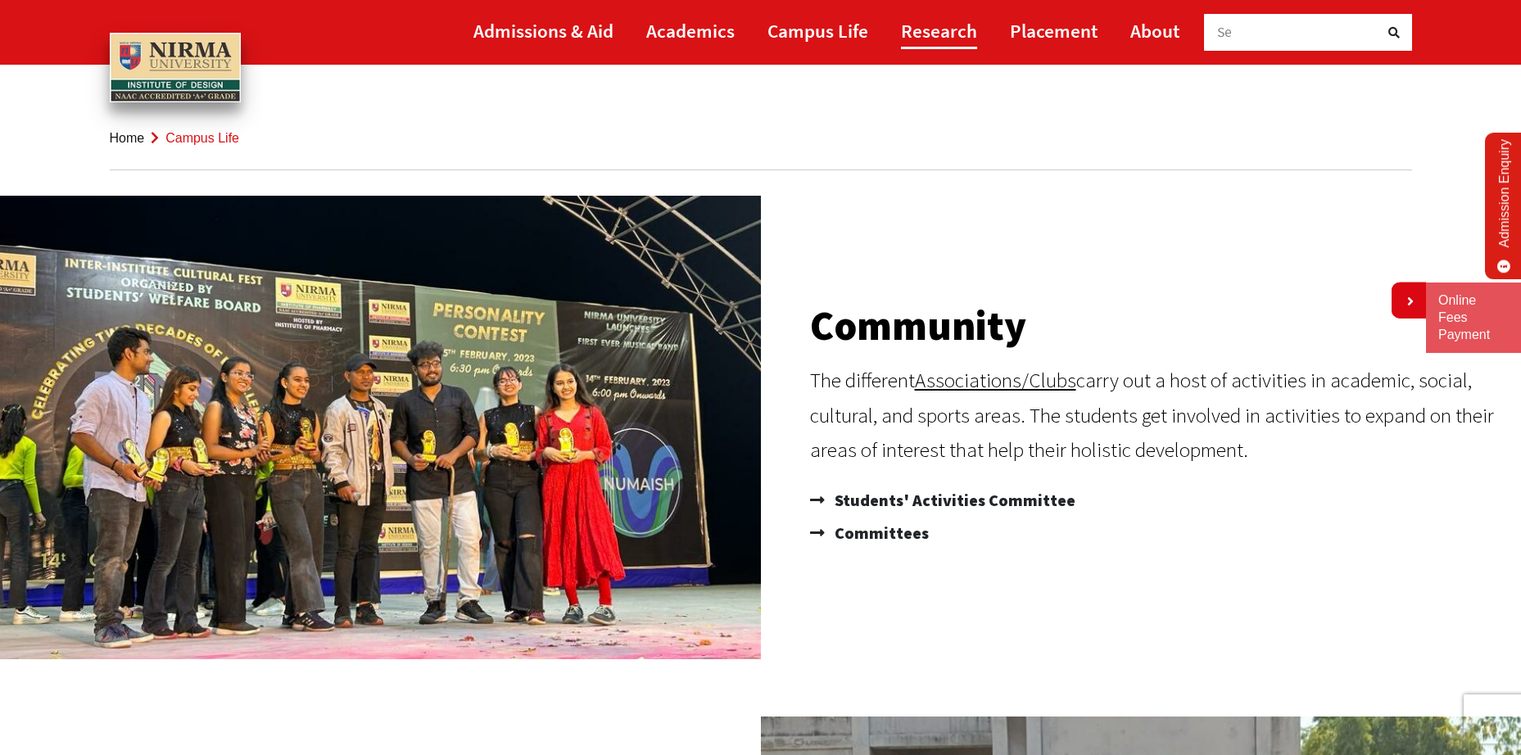
click at [941, 33] on link "Research" at bounding box center [939, 30] width 76 height 37
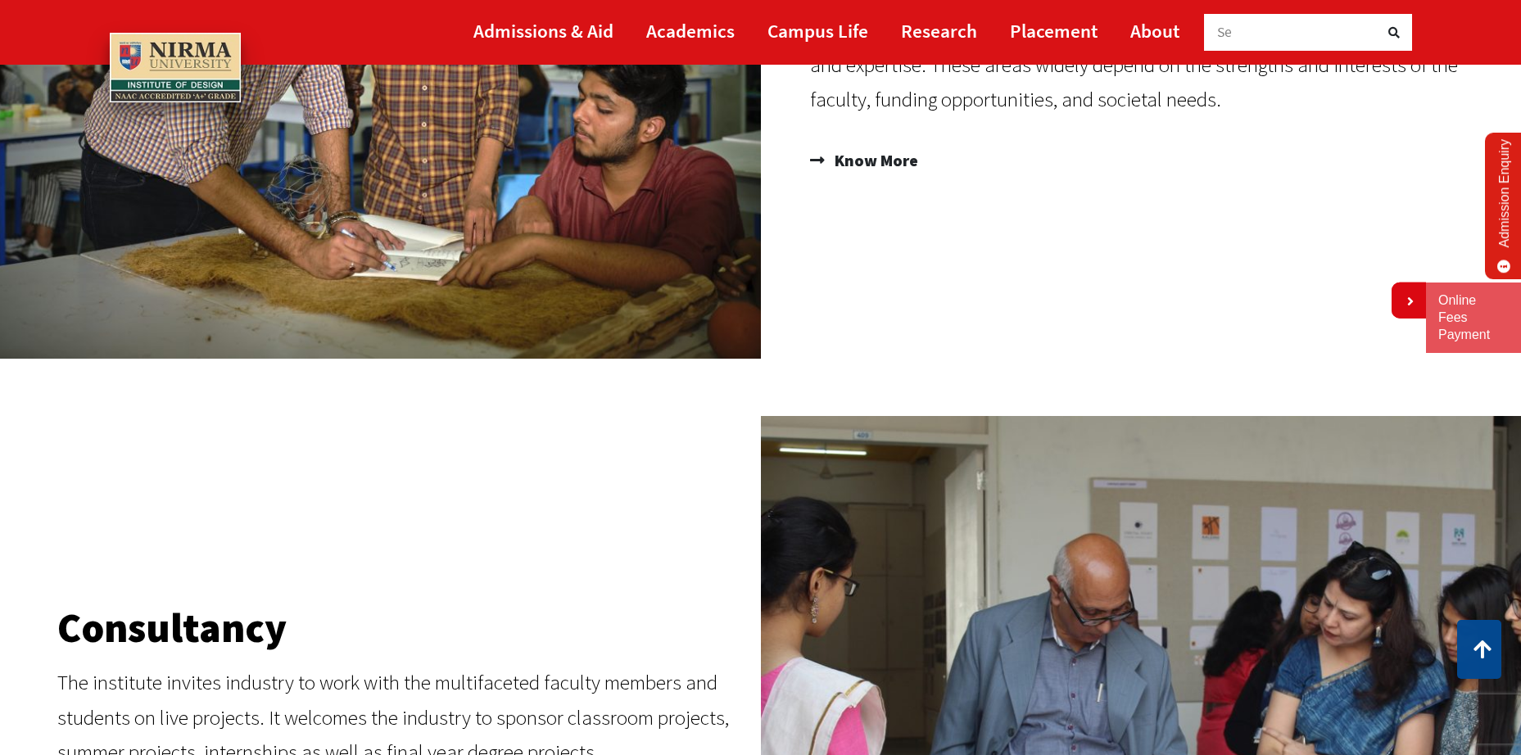
scroll to position [82, 0]
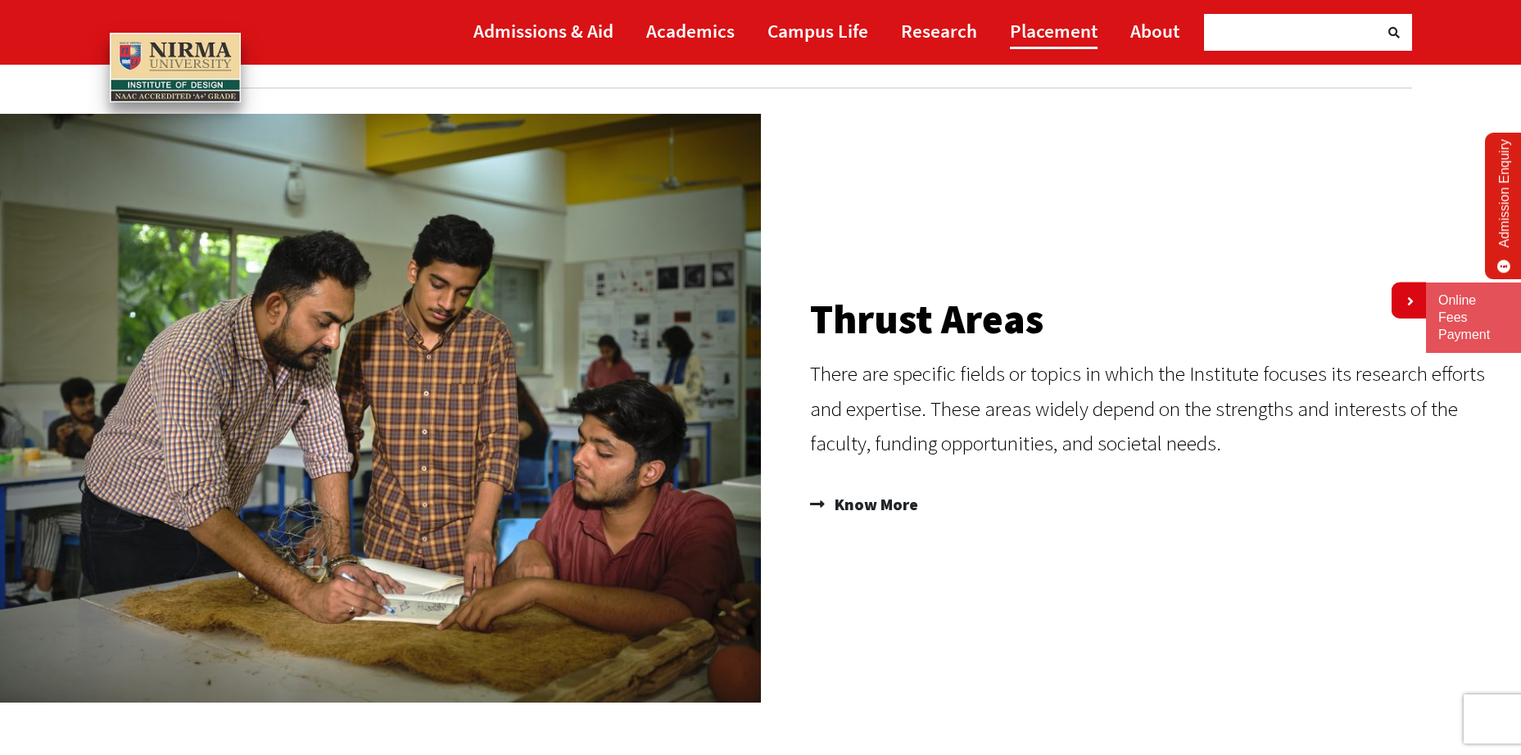
click at [1060, 25] on link "Placement" at bounding box center [1054, 30] width 88 height 37
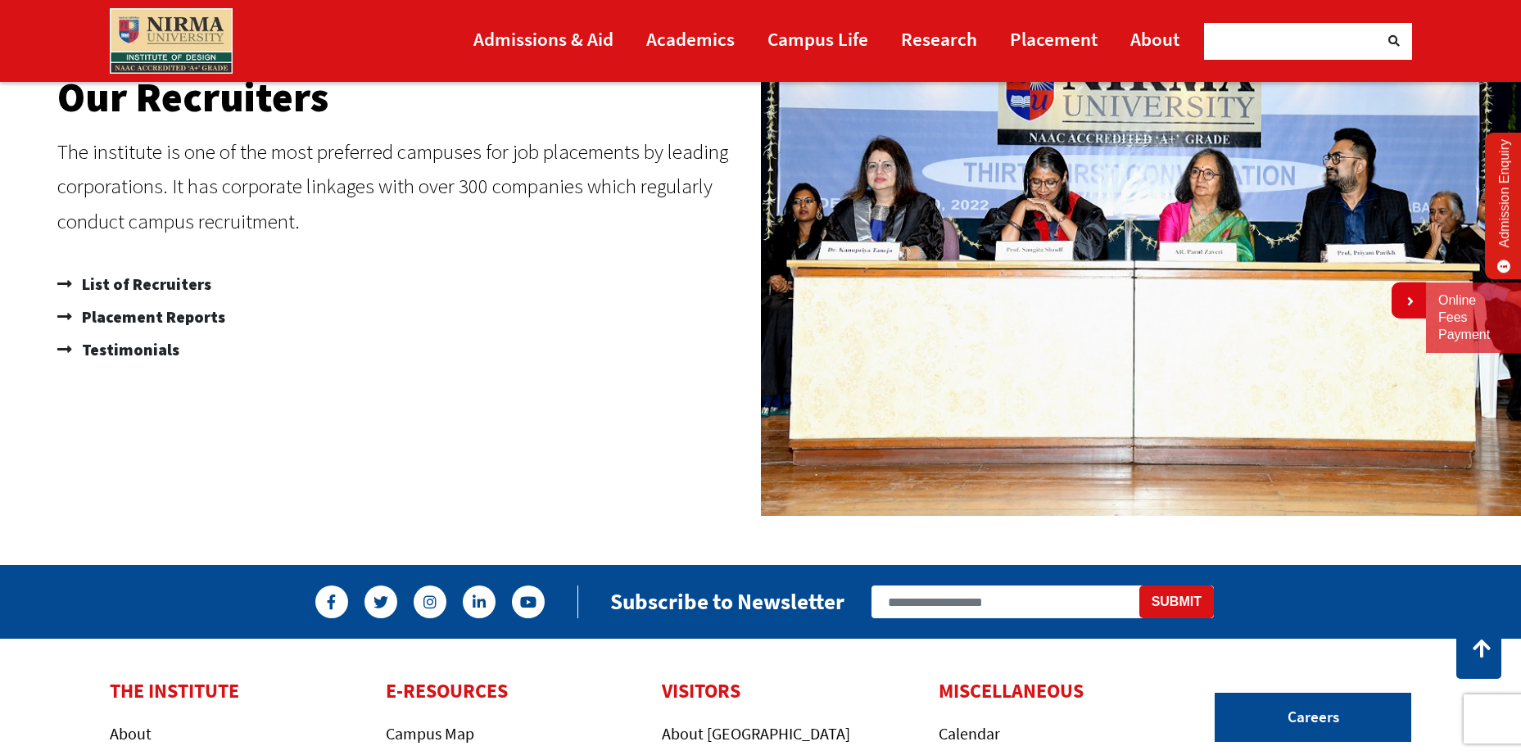
scroll to position [1228, 0]
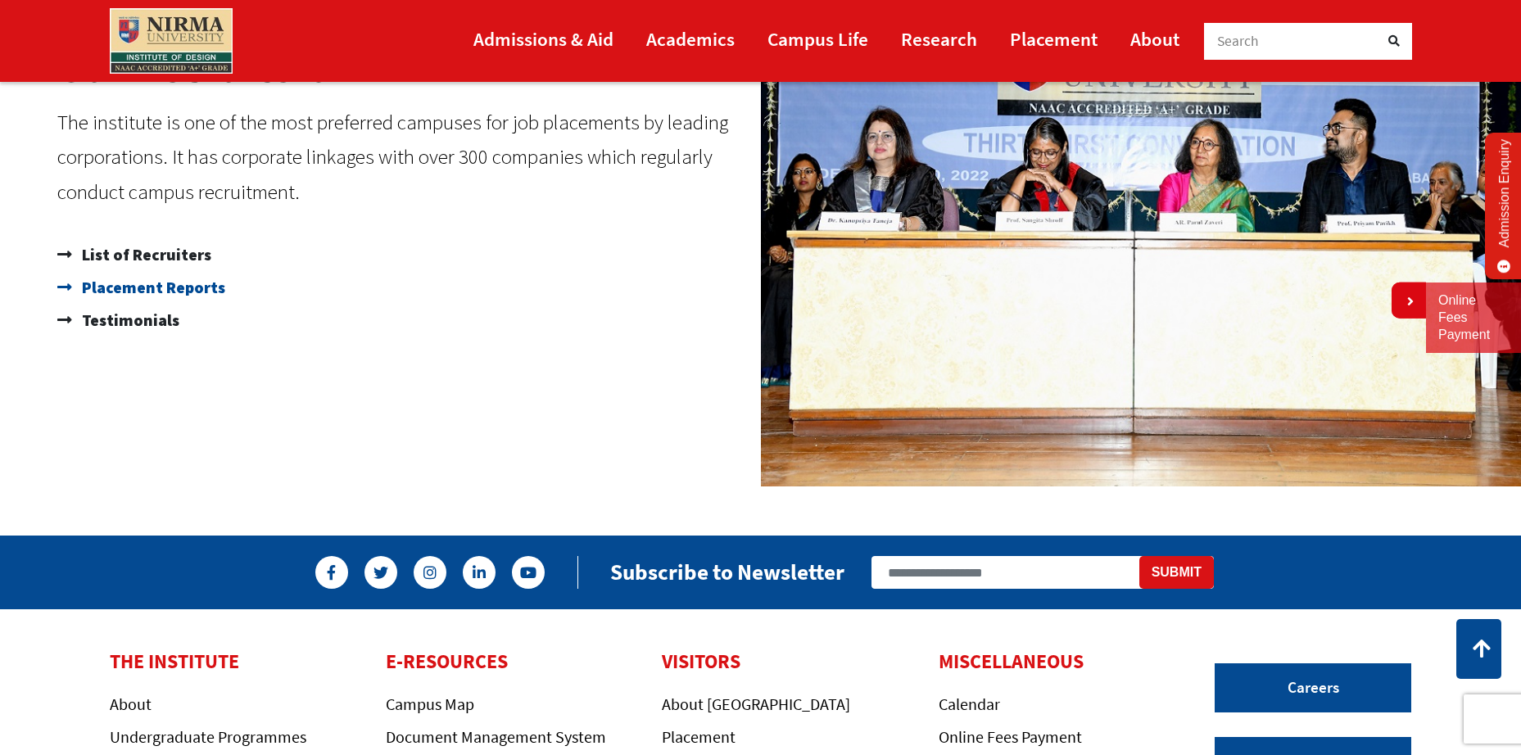
click at [198, 292] on span "Placement Reports" at bounding box center [151, 287] width 147 height 33
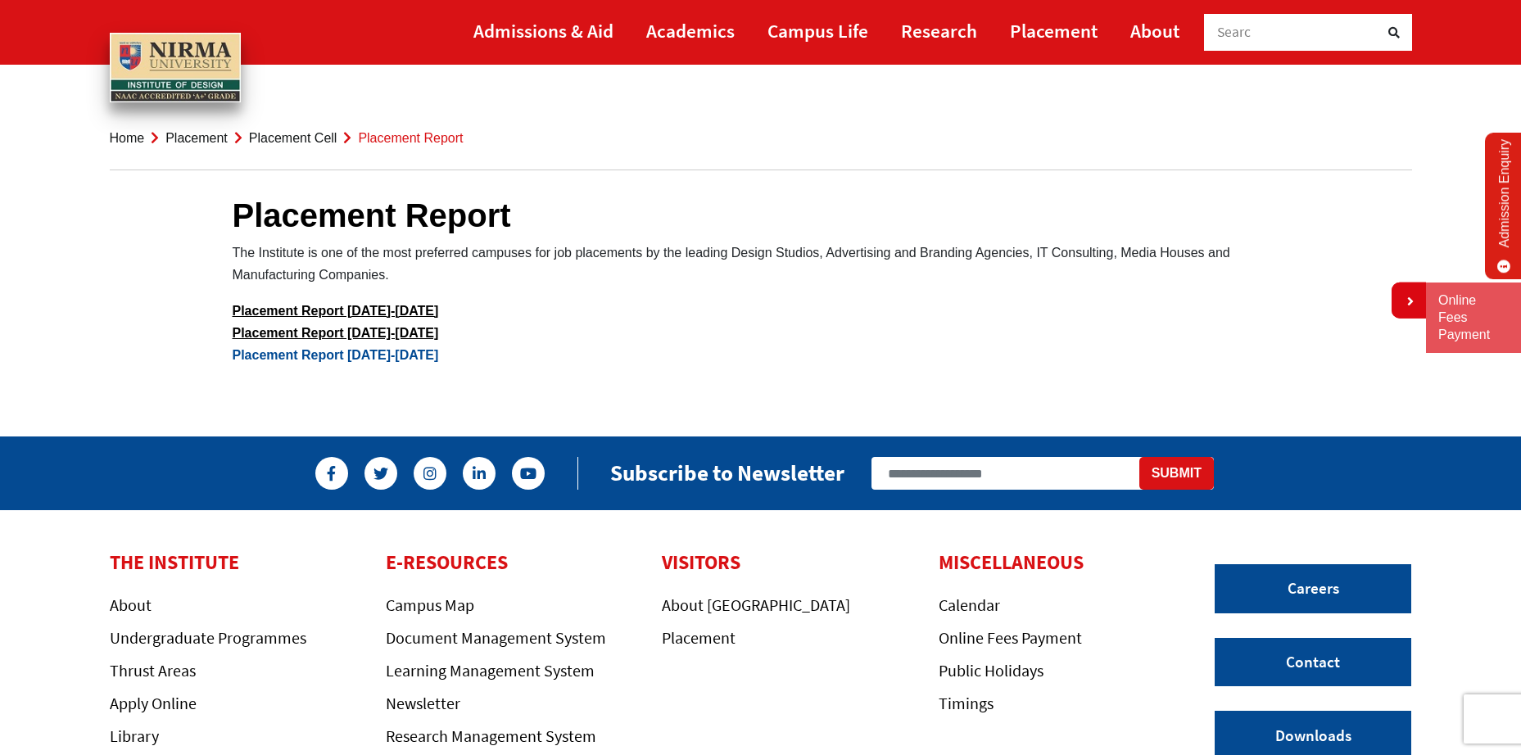
click at [304, 356] on link "Placement Report 2023-2024" at bounding box center [336, 355] width 206 height 14
click at [378, 336] on link "Placement Report 2022-2023" at bounding box center [336, 333] width 206 height 14
click at [352, 310] on link "Placement Report 2021-2022" at bounding box center [336, 311] width 206 height 14
click at [1503, 228] on link "Admission Enquiry" at bounding box center [1504, 206] width 38 height 147
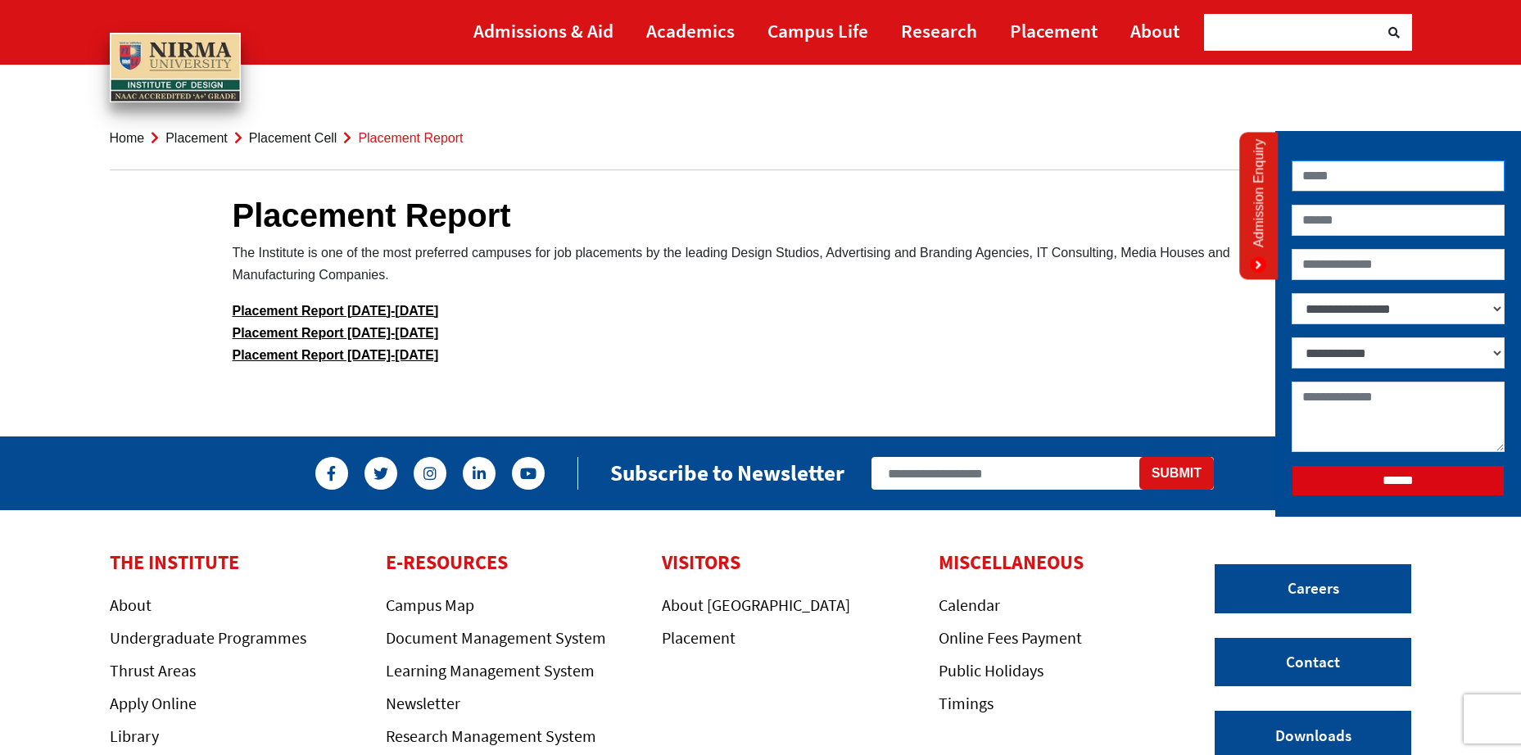
click at [1366, 187] on input "Contact form" at bounding box center [1397, 176] width 213 height 31
type input "*****"
type input "**********"
click at [1366, 312] on select "**********" at bounding box center [1397, 308] width 213 height 31
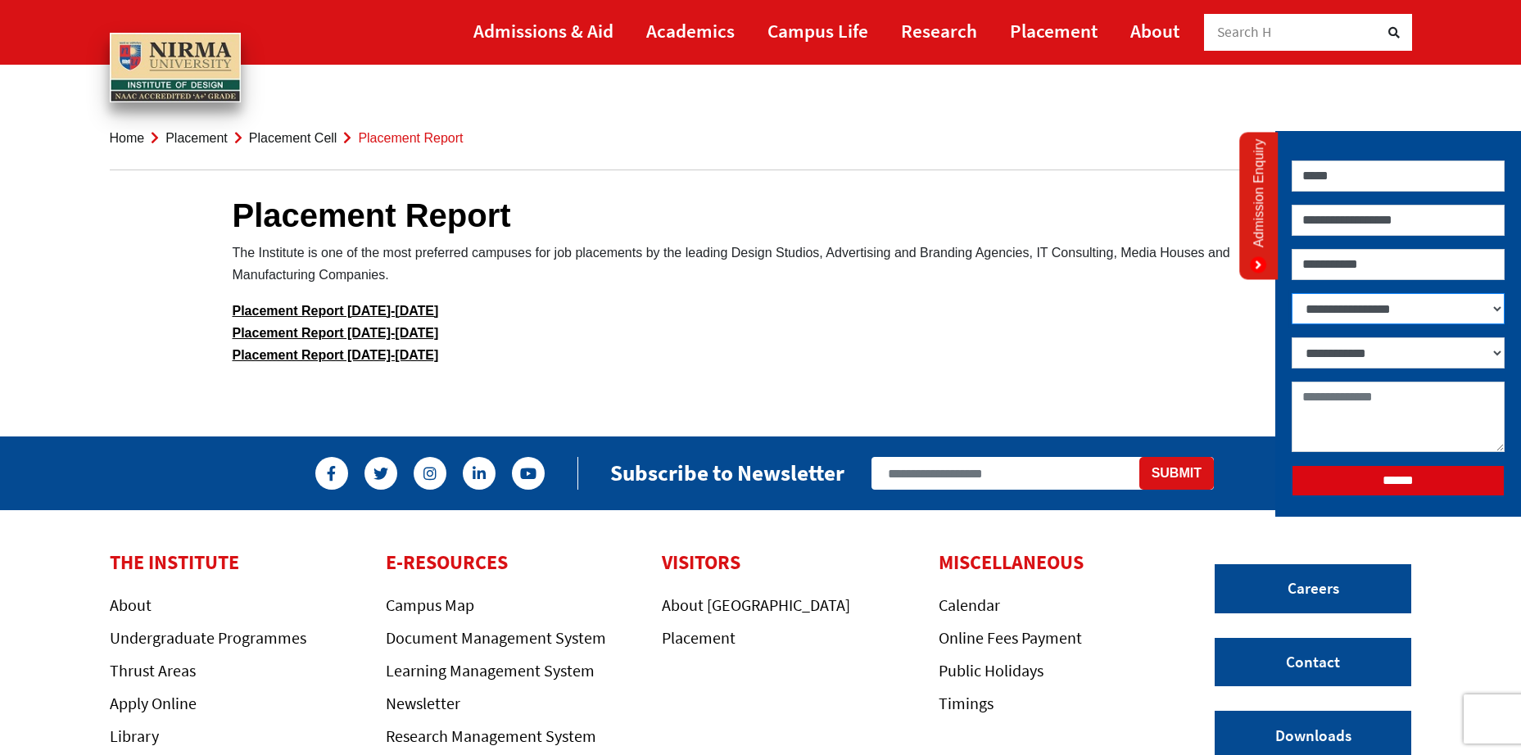
select select "**********"
click at [1291, 293] on select "**********" at bounding box center [1397, 308] width 213 height 31
click at [1346, 364] on select "**********" at bounding box center [1397, 352] width 213 height 31
select select "*******"
click at [1291, 337] on select "**********" at bounding box center [1397, 352] width 213 height 31
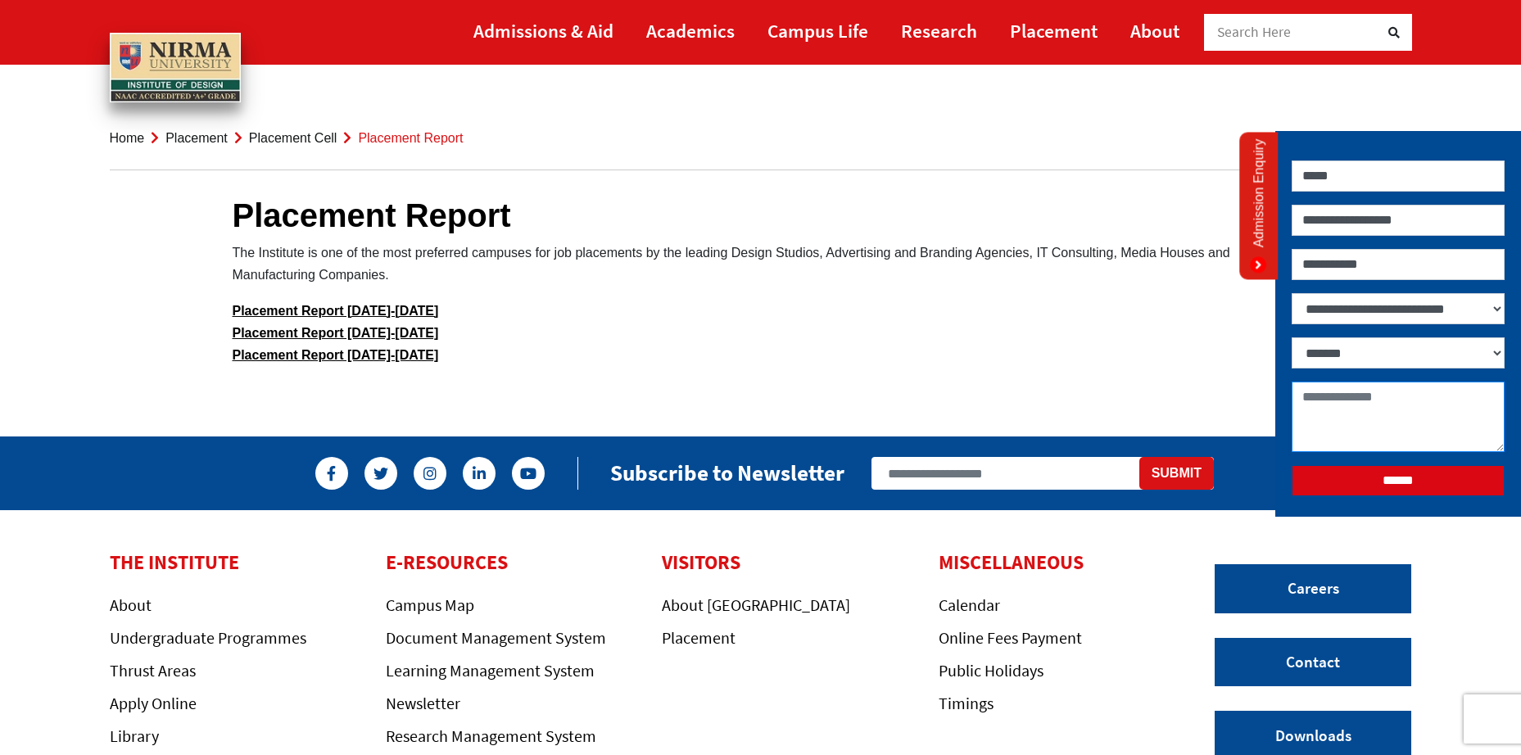
click at [1356, 408] on textarea "Contact form" at bounding box center [1397, 417] width 213 height 70
click at [1399, 491] on input "******" at bounding box center [1397, 480] width 213 height 31
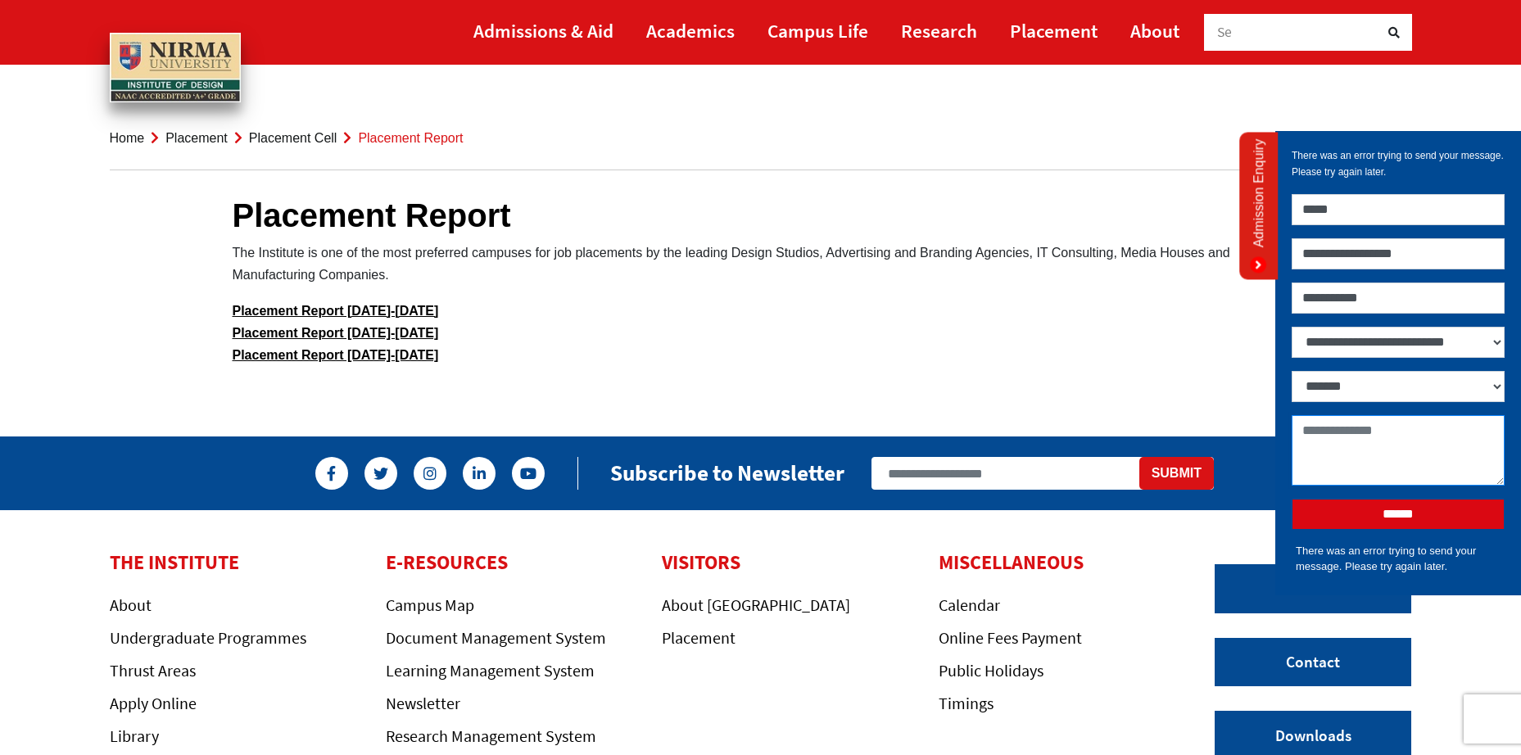
click at [1365, 432] on textarea "Contact form" at bounding box center [1397, 450] width 213 height 70
type textarea "**********"
click at [1377, 505] on input "******" at bounding box center [1397, 514] width 213 height 31
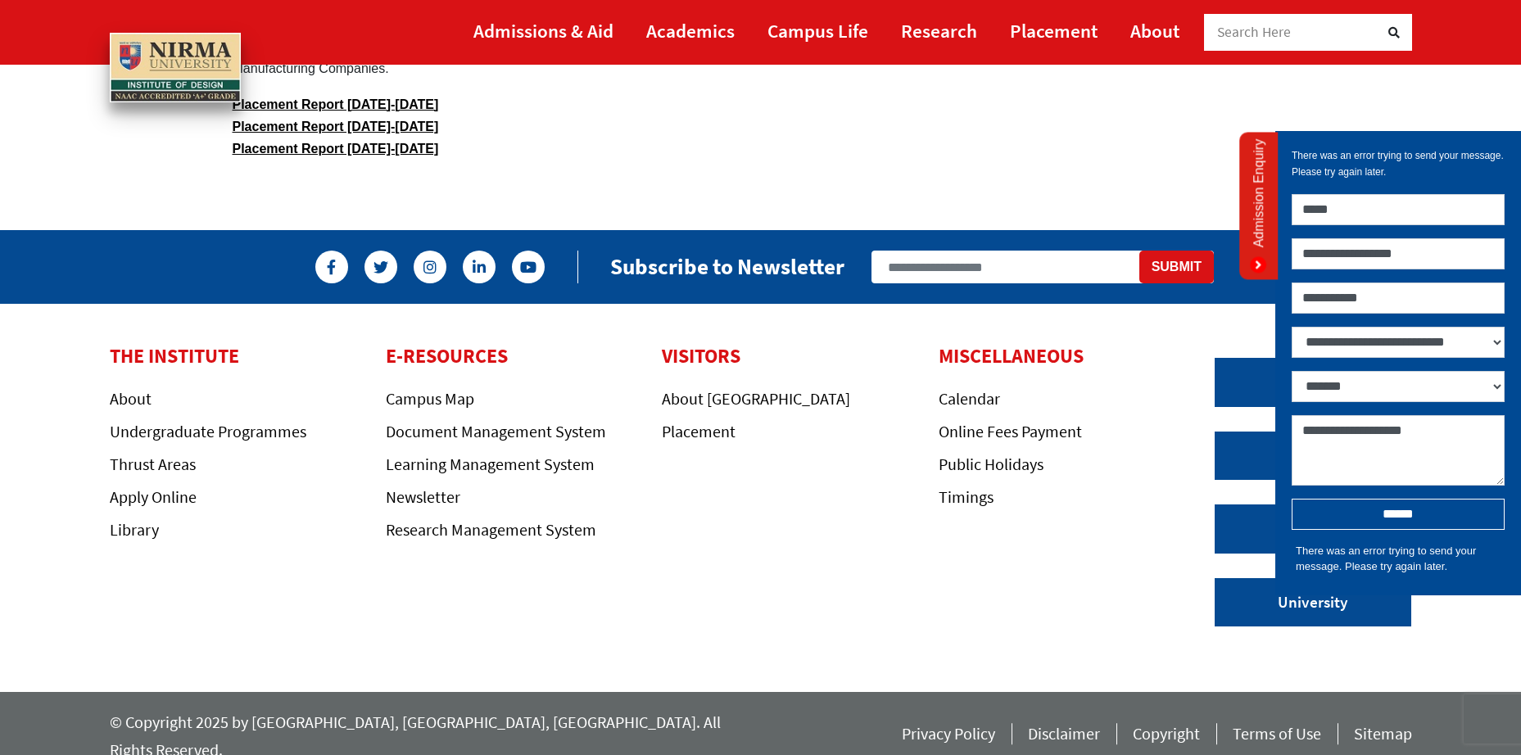
scroll to position [209, 0]
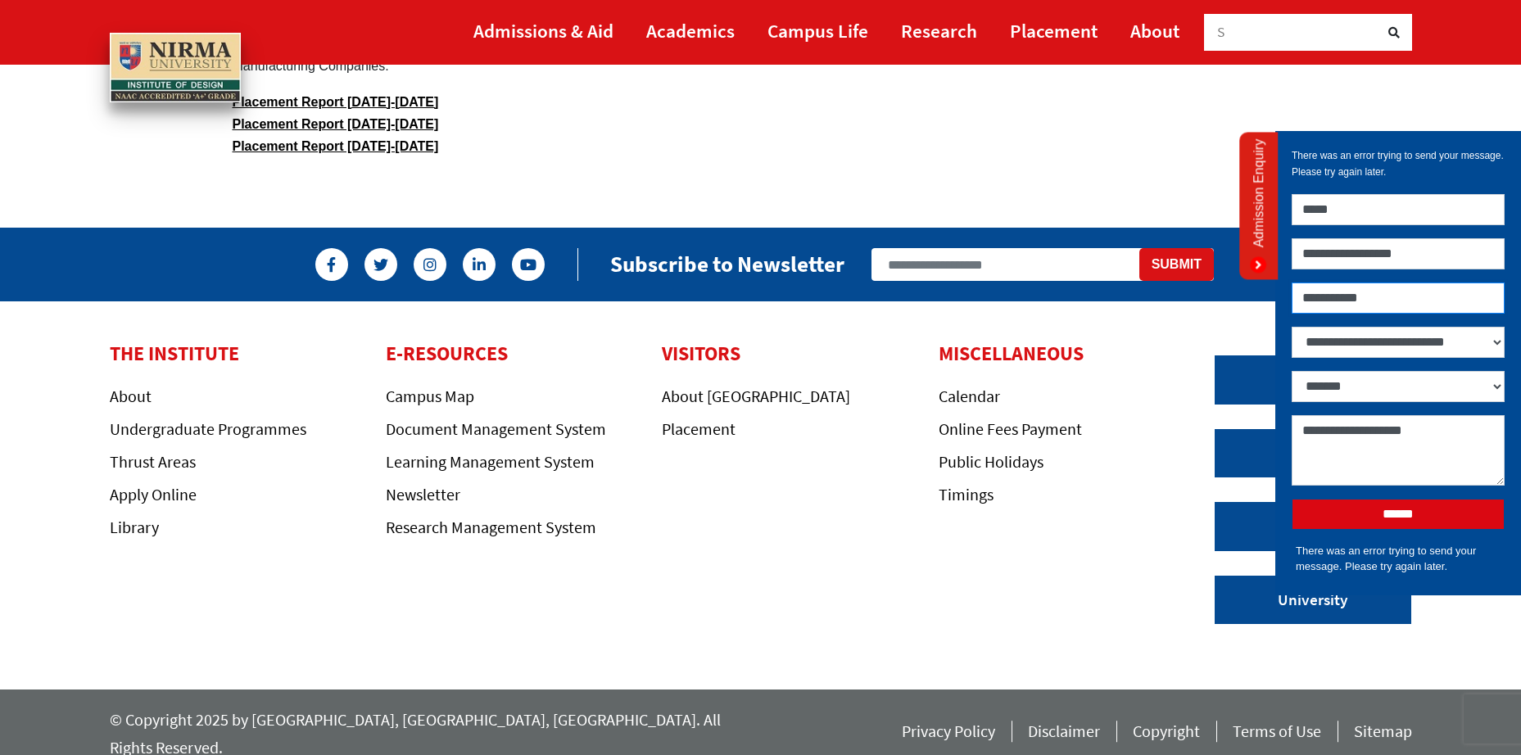
drag, startPoint x: 1310, startPoint y: 297, endPoint x: 1327, endPoint y: 249, distance: 51.0
click at [1310, 297] on input "**********" at bounding box center [1397, 298] width 213 height 31
type input "**********"
click at [1393, 525] on input "******" at bounding box center [1397, 514] width 213 height 31
click at [968, 401] on link "Calendar" at bounding box center [968, 396] width 61 height 20
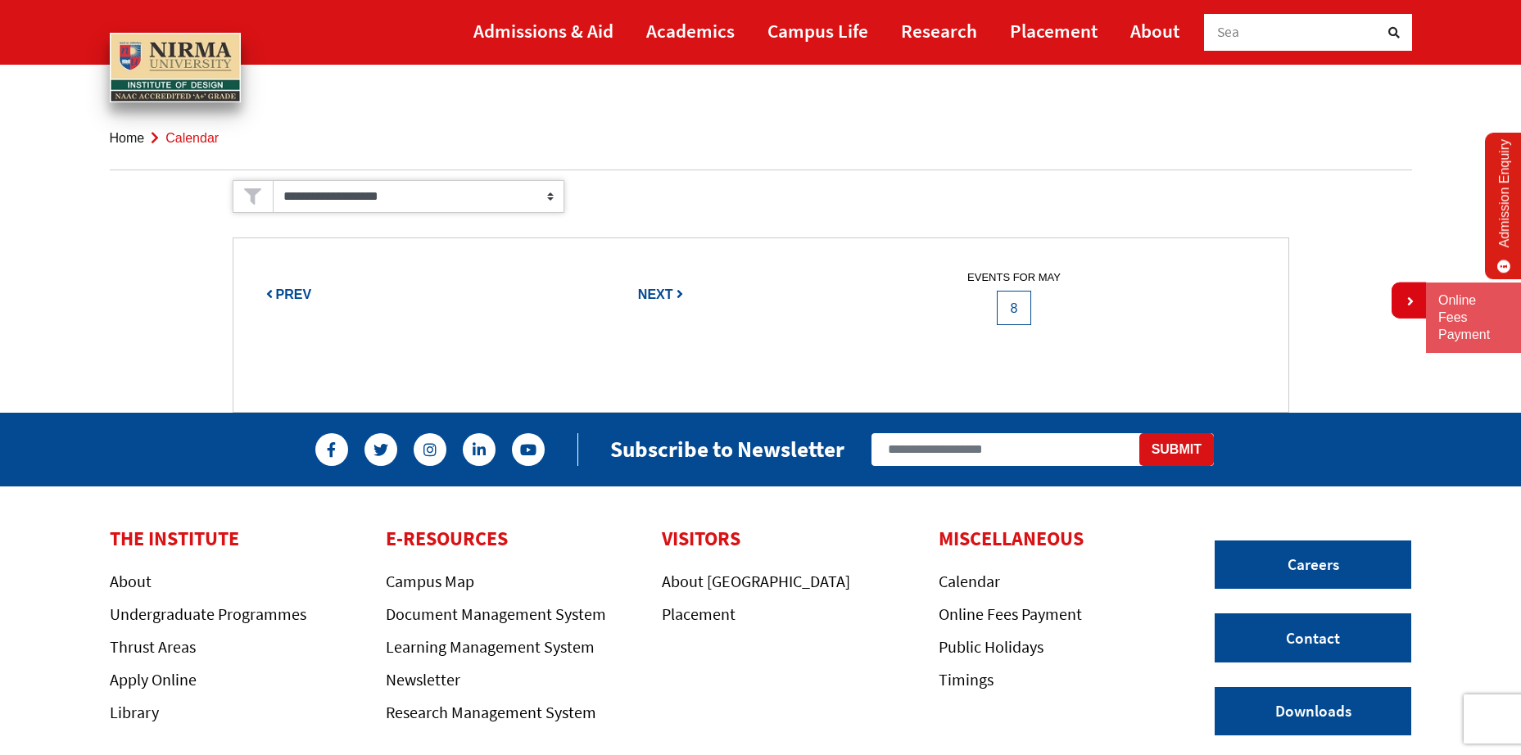
click at [661, 301] on span "Next" at bounding box center [655, 294] width 35 height 14
click at [989, 649] on link "Public Holidays" at bounding box center [990, 646] width 105 height 20
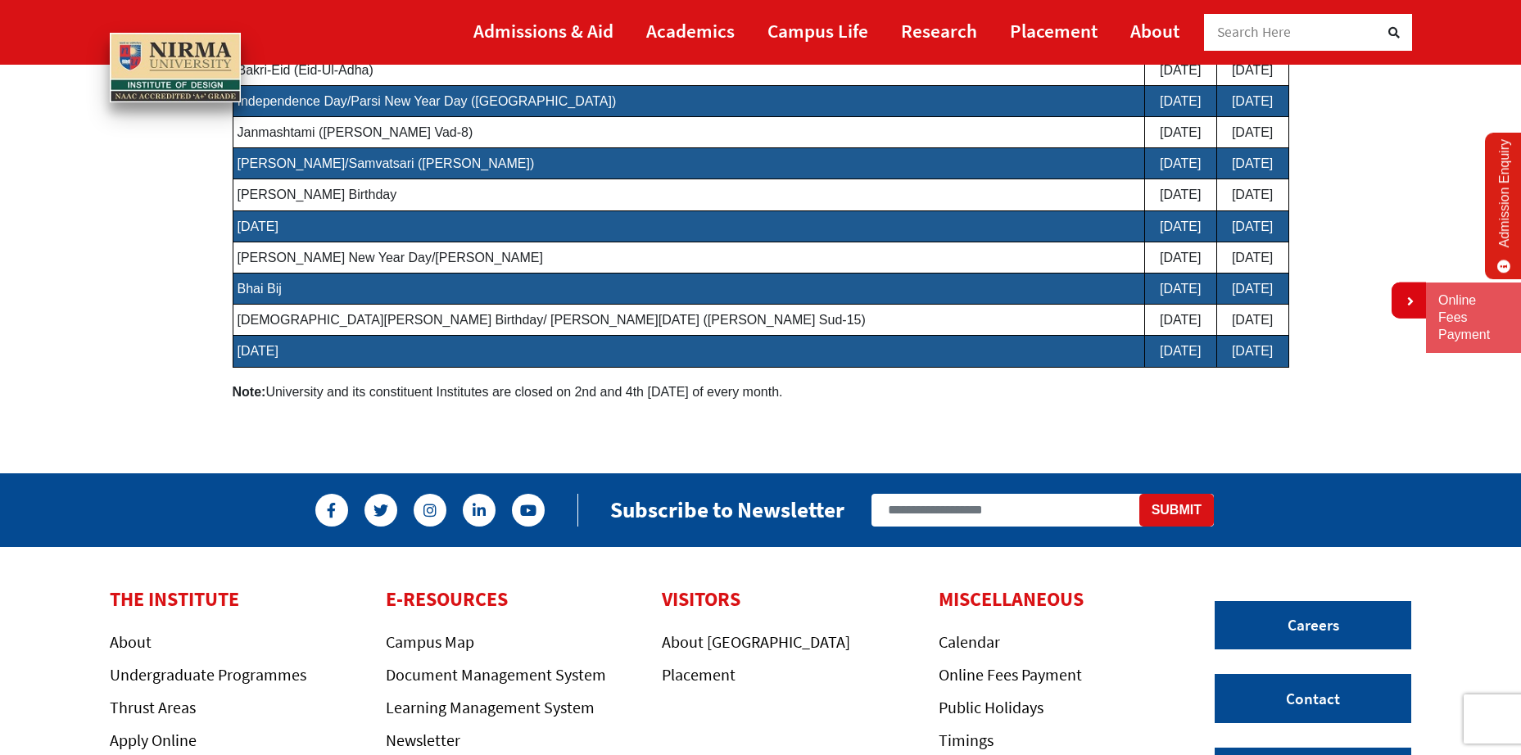
scroll to position [655, 0]
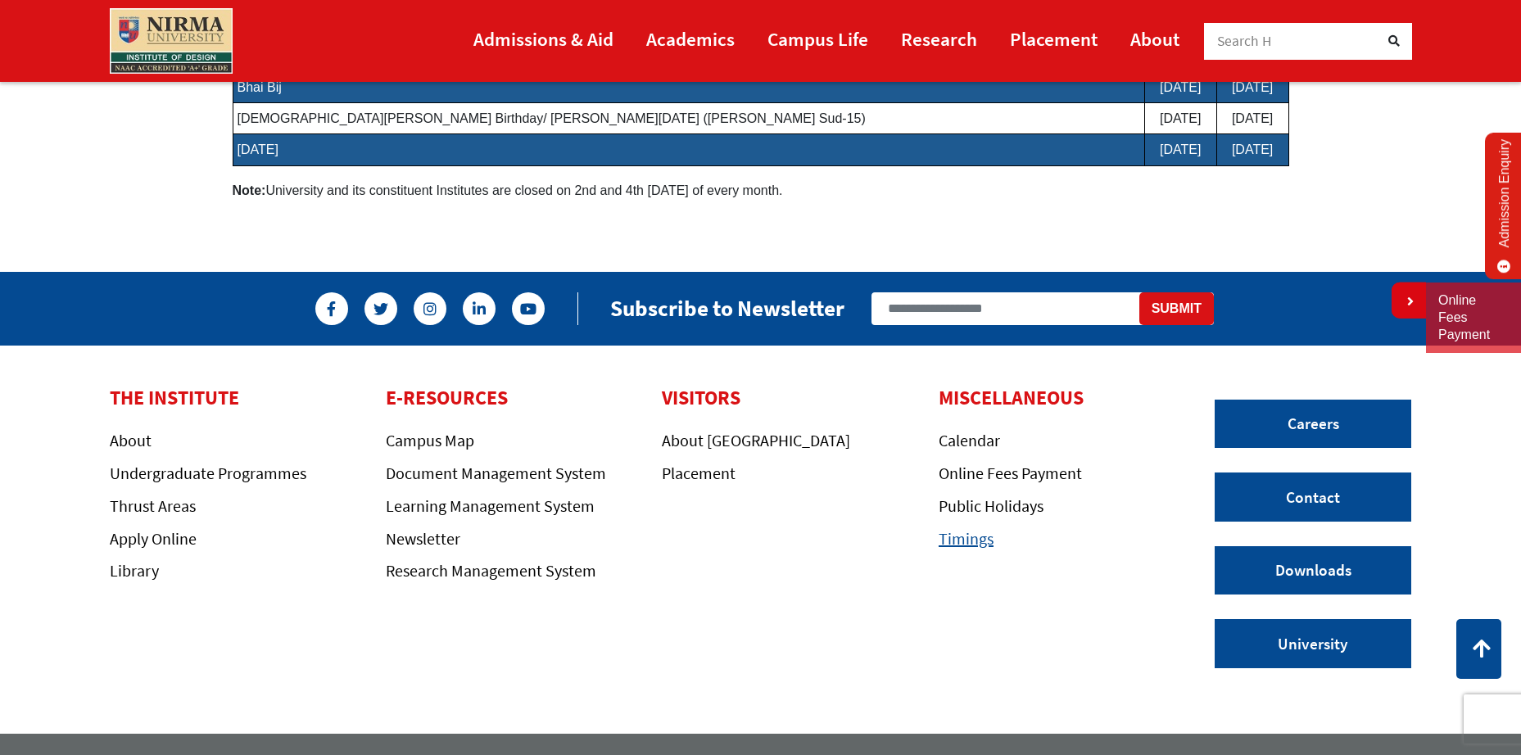
click at [971, 546] on link "Timings" at bounding box center [965, 538] width 55 height 20
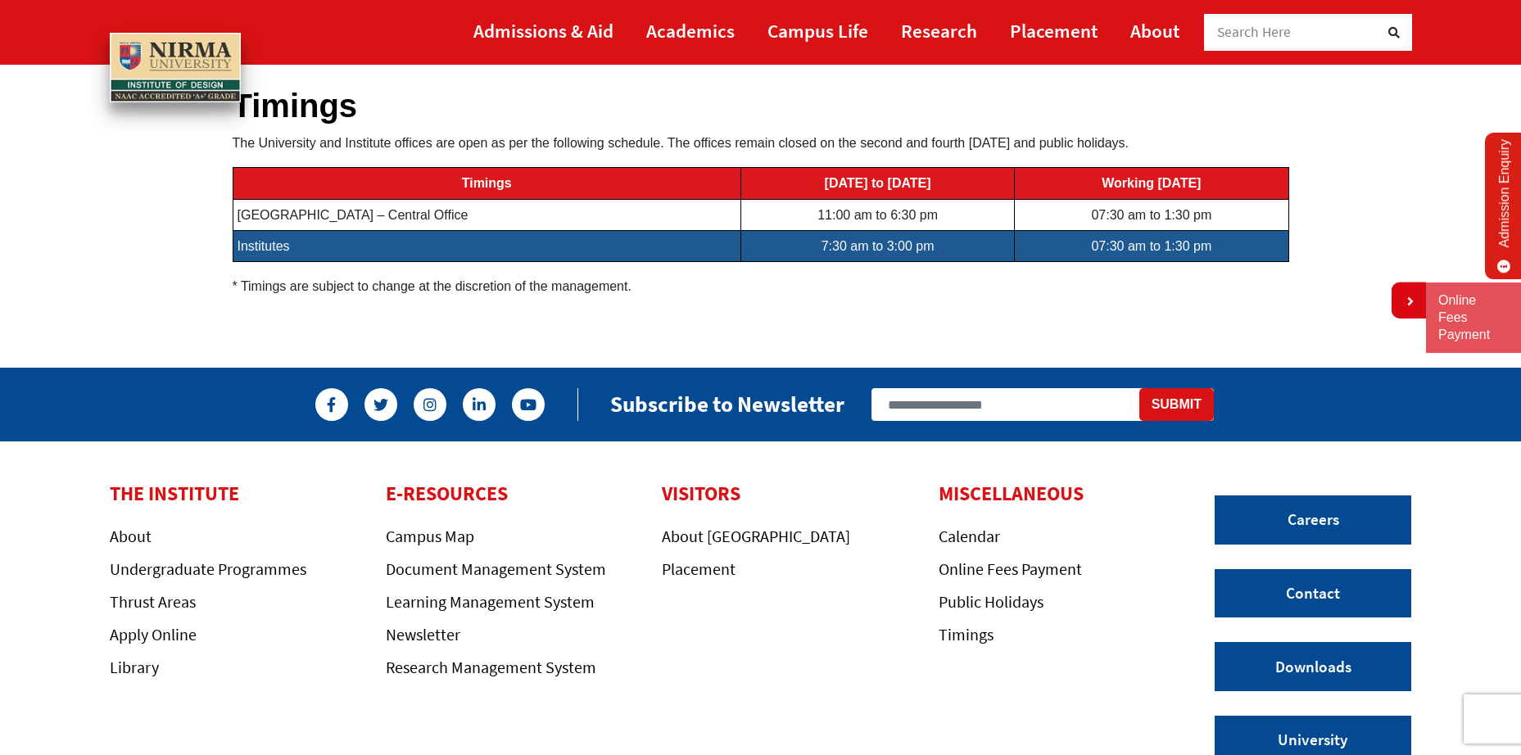
scroll to position [250, 0]
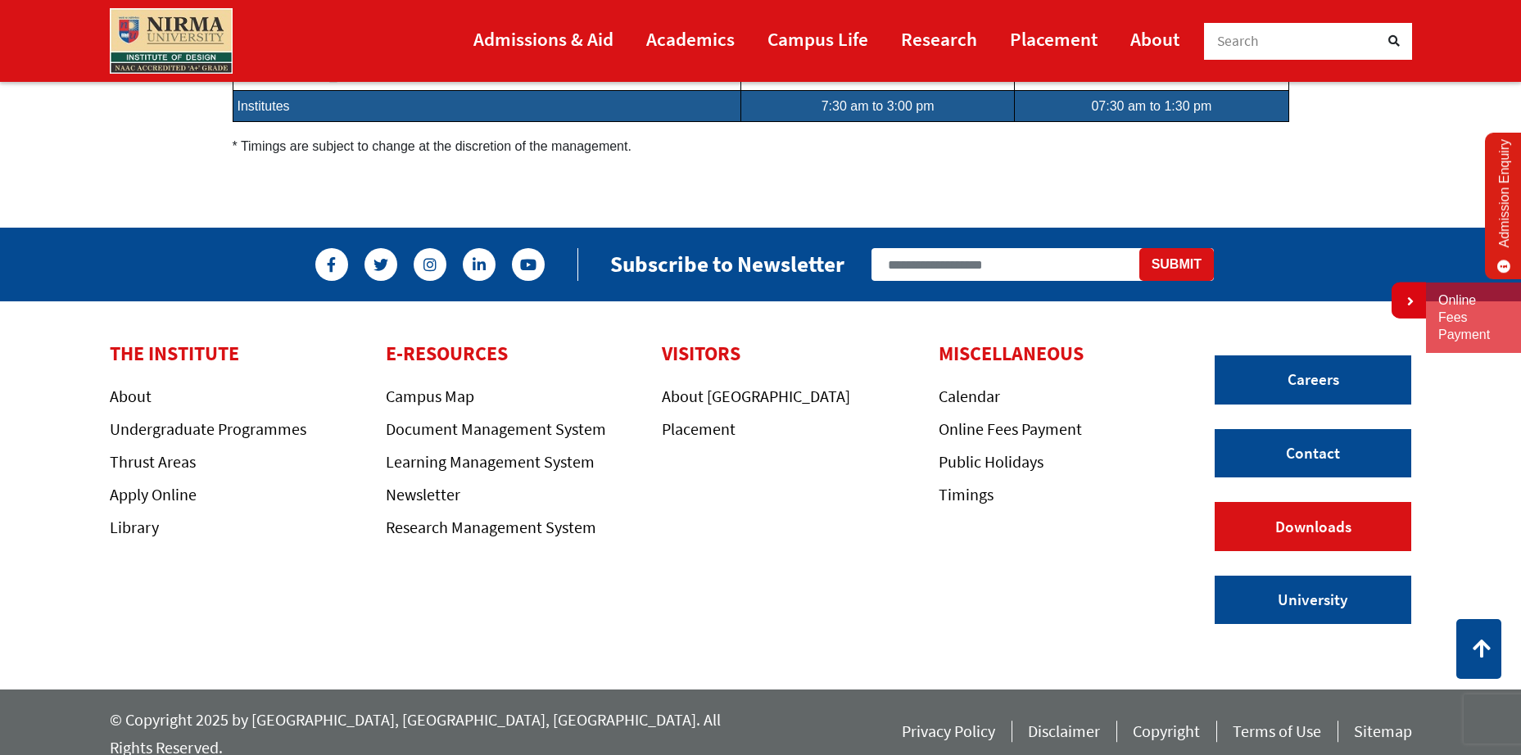
click at [1325, 536] on link "Downloads" at bounding box center [1312, 526] width 197 height 49
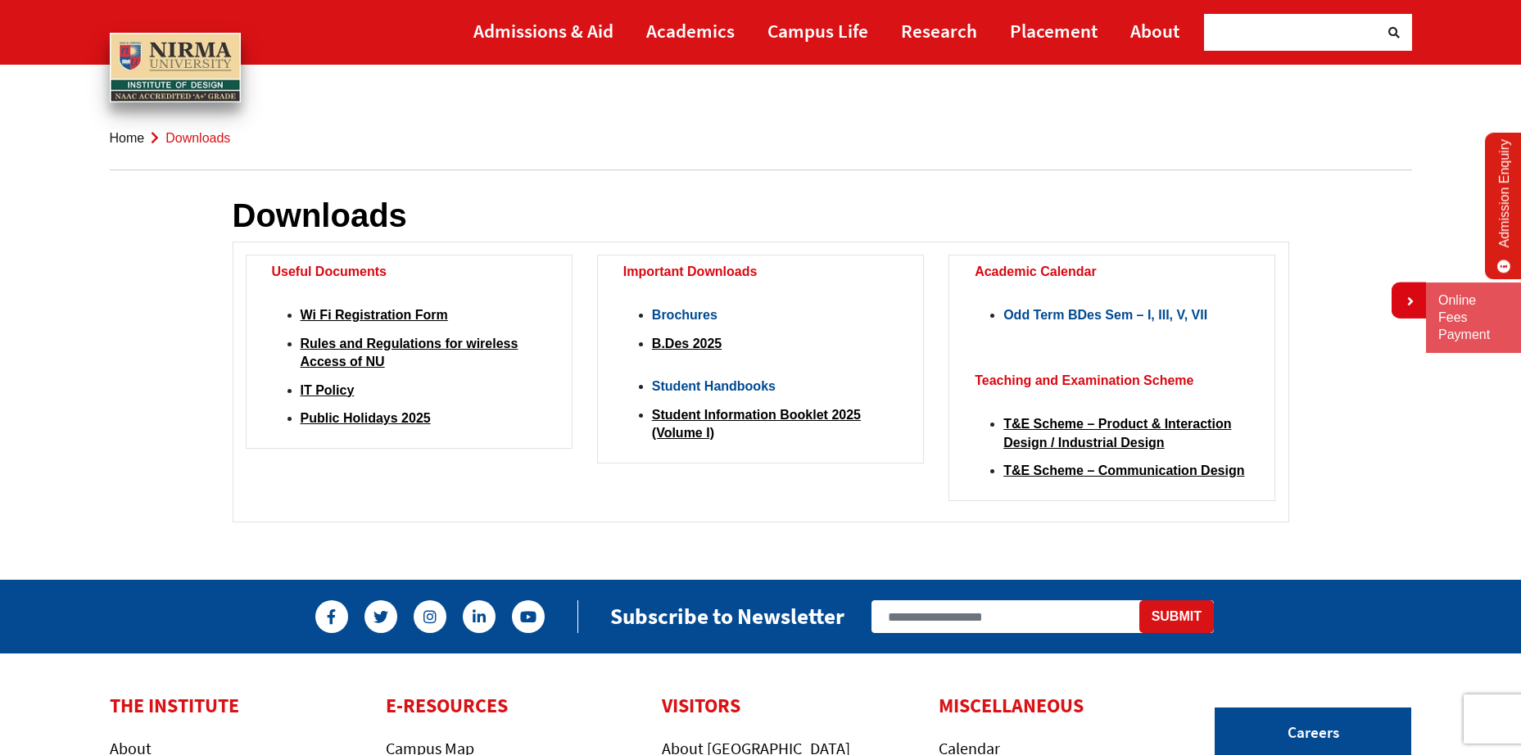
click at [1119, 318] on link "Odd Term BDes Sem – I, III, V, VII" at bounding box center [1105, 315] width 204 height 14
click at [815, 538] on div "Downloads Useful Documents Wi Fi Registration Form Rules and Regulations for wi…" at bounding box center [761, 355] width 1056 height 400
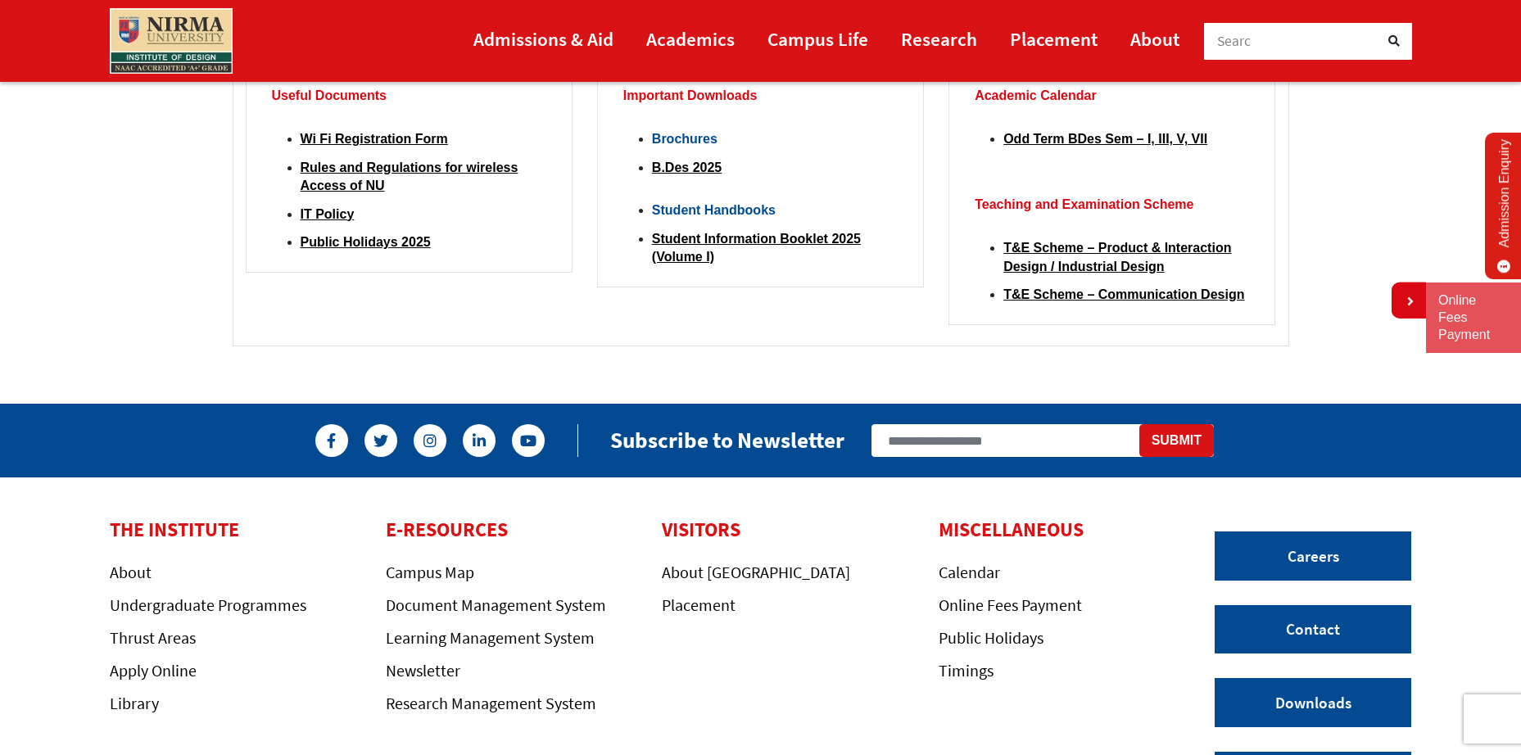
scroll to position [352, 0]
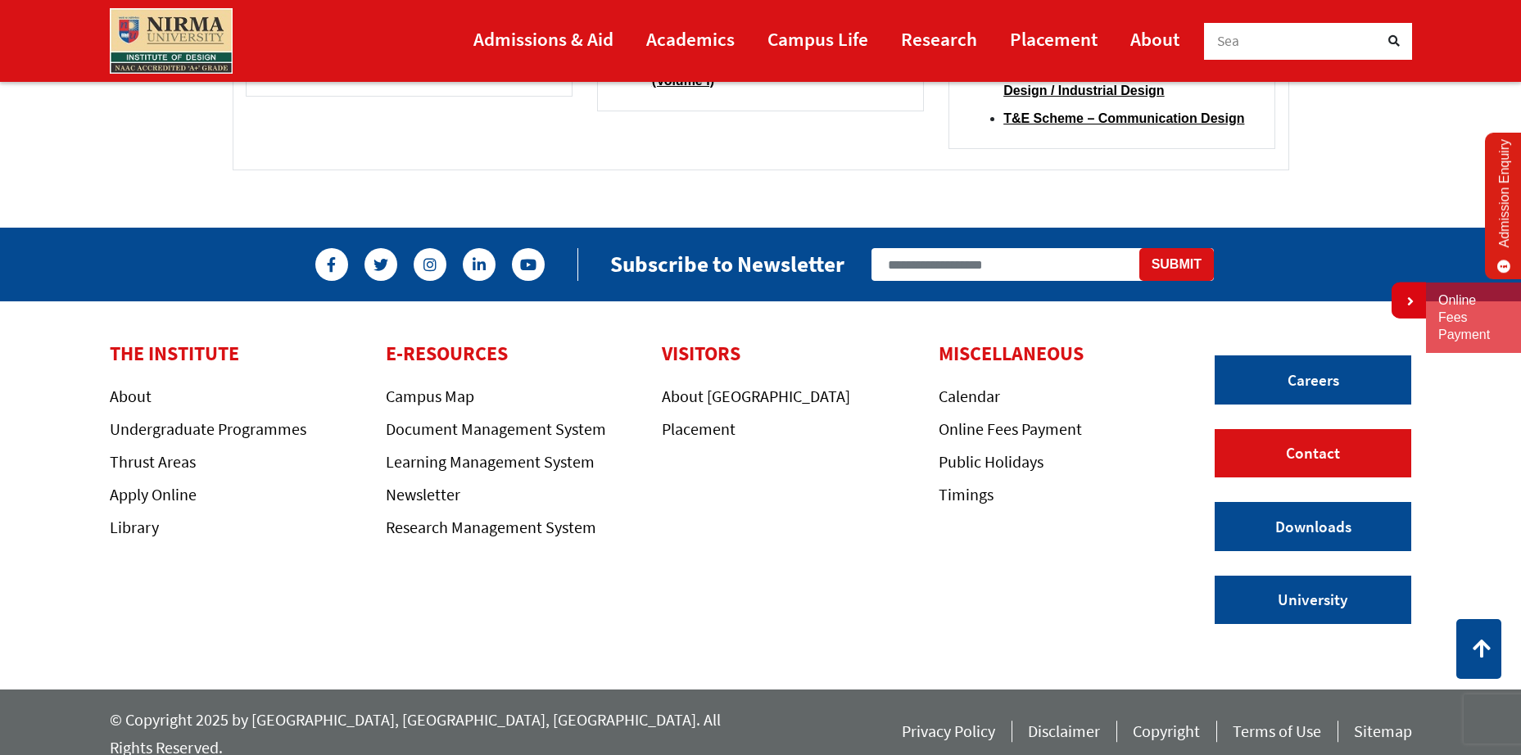
click at [1305, 463] on link "Contact" at bounding box center [1312, 453] width 197 height 49
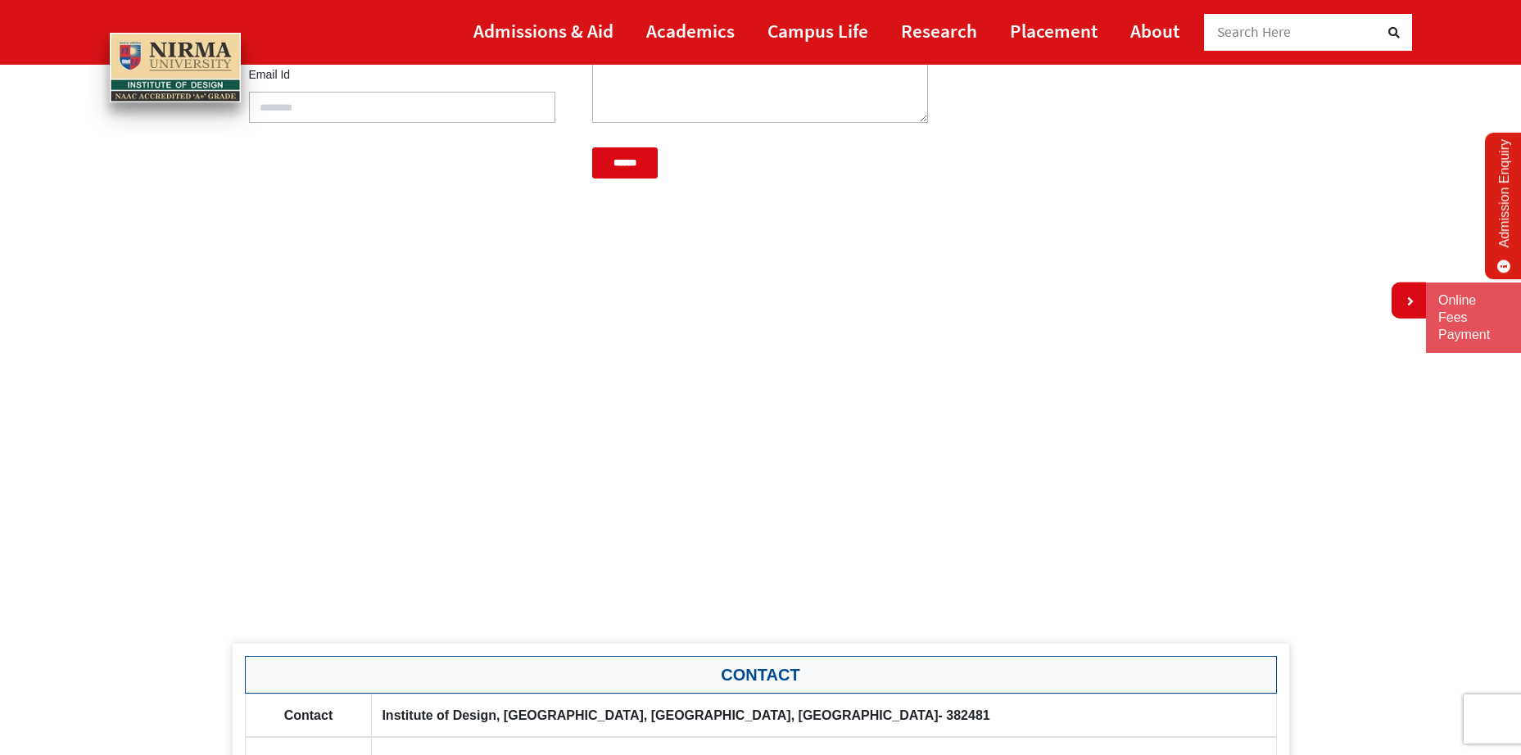
scroll to position [737, 0]
